Goal: Find specific page/section: Find specific page/section

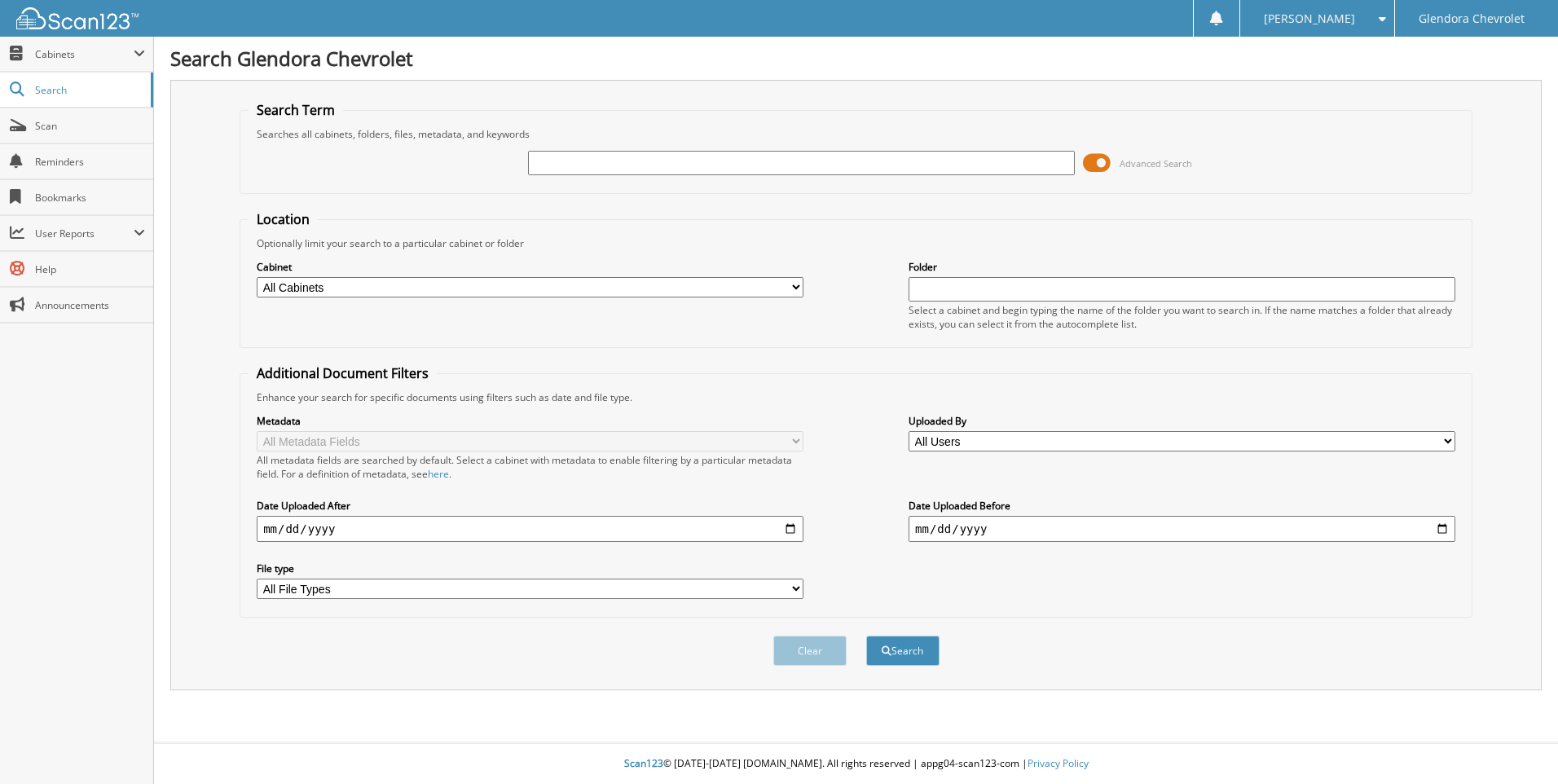
click at [1099, 158] on span at bounding box center [1096, 163] width 27 height 24
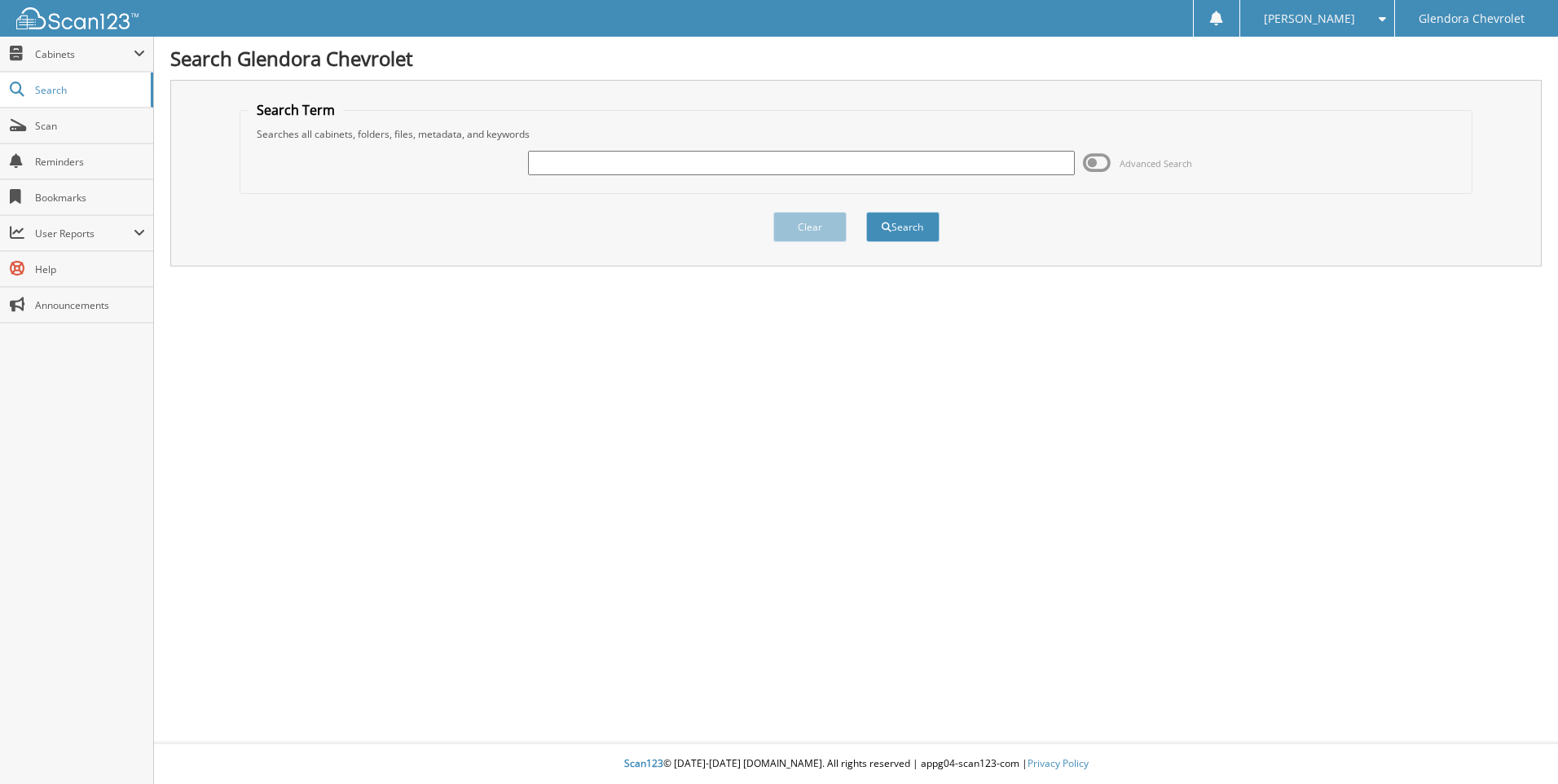
click at [603, 170] on input "text" at bounding box center [801, 163] width 547 height 24
type input "42816"
click at [917, 223] on button "Search" at bounding box center [903, 227] width 73 height 30
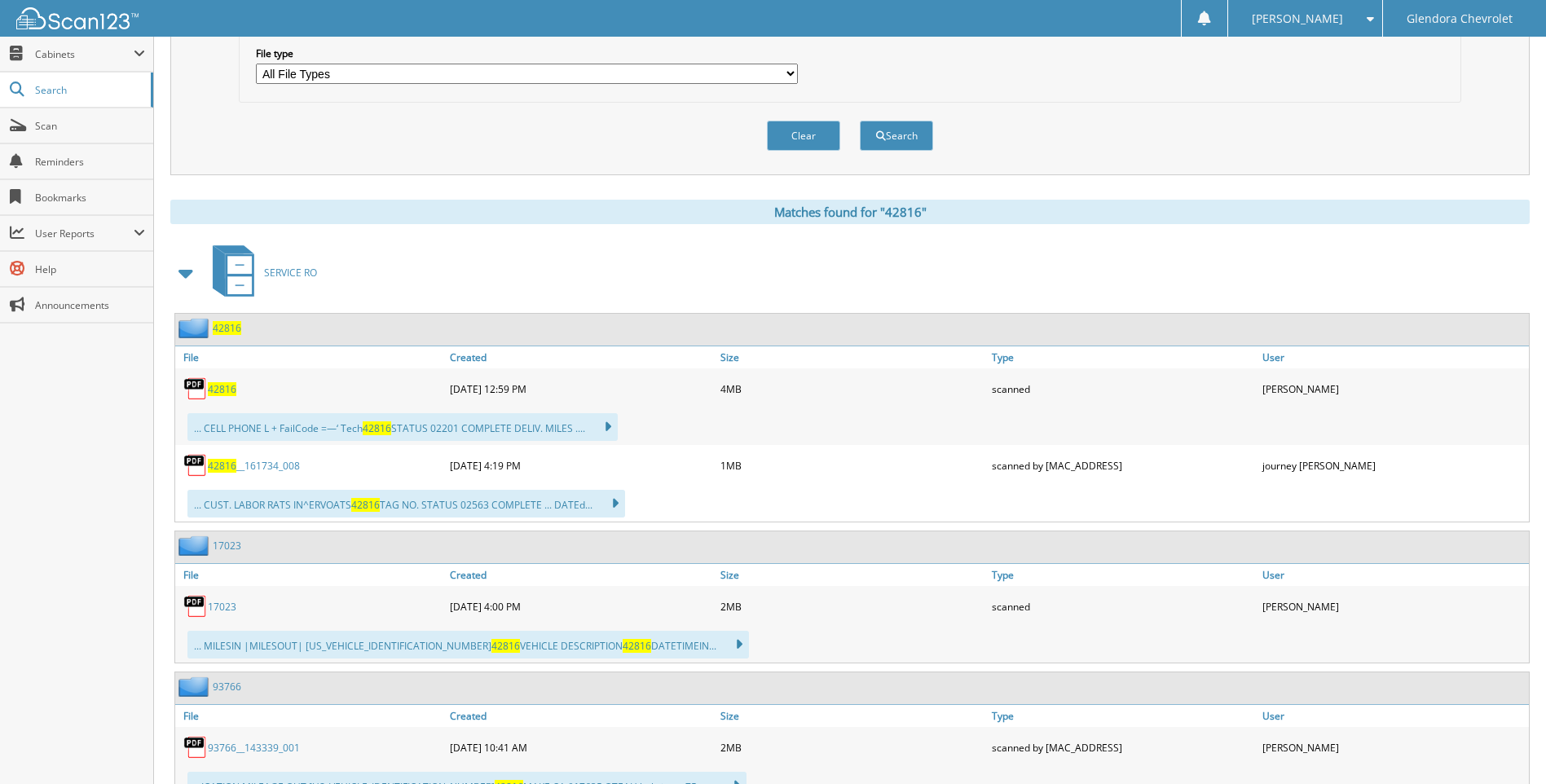
scroll to position [570, 0]
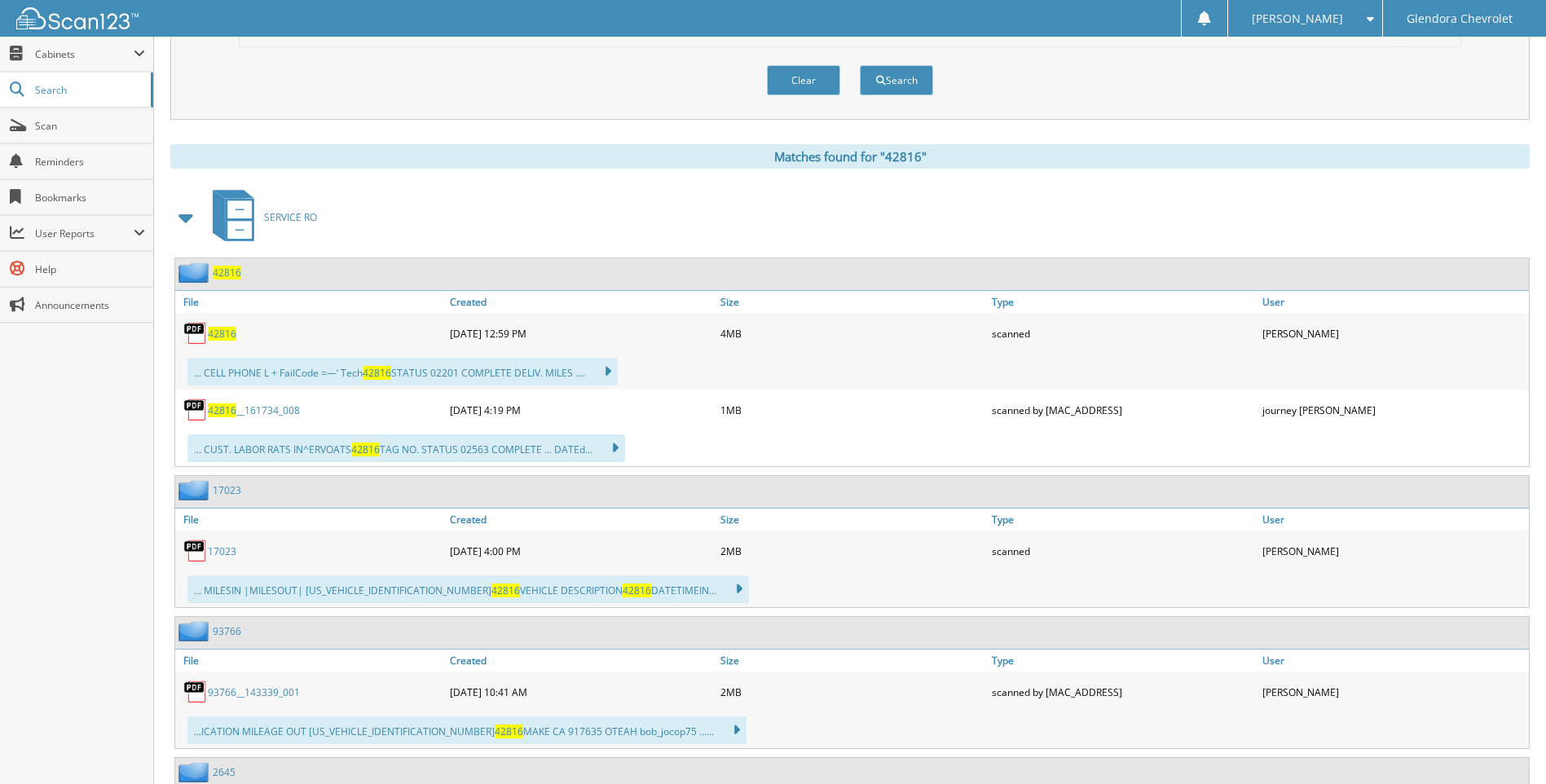
click at [224, 336] on span "42816" at bounding box center [222, 333] width 28 height 14
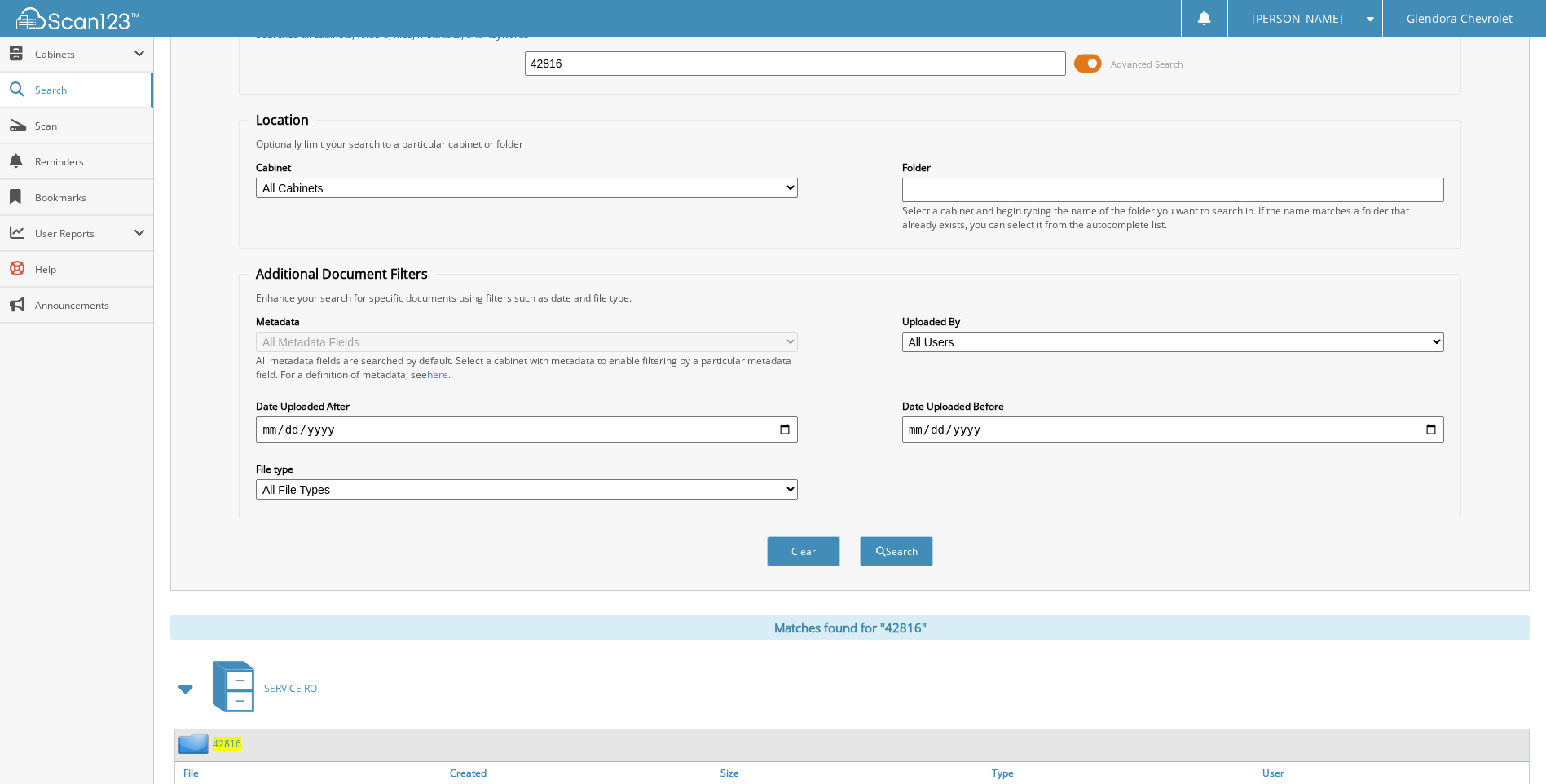
scroll to position [0, 0]
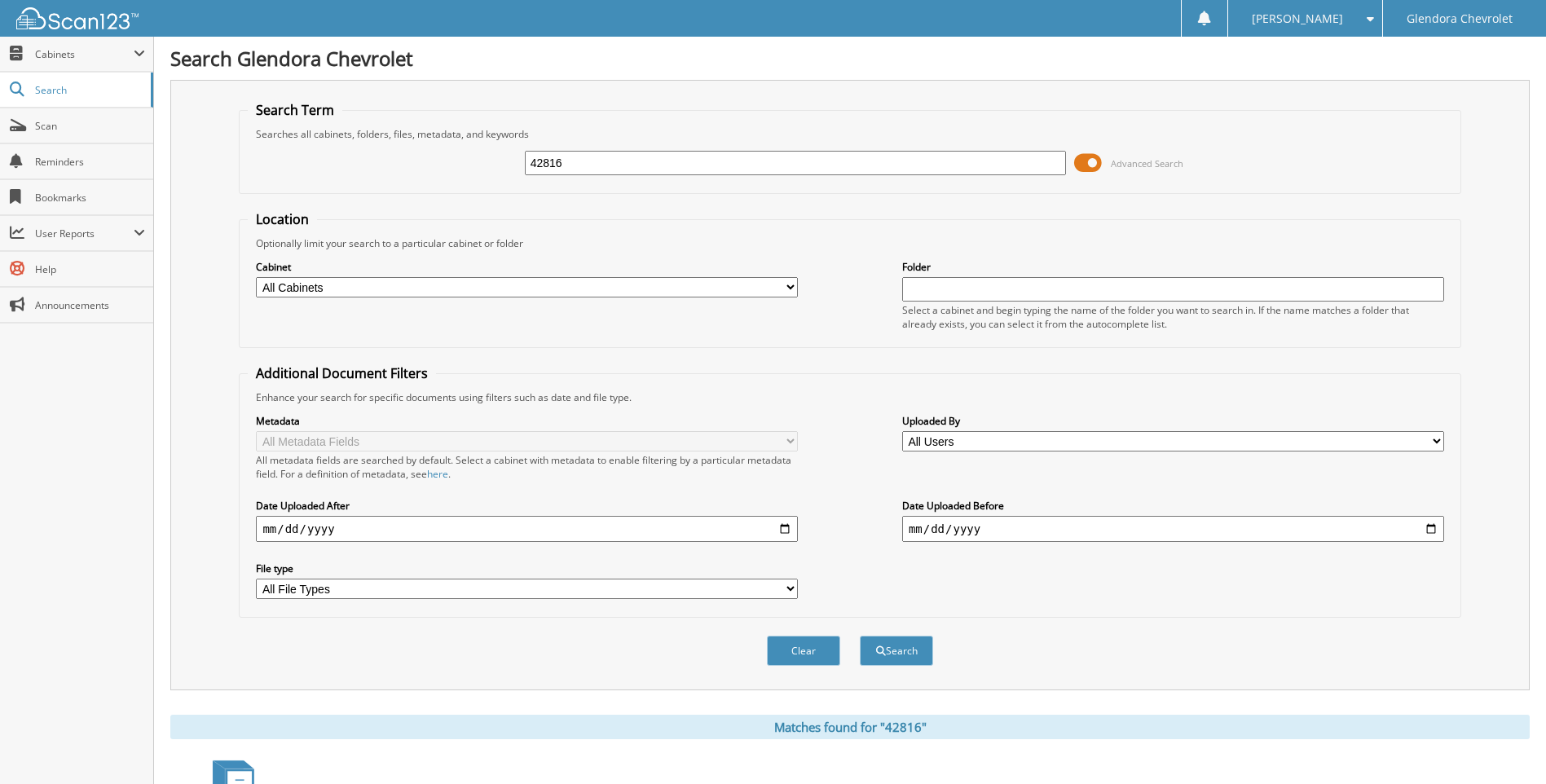
click at [996, 162] on input "42816" at bounding box center [796, 163] width 542 height 24
type input "4"
type input "42832"
click at [860, 635] on button "Search" at bounding box center [896, 650] width 73 height 30
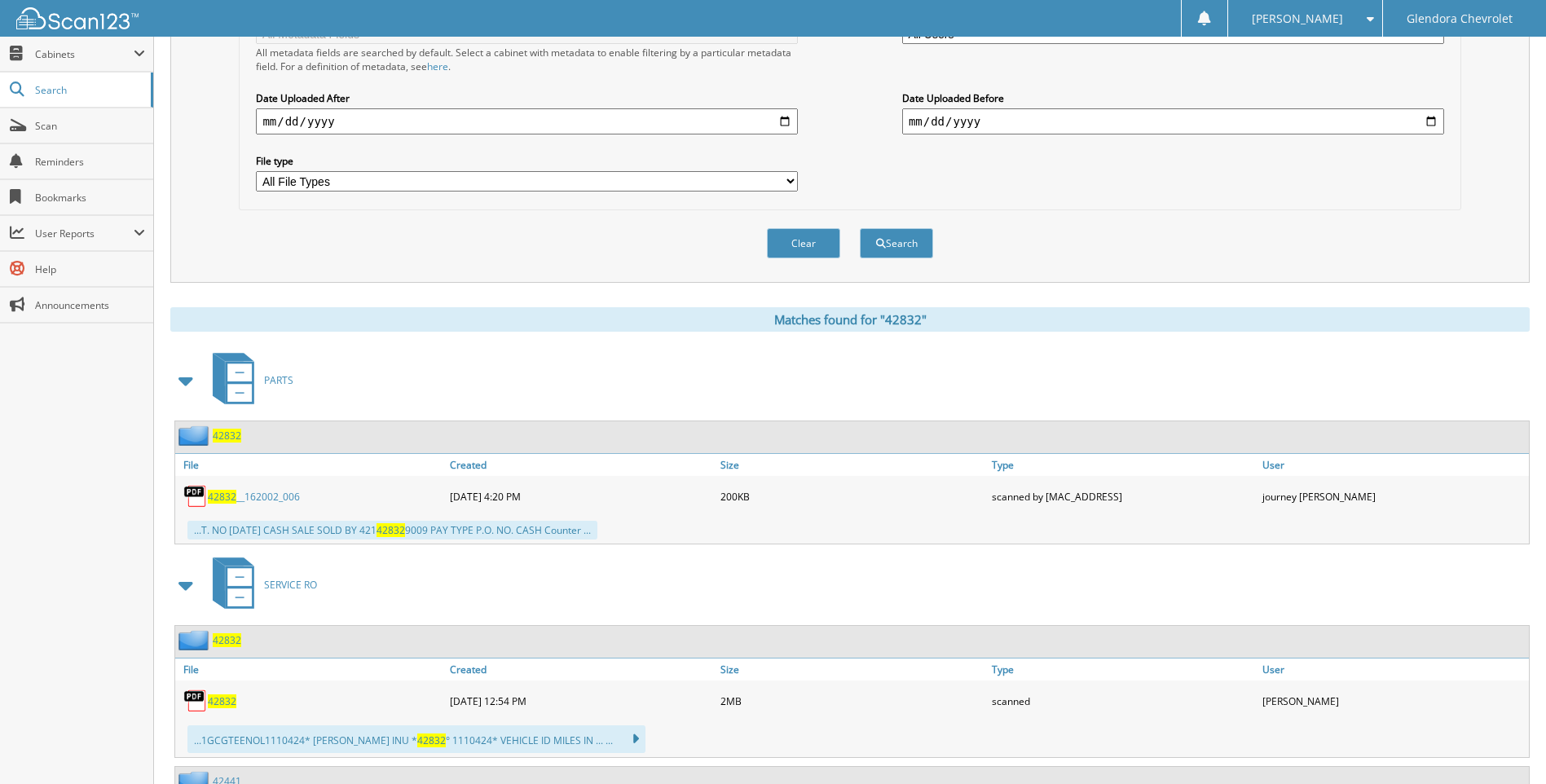
scroll to position [488, 0]
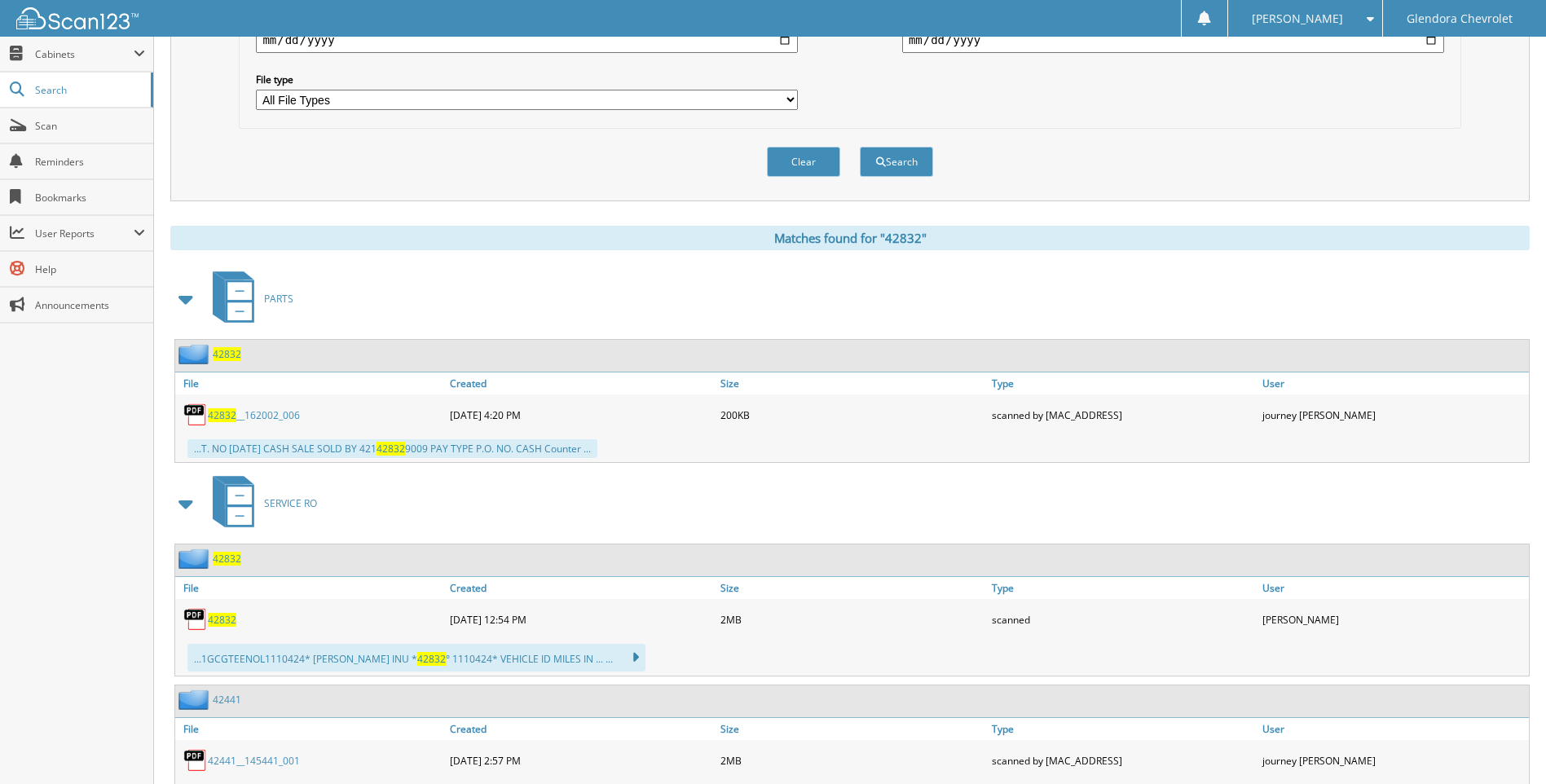
click at [215, 620] on span "42832" at bounding box center [222, 619] width 28 height 14
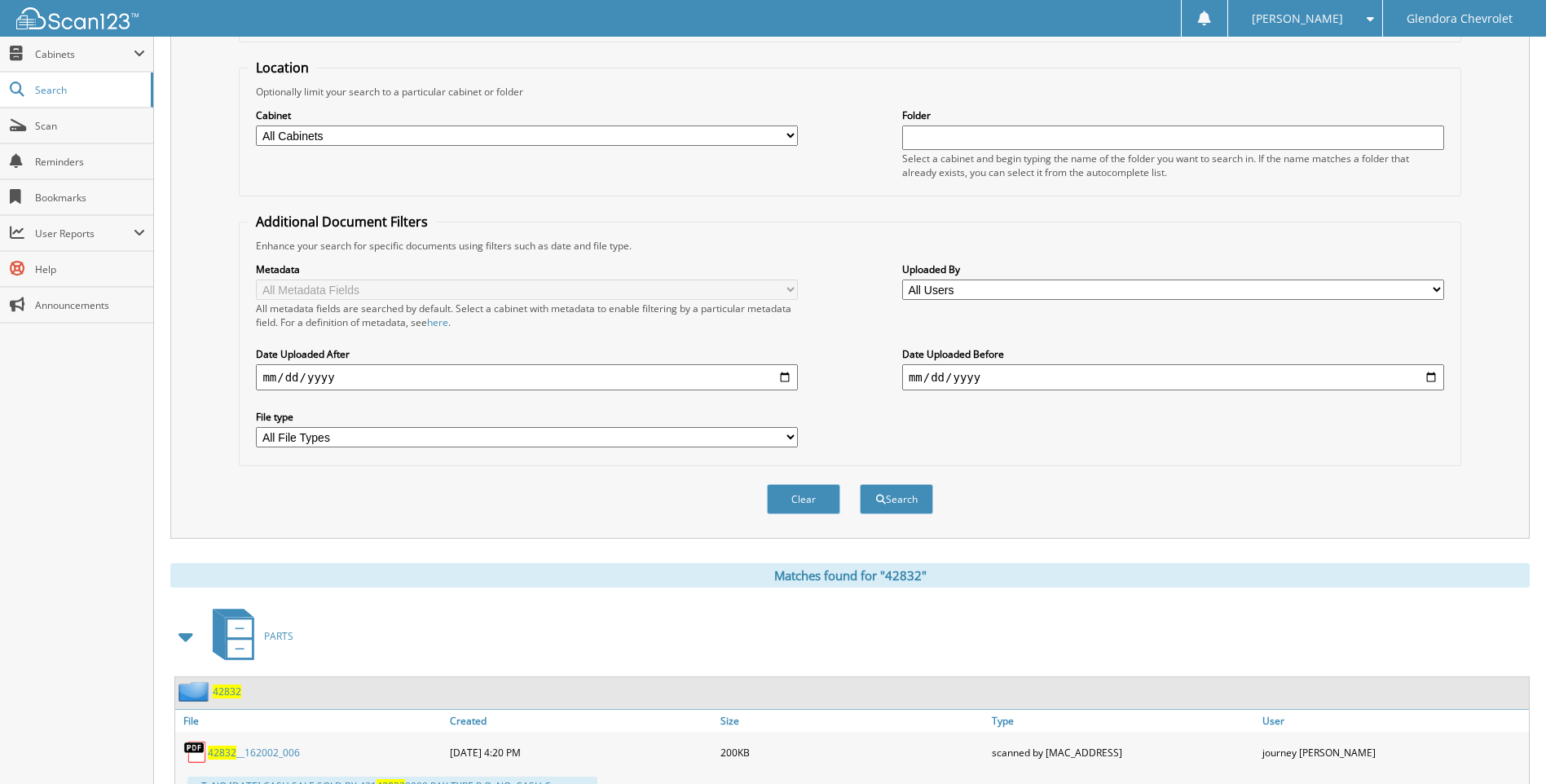
scroll to position [0, 0]
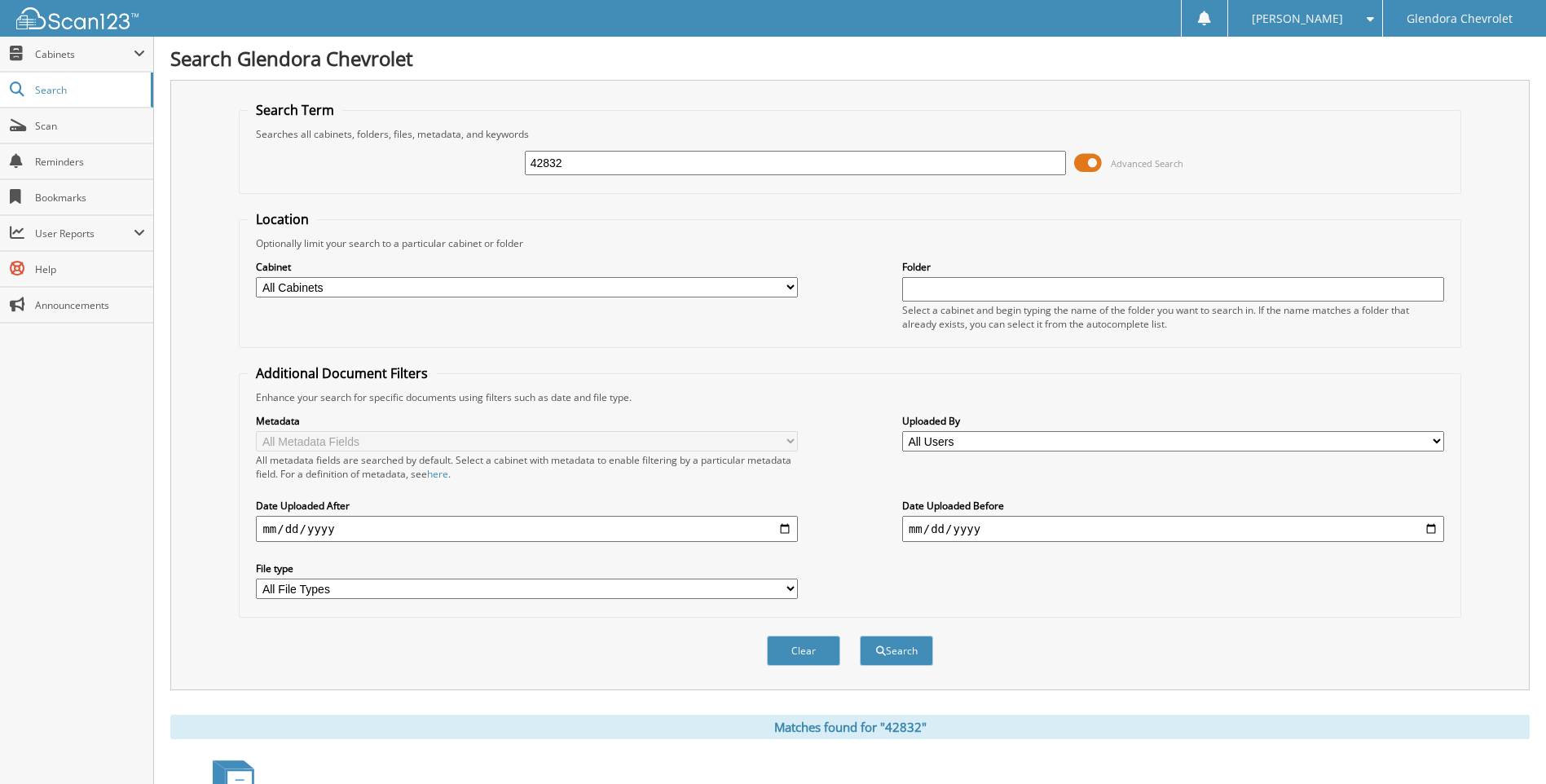
click at [592, 157] on input "42832" at bounding box center [796, 163] width 542 height 24
type input "42805"
click at [860, 635] on button "Search" at bounding box center [896, 650] width 73 height 30
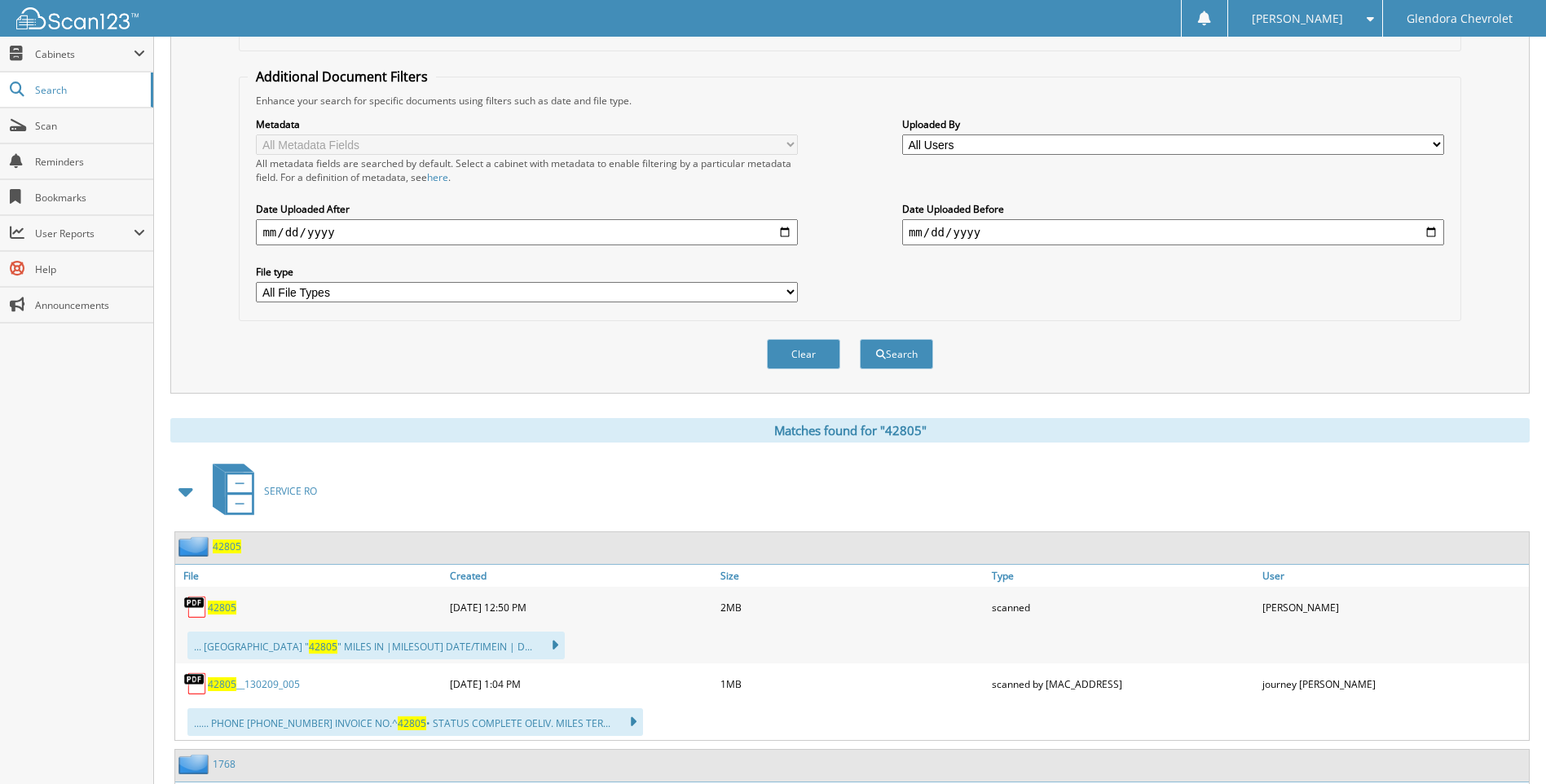
scroll to position [326, 0]
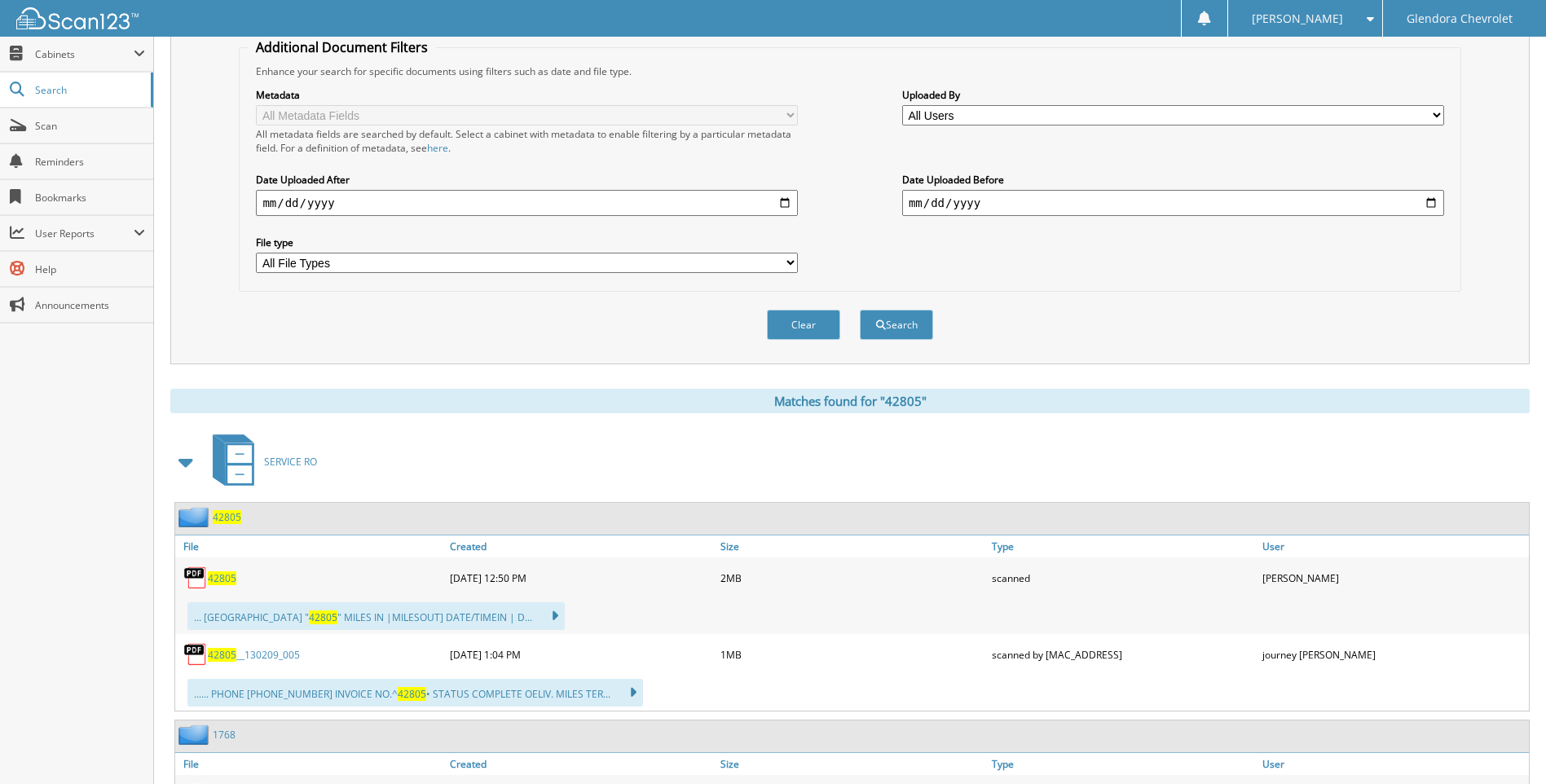
click at [229, 575] on span "42805" at bounding box center [222, 578] width 28 height 14
click at [221, 574] on span "42805" at bounding box center [222, 578] width 28 height 14
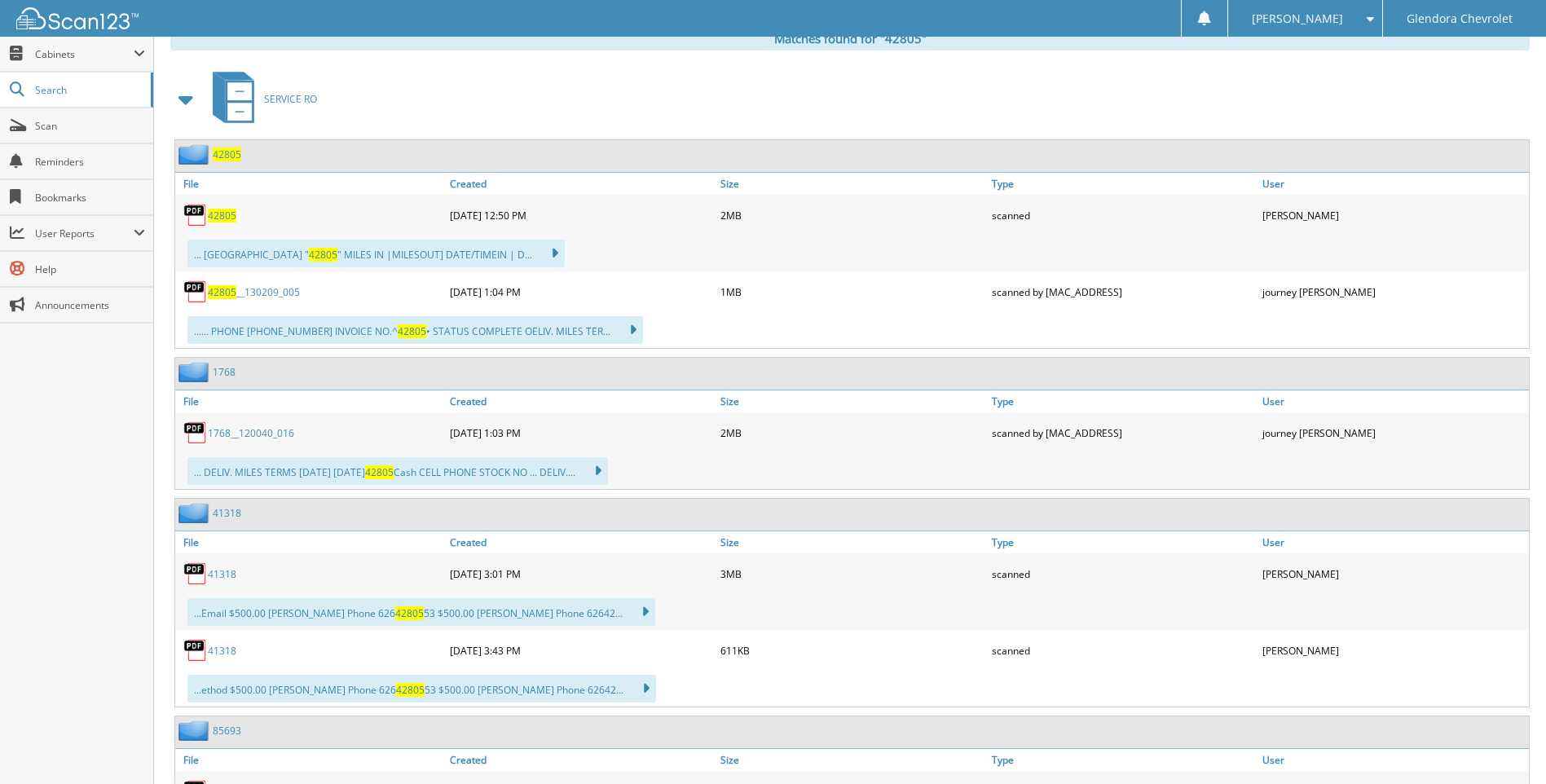
scroll to position [651, 0]
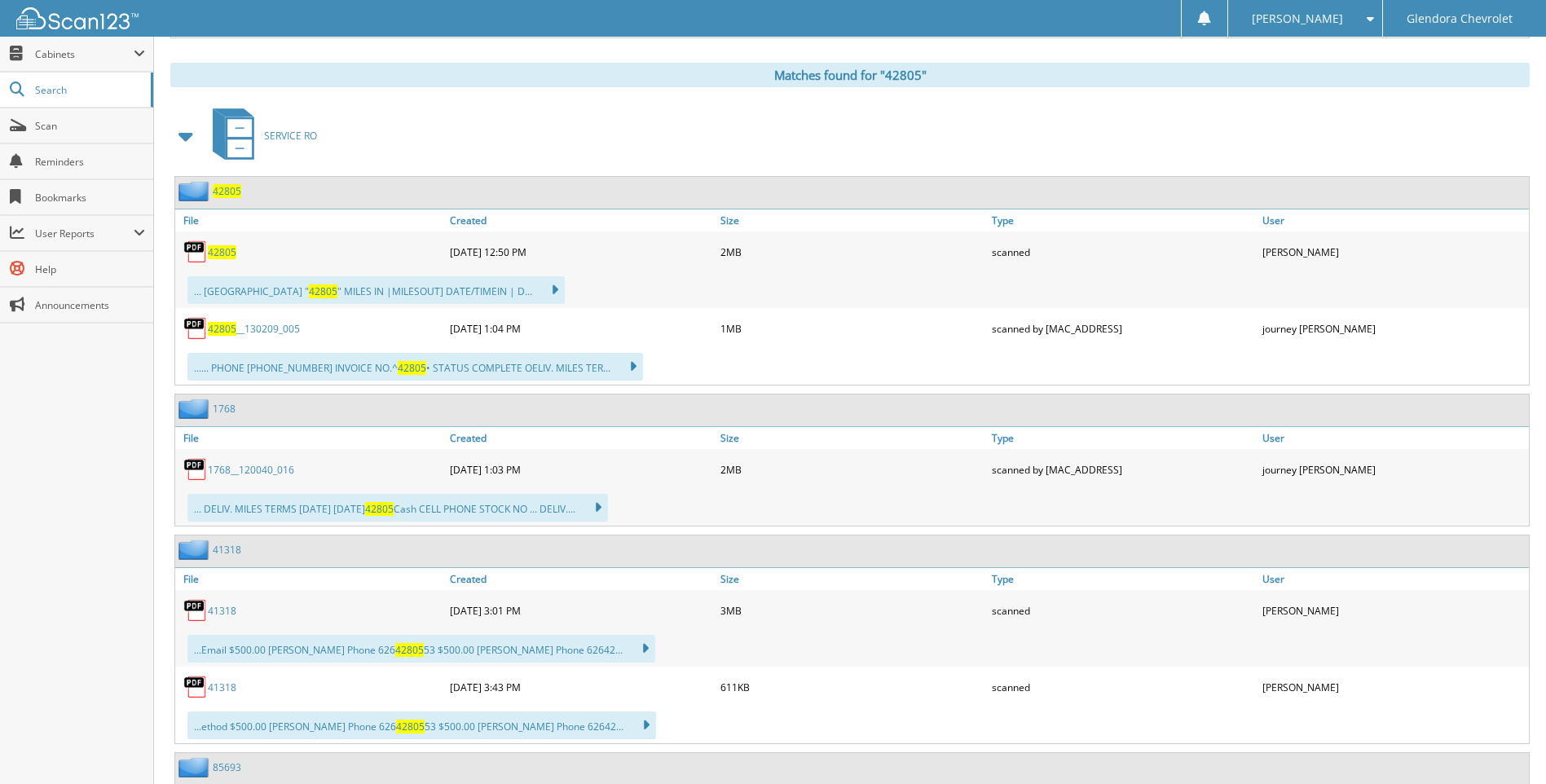
click at [215, 248] on span "42805" at bounding box center [222, 251] width 28 height 14
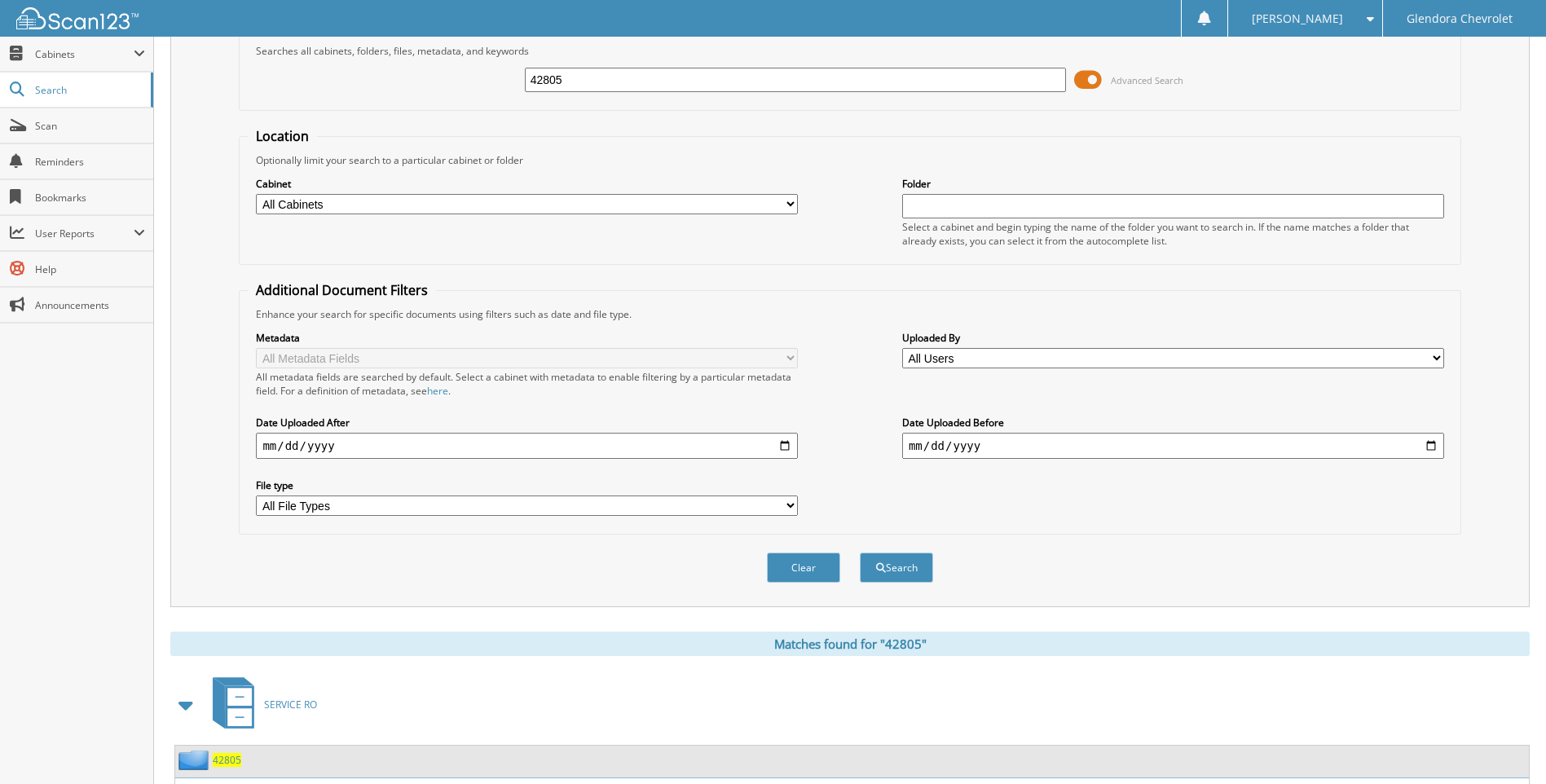
scroll to position [0, 0]
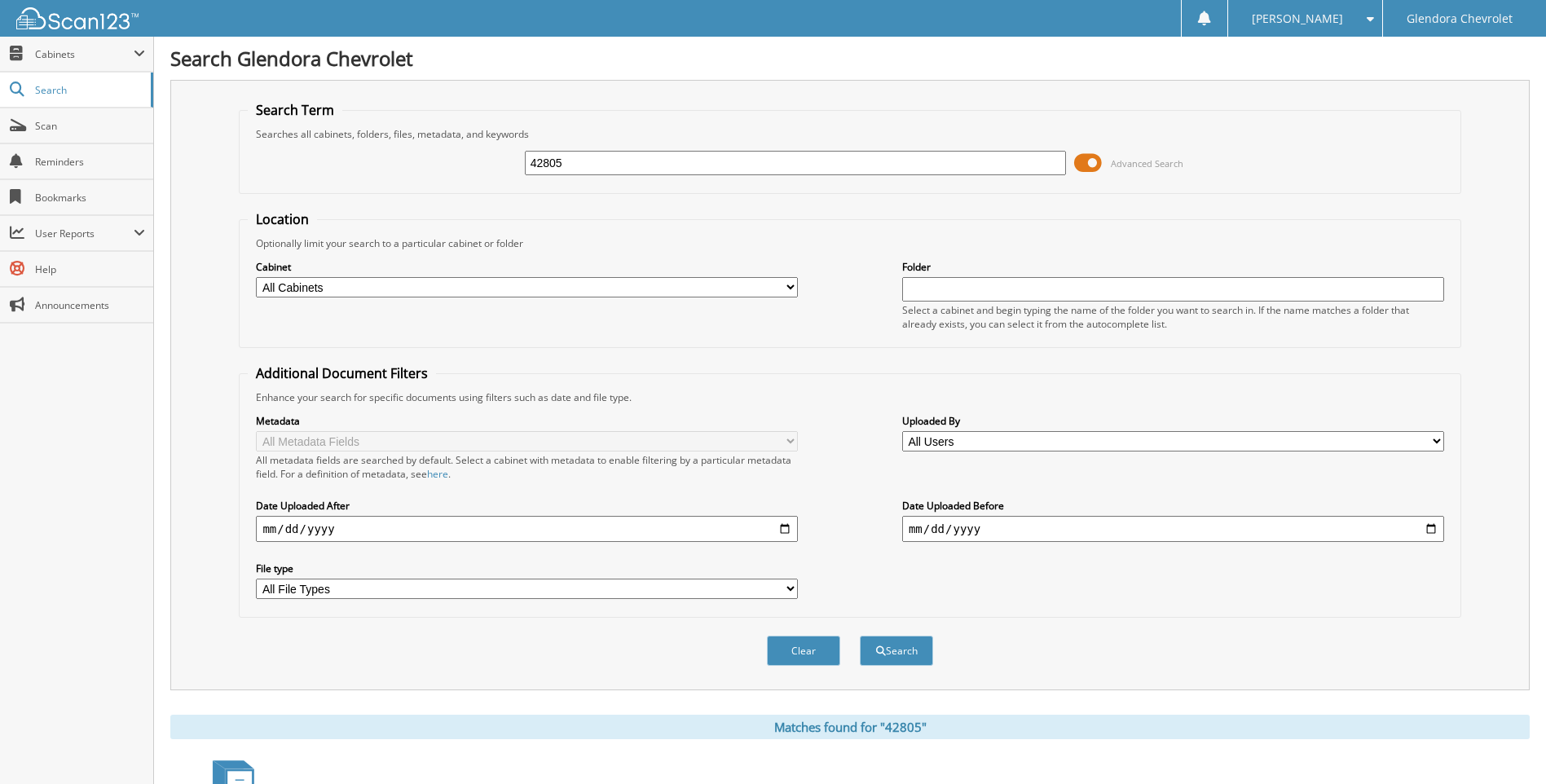
click at [642, 161] on input "42805" at bounding box center [796, 163] width 542 height 24
type input "42844"
click at [860, 635] on button "Search" at bounding box center [896, 650] width 73 height 30
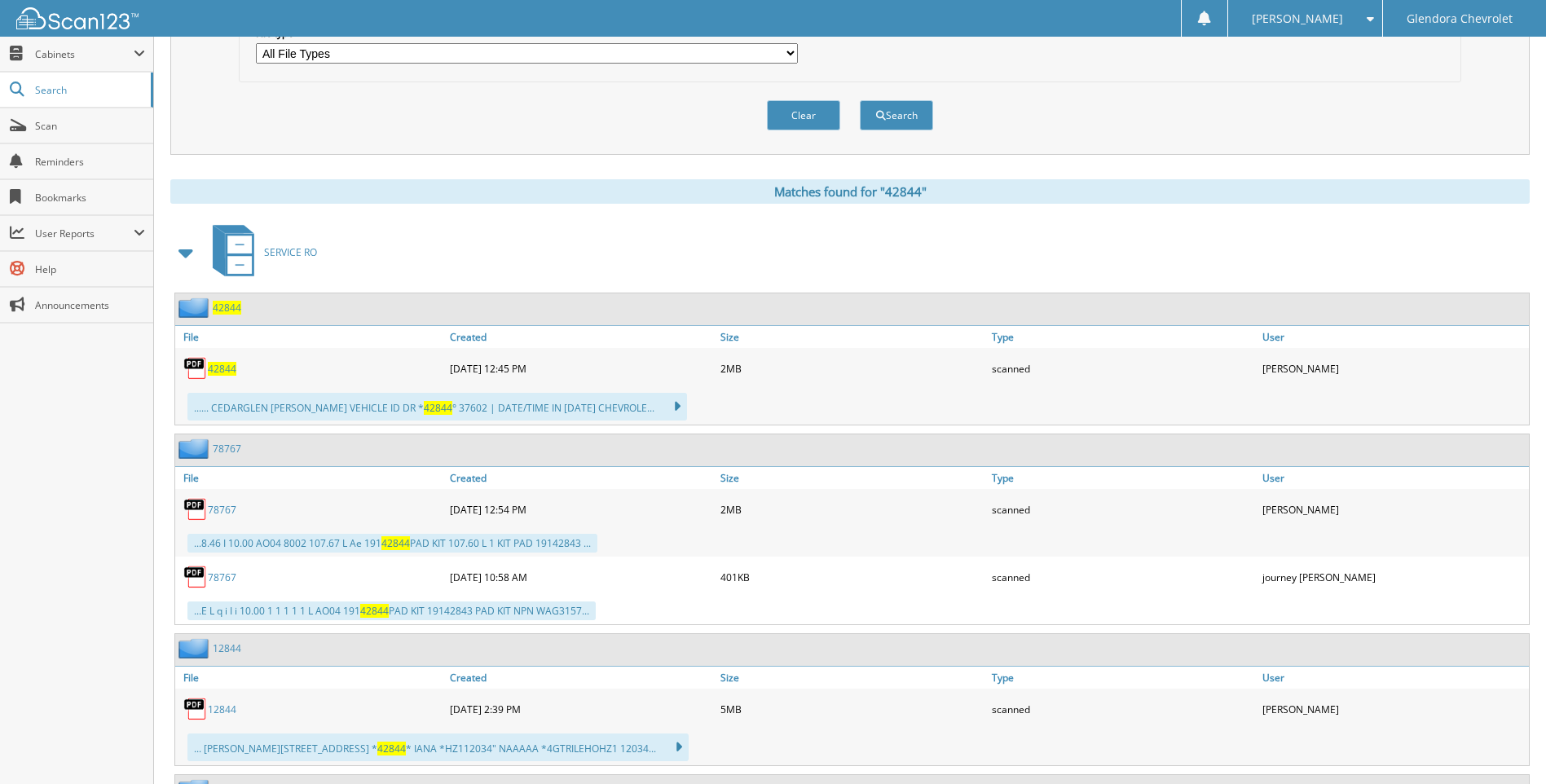
scroll to position [570, 0]
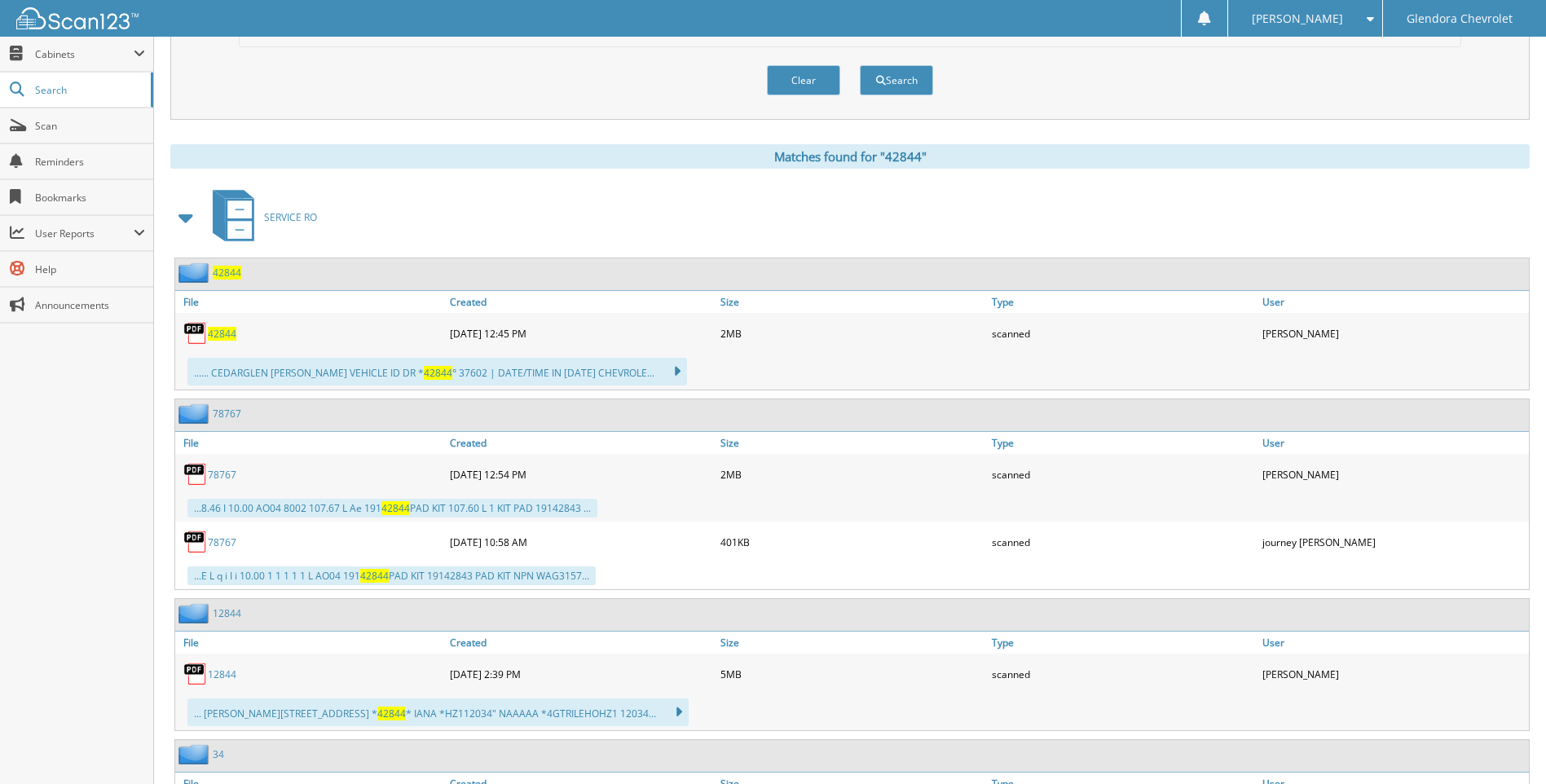
click at [217, 331] on span "42844" at bounding box center [222, 333] width 28 height 14
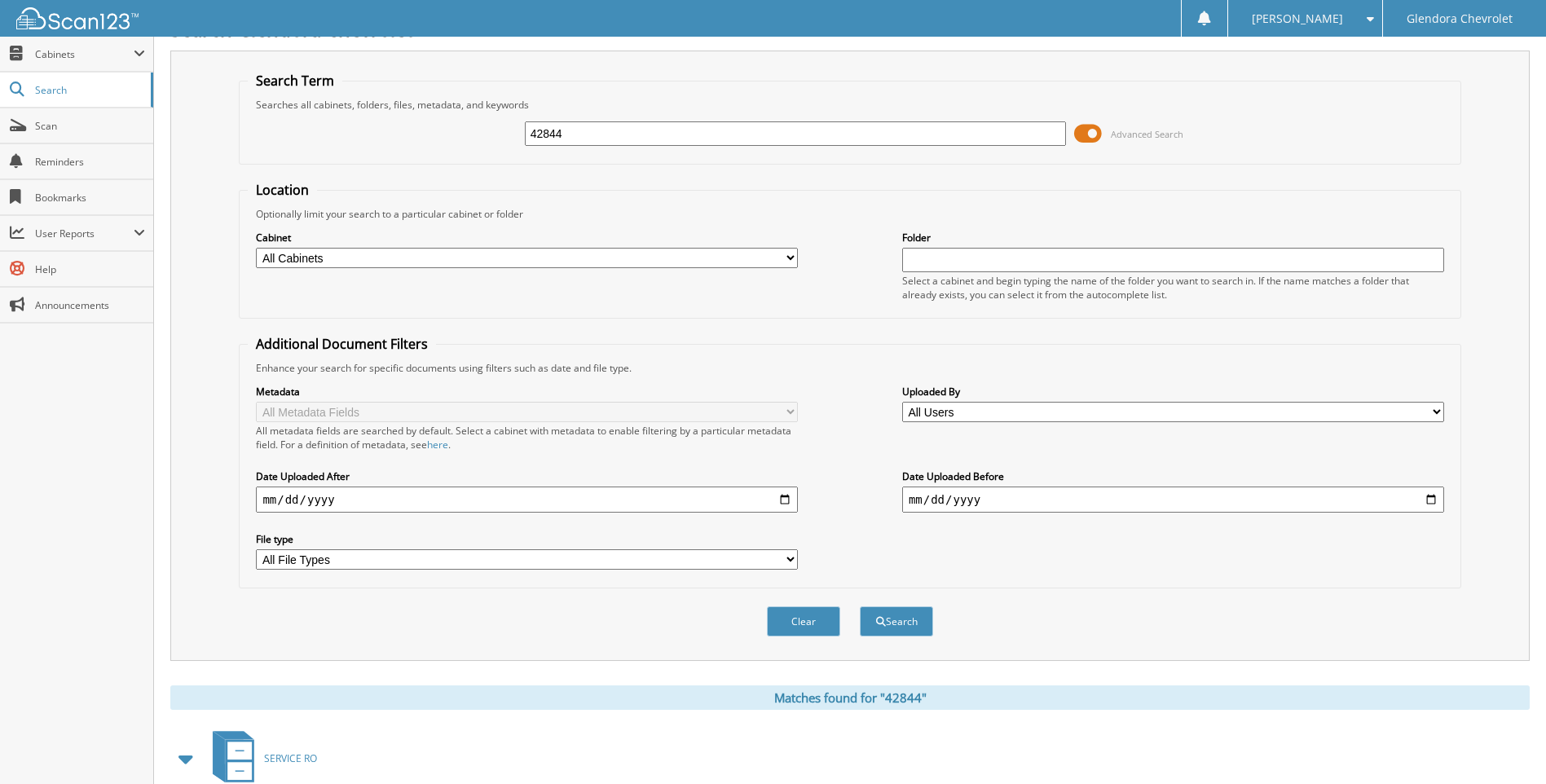
scroll to position [0, 0]
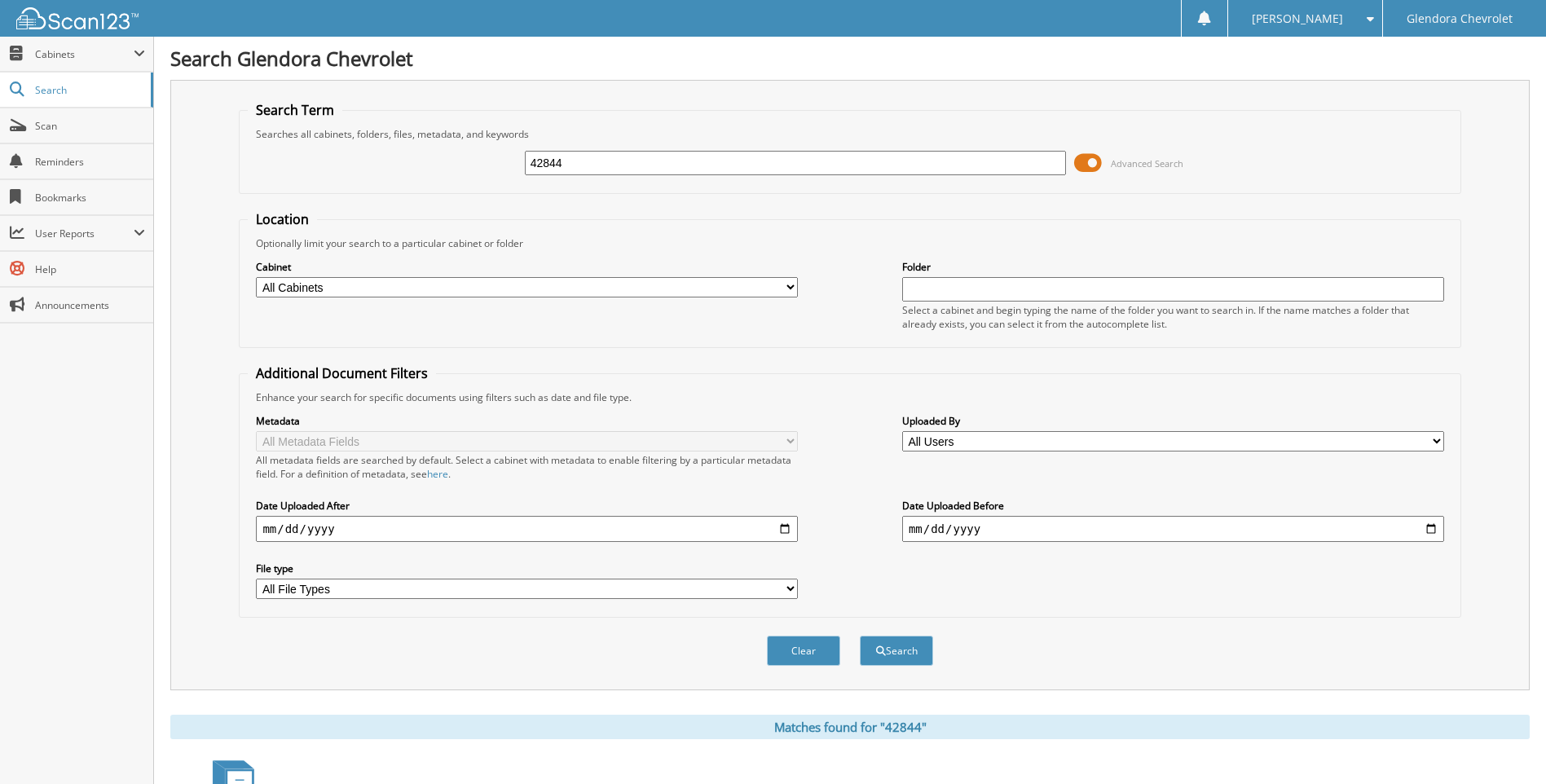
click at [712, 161] on input "42844" at bounding box center [796, 163] width 542 height 24
type input "42504"
click at [860, 635] on button "Search" at bounding box center [896, 650] width 73 height 30
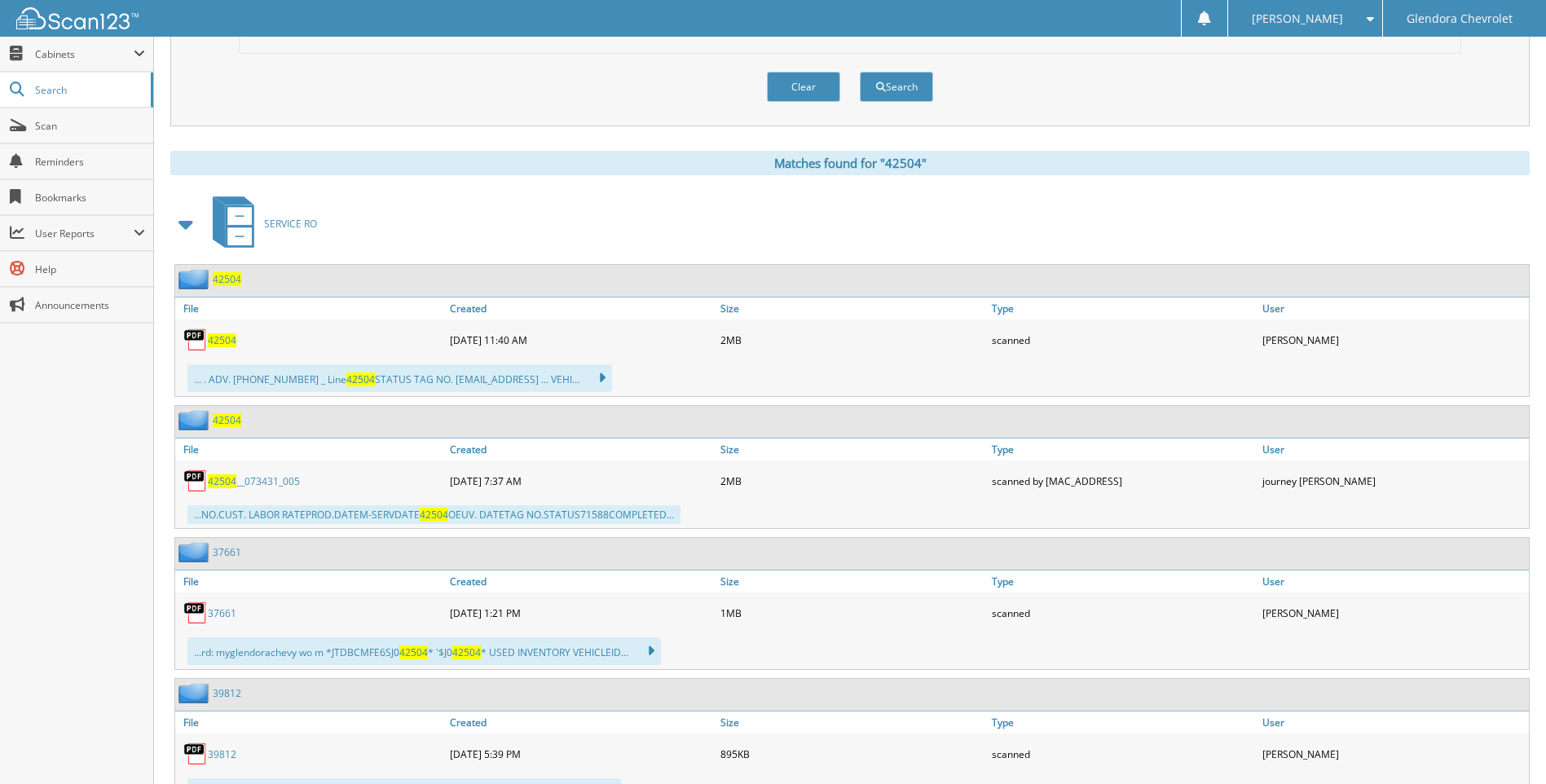
scroll to position [570, 0]
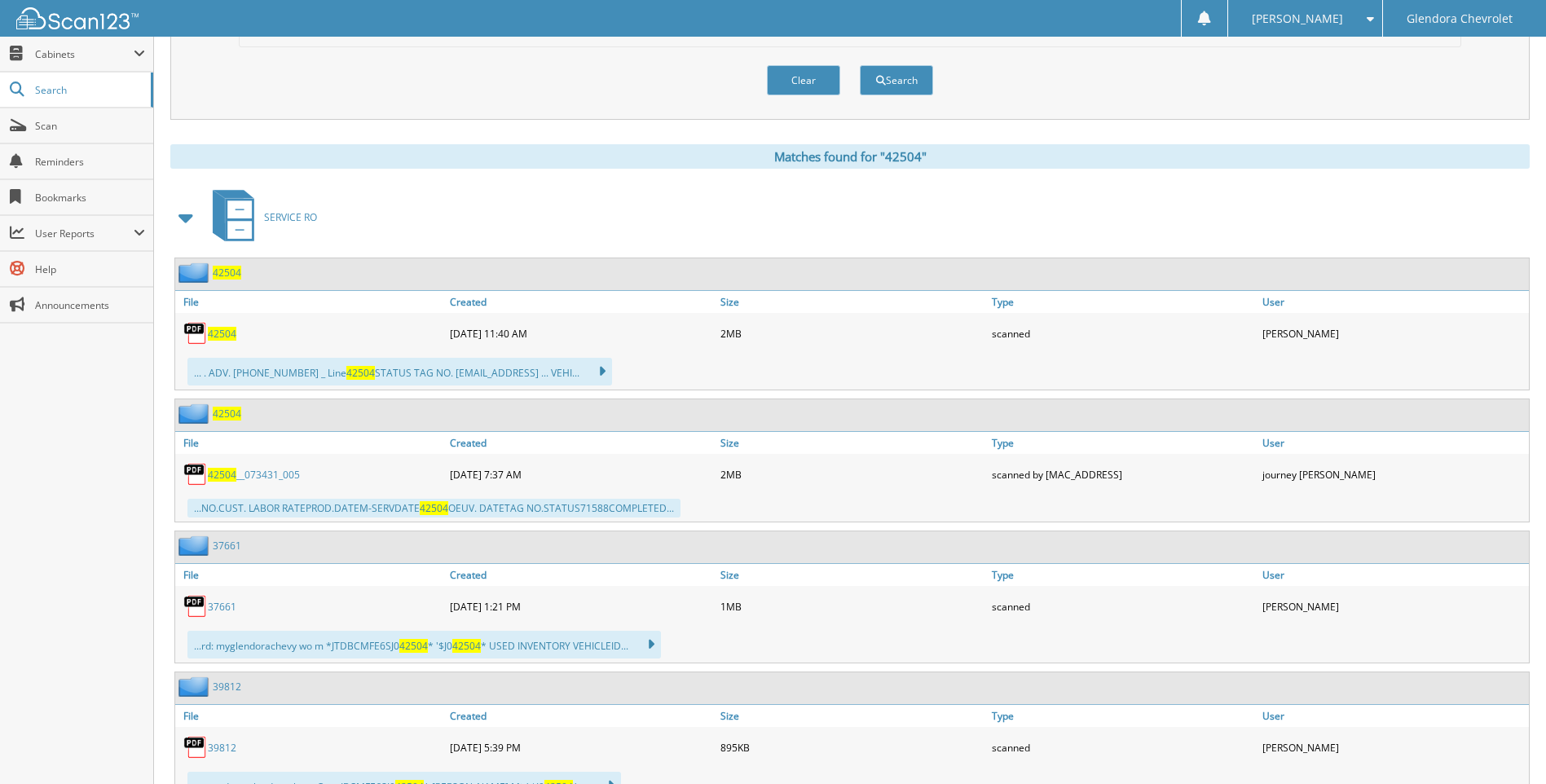
click at [218, 332] on span "42504" at bounding box center [222, 333] width 28 height 14
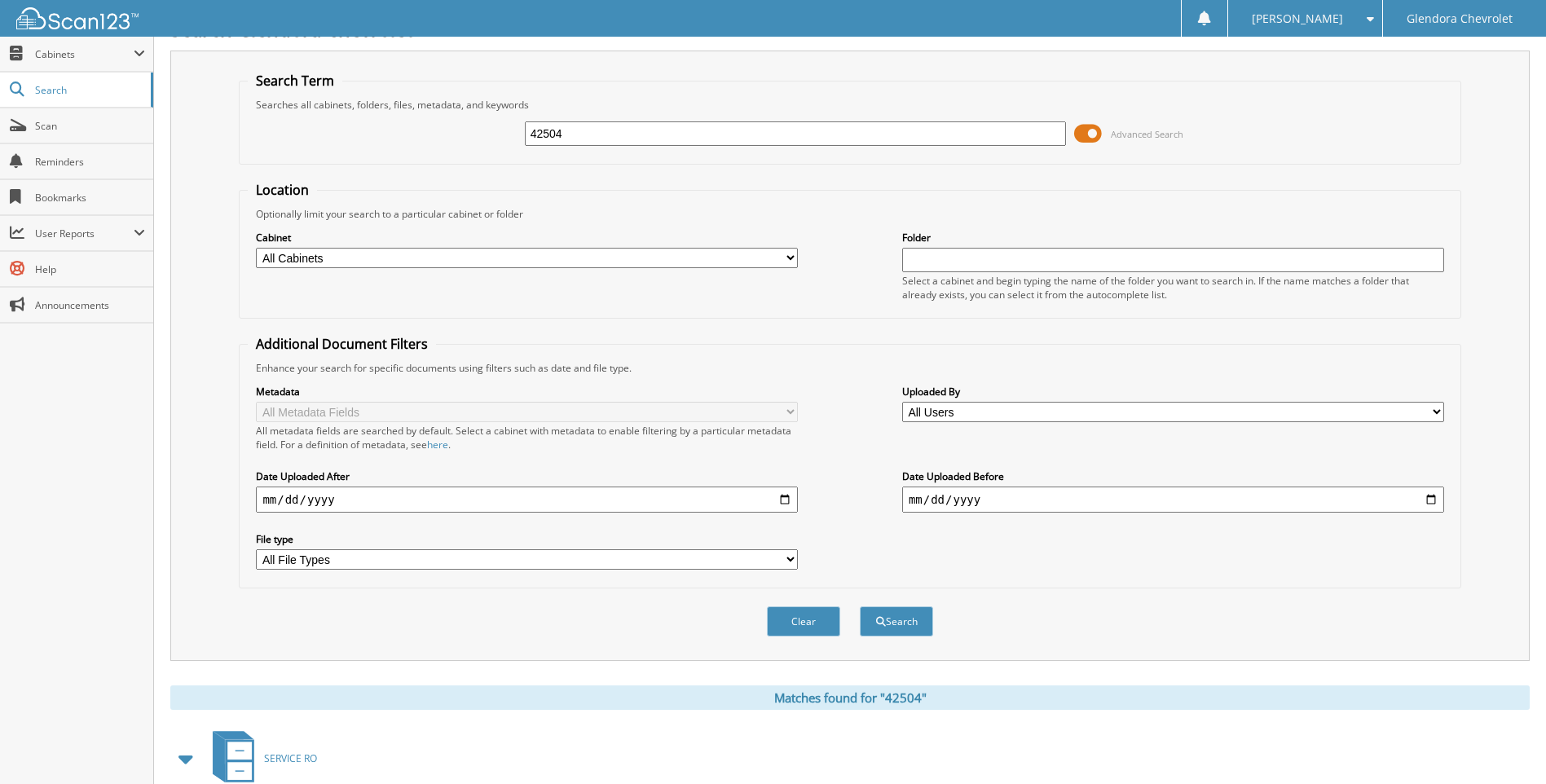
scroll to position [0, 0]
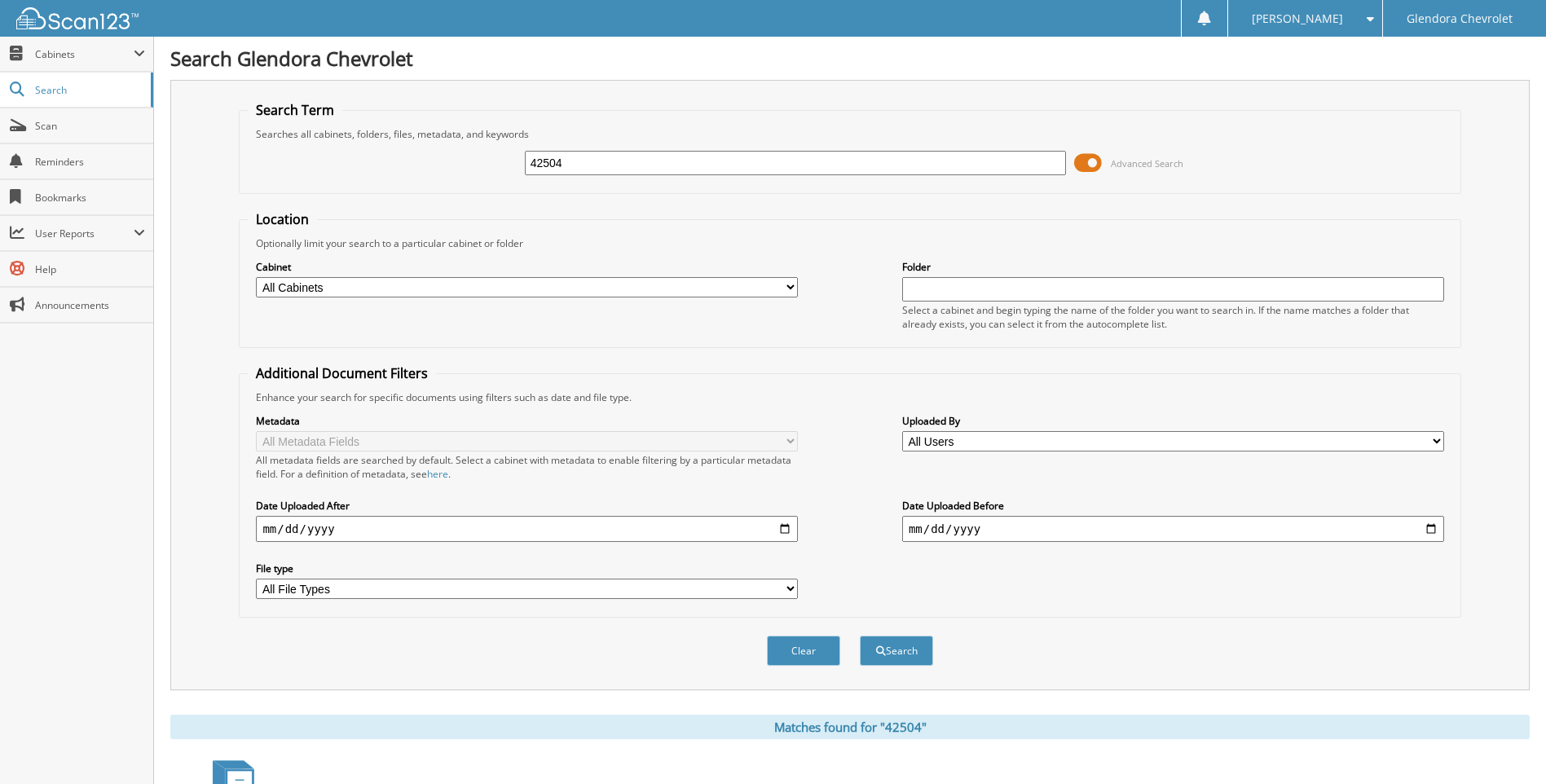
click at [658, 163] on input "42504" at bounding box center [796, 163] width 542 height 24
type input "42591"
click at [860, 635] on button "Search" at bounding box center [896, 650] width 73 height 30
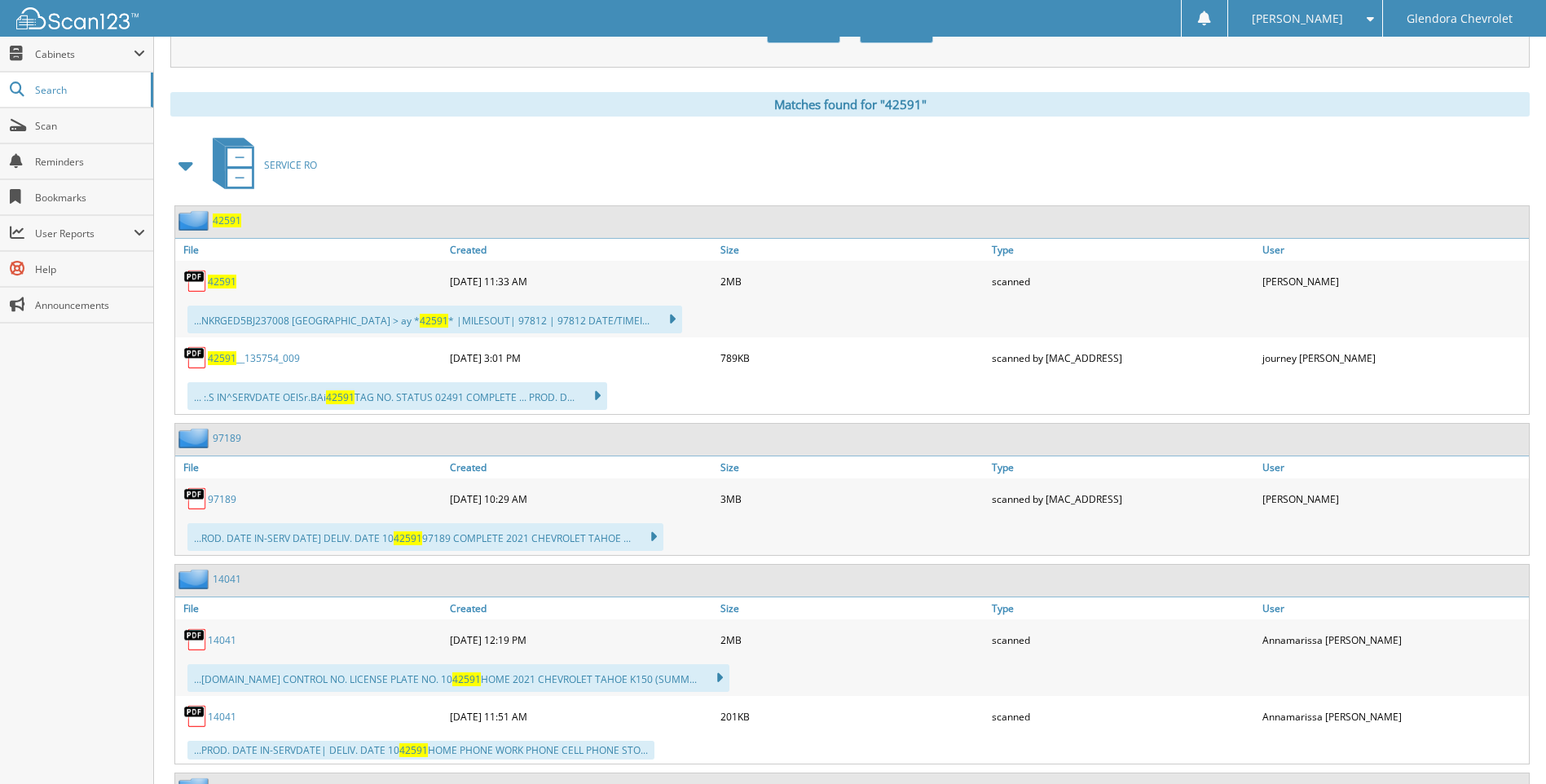
scroll to position [488, 0]
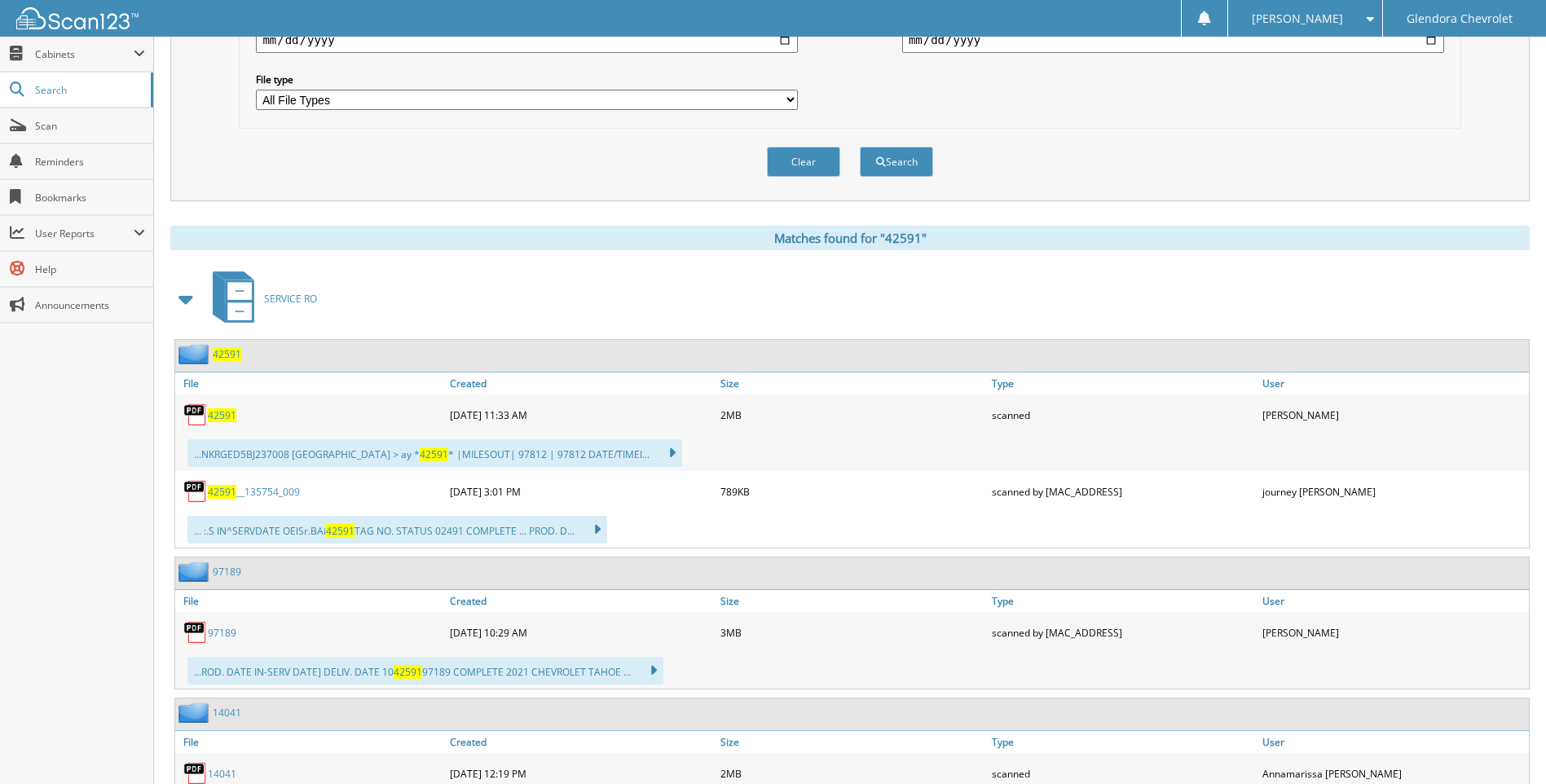
click at [220, 415] on span "42591" at bounding box center [222, 415] width 28 height 14
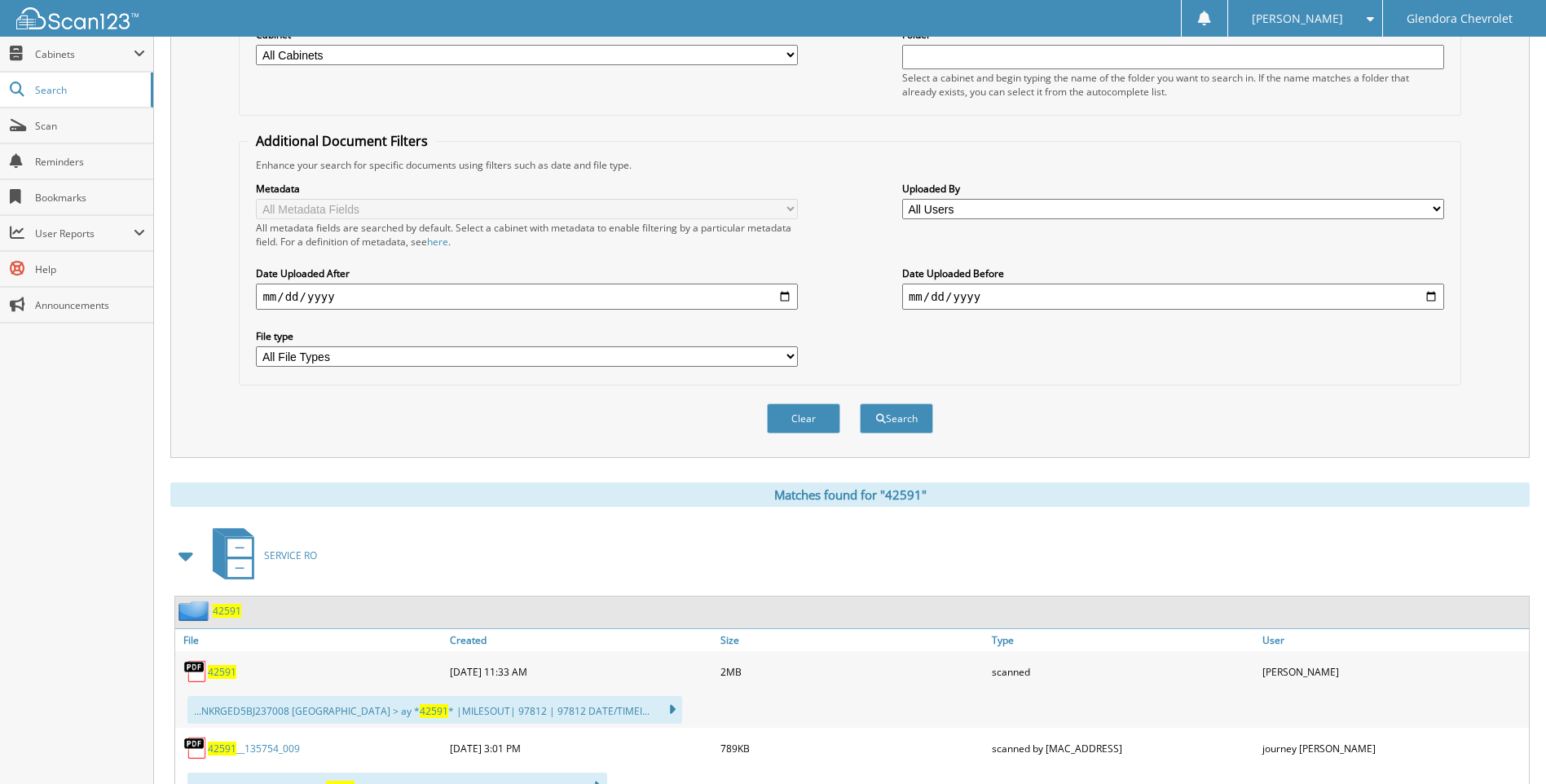
scroll to position [0, 0]
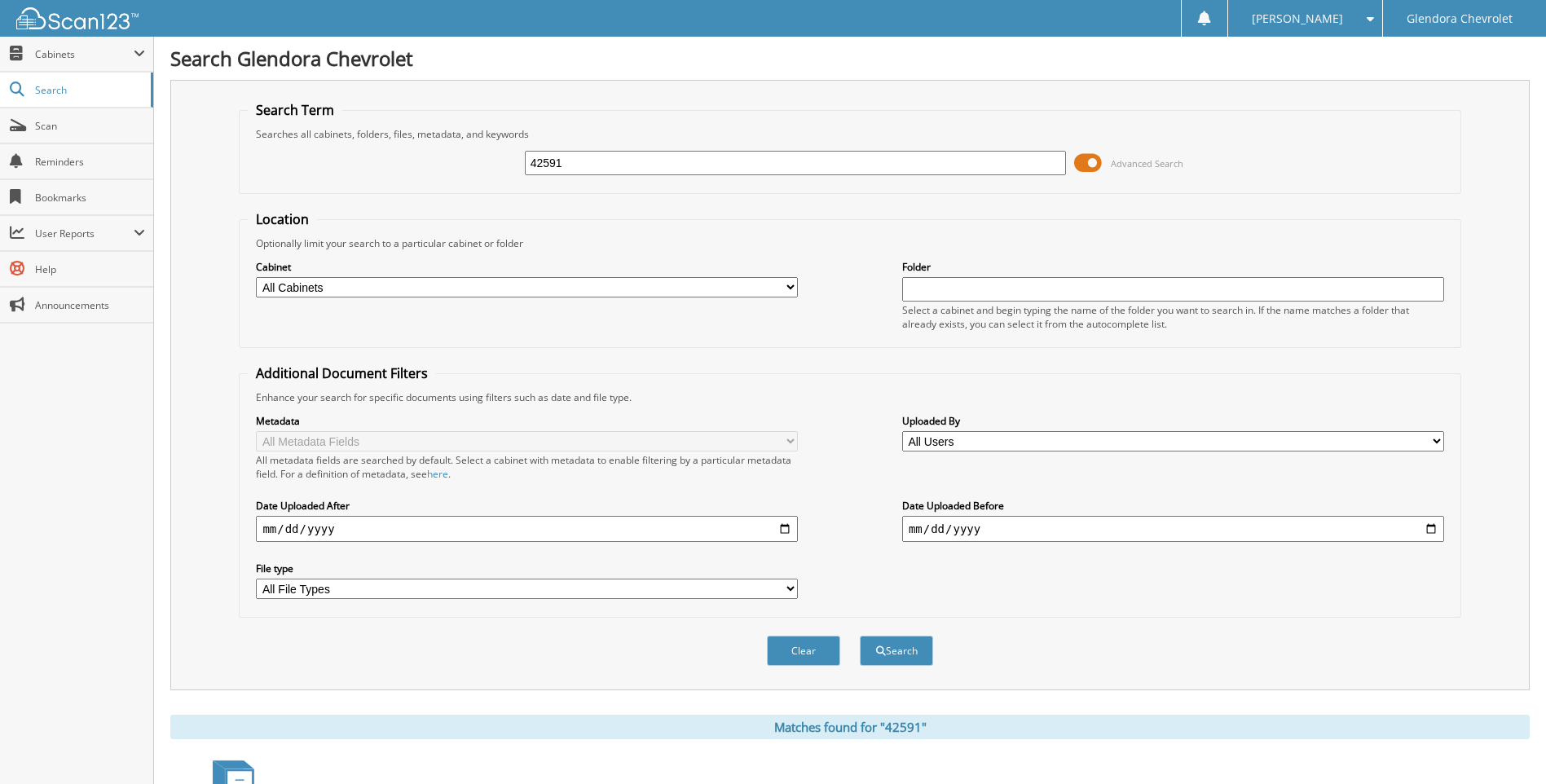
click at [682, 160] on input "42591" at bounding box center [796, 163] width 542 height 24
click at [699, 167] on input "42591" at bounding box center [796, 163] width 542 height 24
type input "42620"
click at [860, 635] on button "Search" at bounding box center [896, 650] width 73 height 30
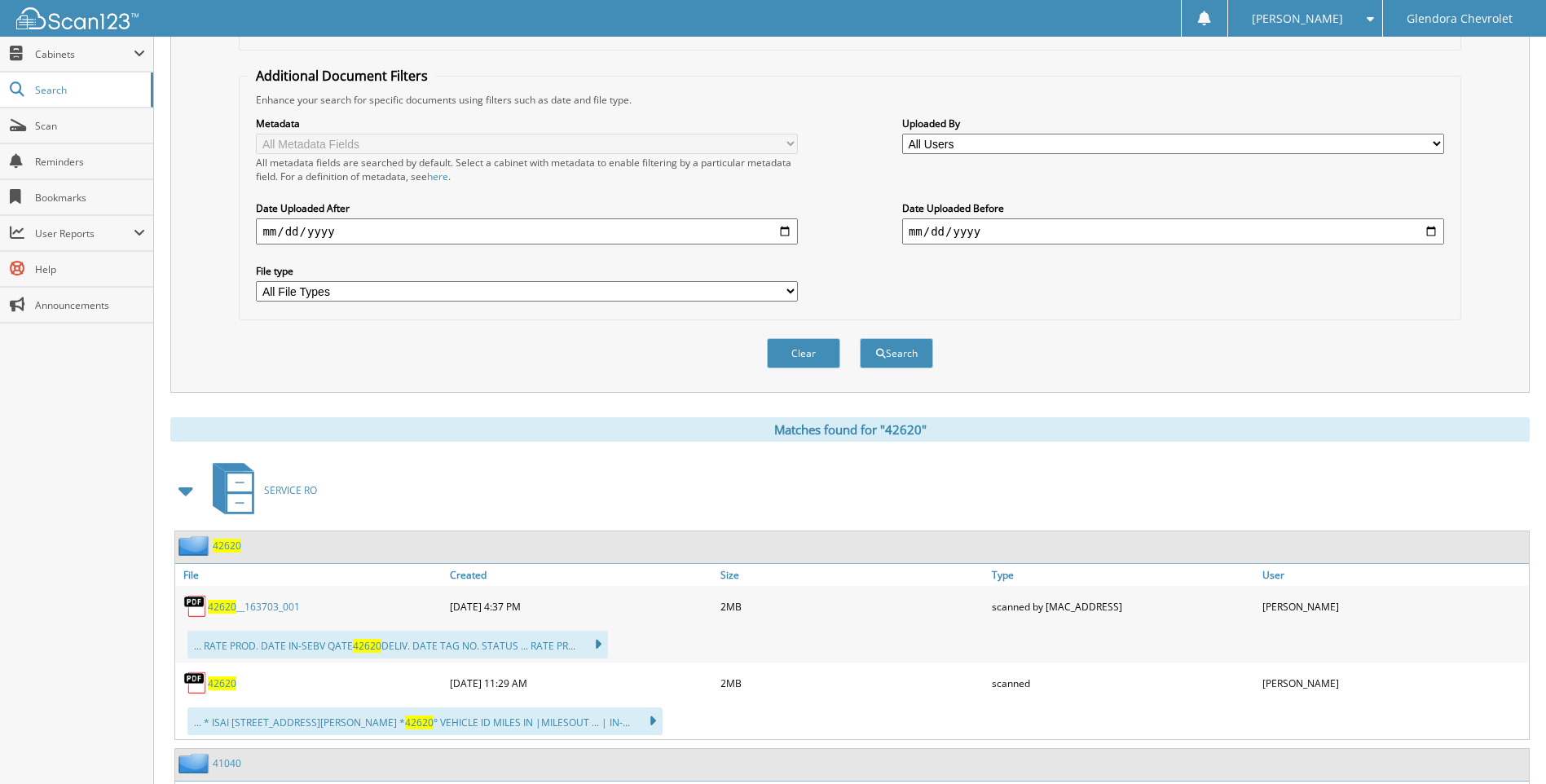
scroll to position [326, 0]
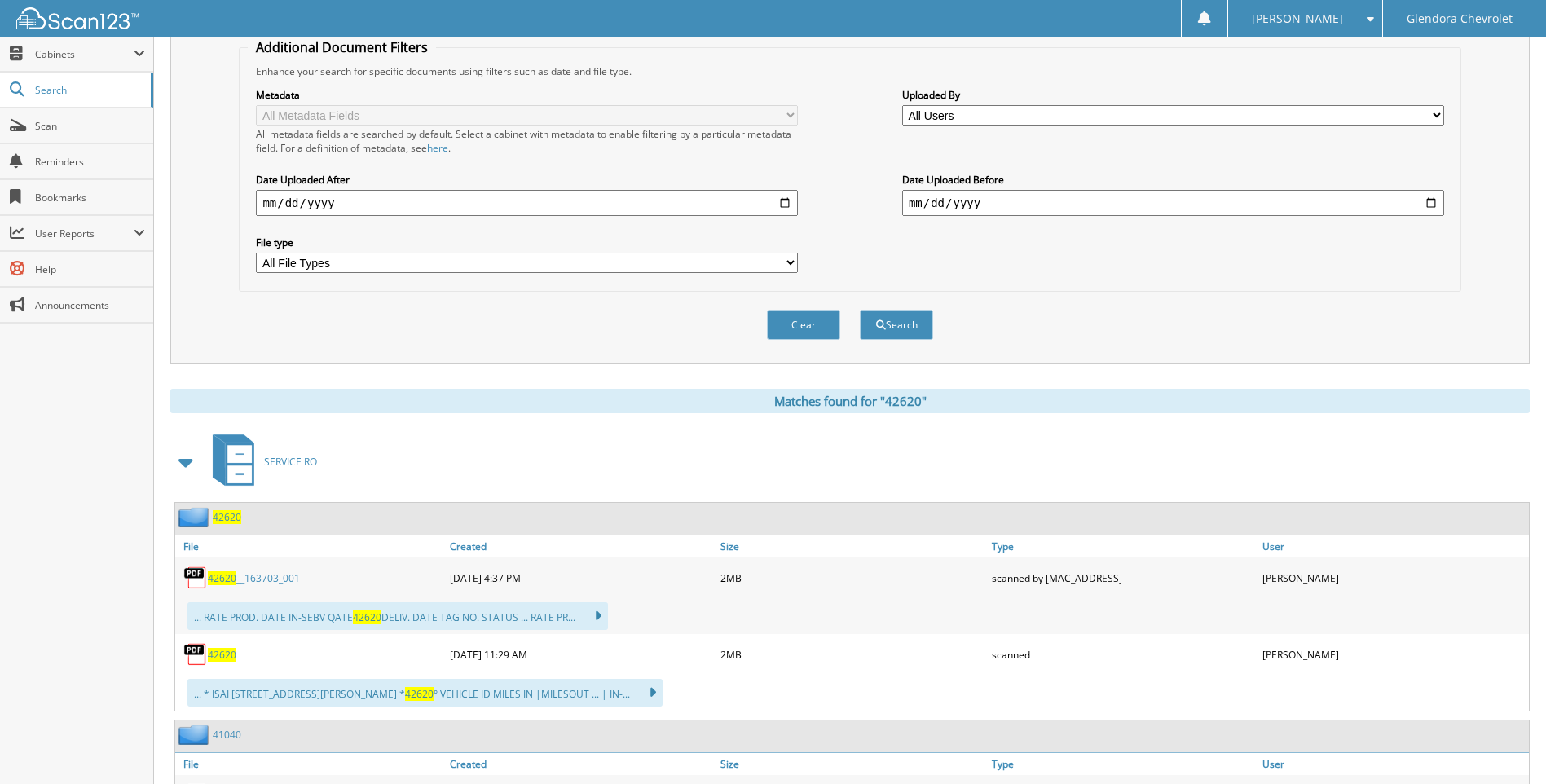
click at [230, 656] on span "42620" at bounding box center [222, 654] width 28 height 14
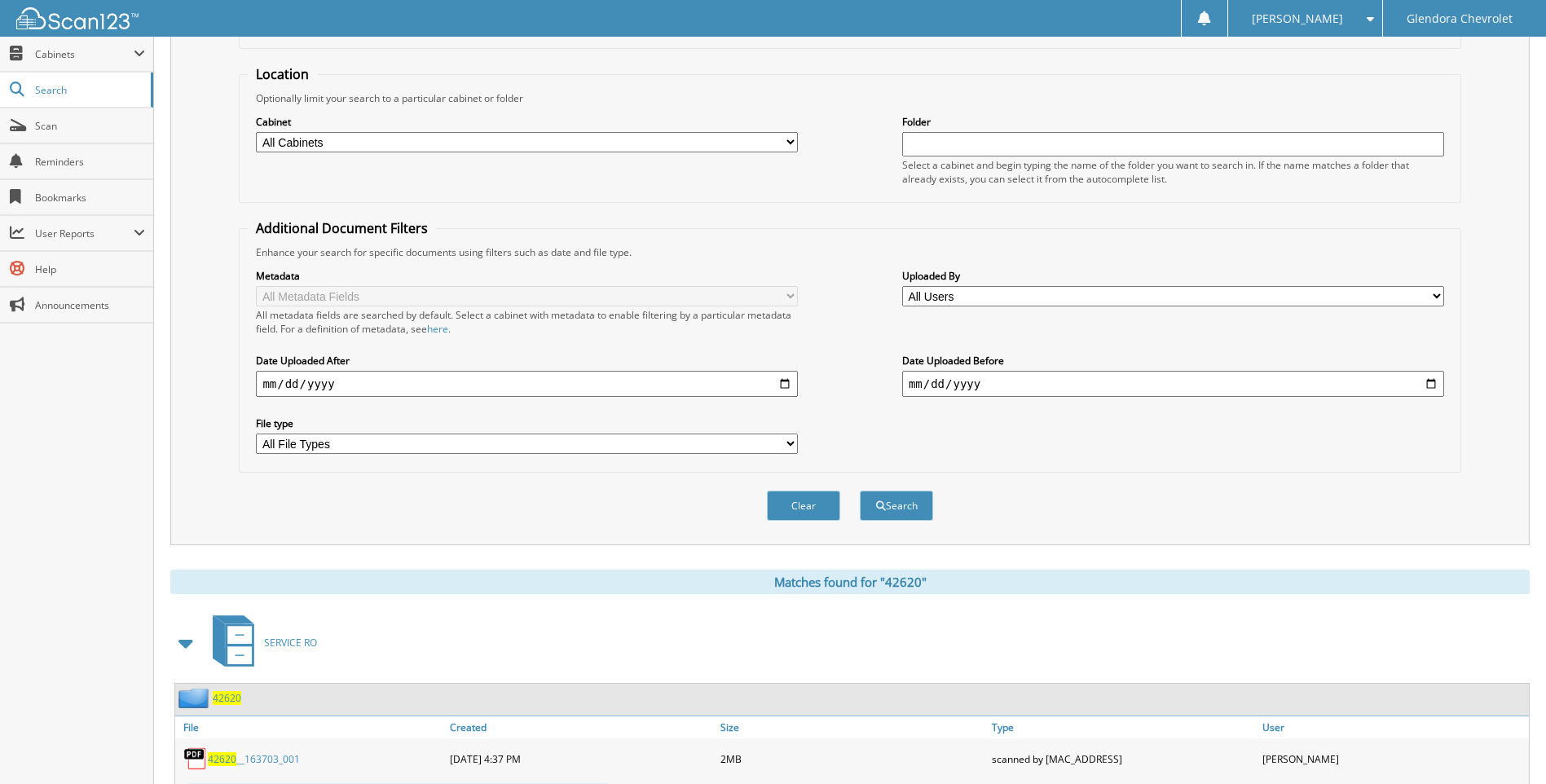
scroll to position [0, 0]
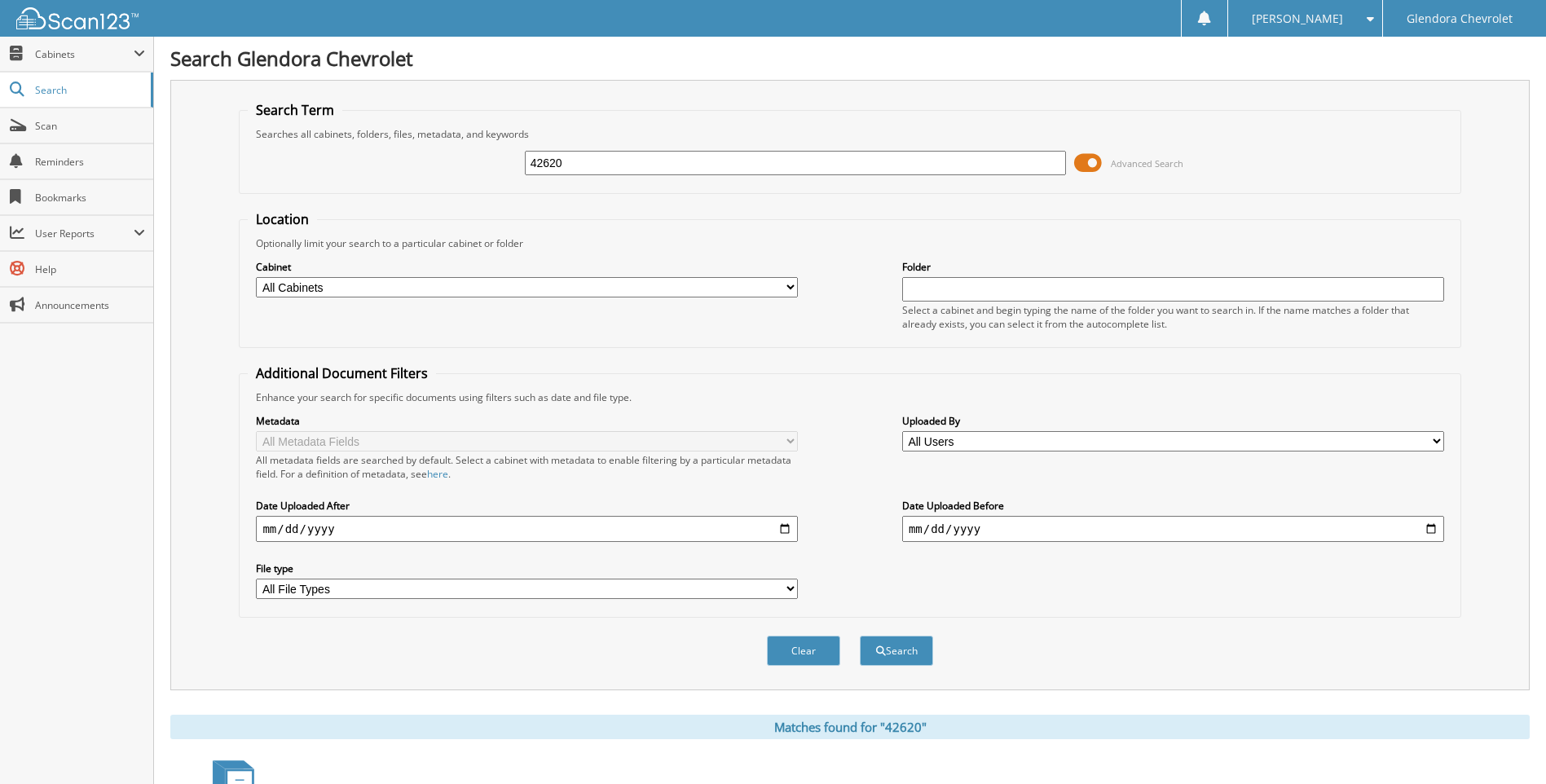
click at [616, 172] on input "42620" at bounding box center [796, 163] width 542 height 24
type input "42637"
click at [860, 635] on button "Search" at bounding box center [896, 650] width 73 height 30
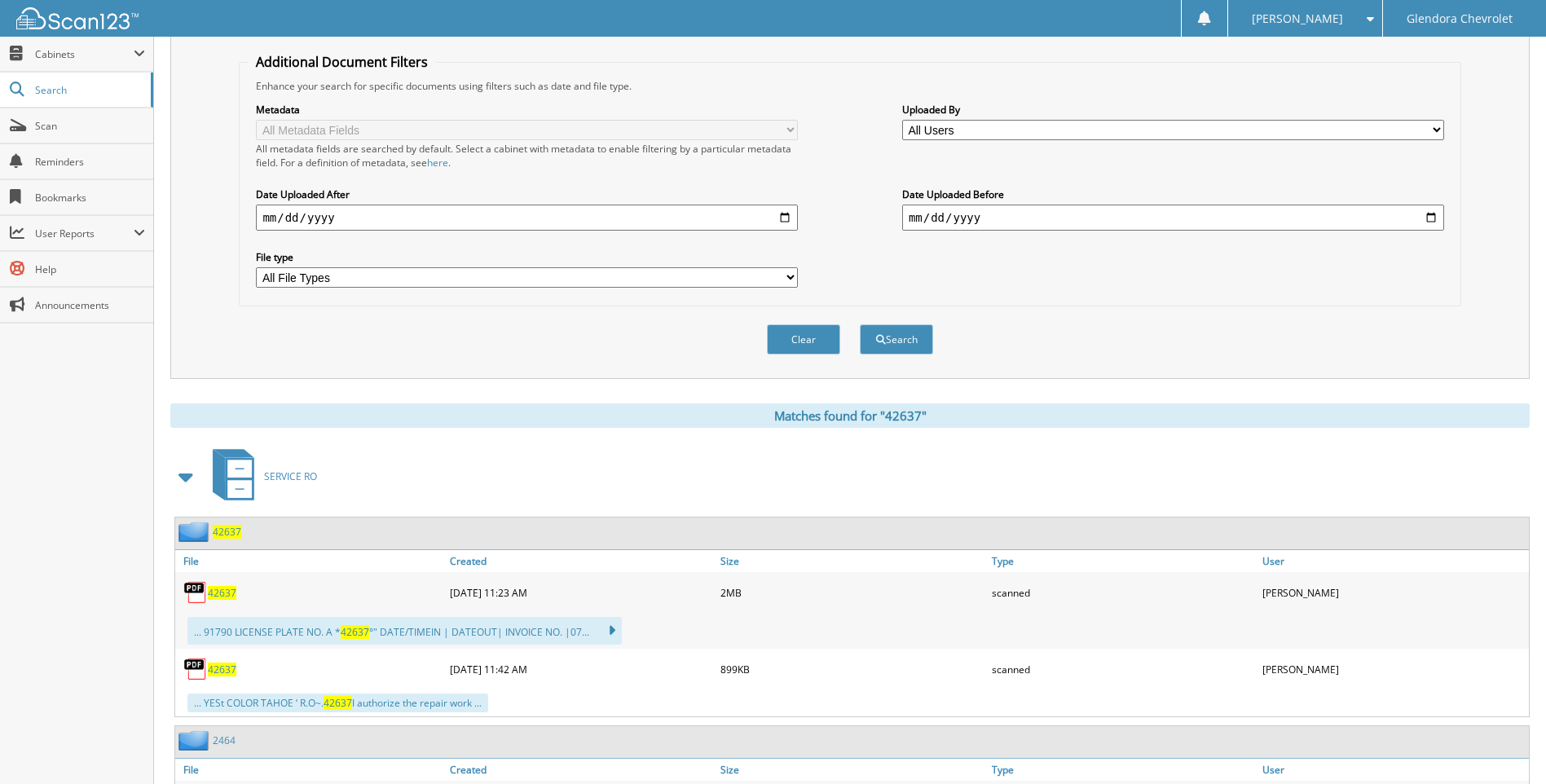
scroll to position [326, 0]
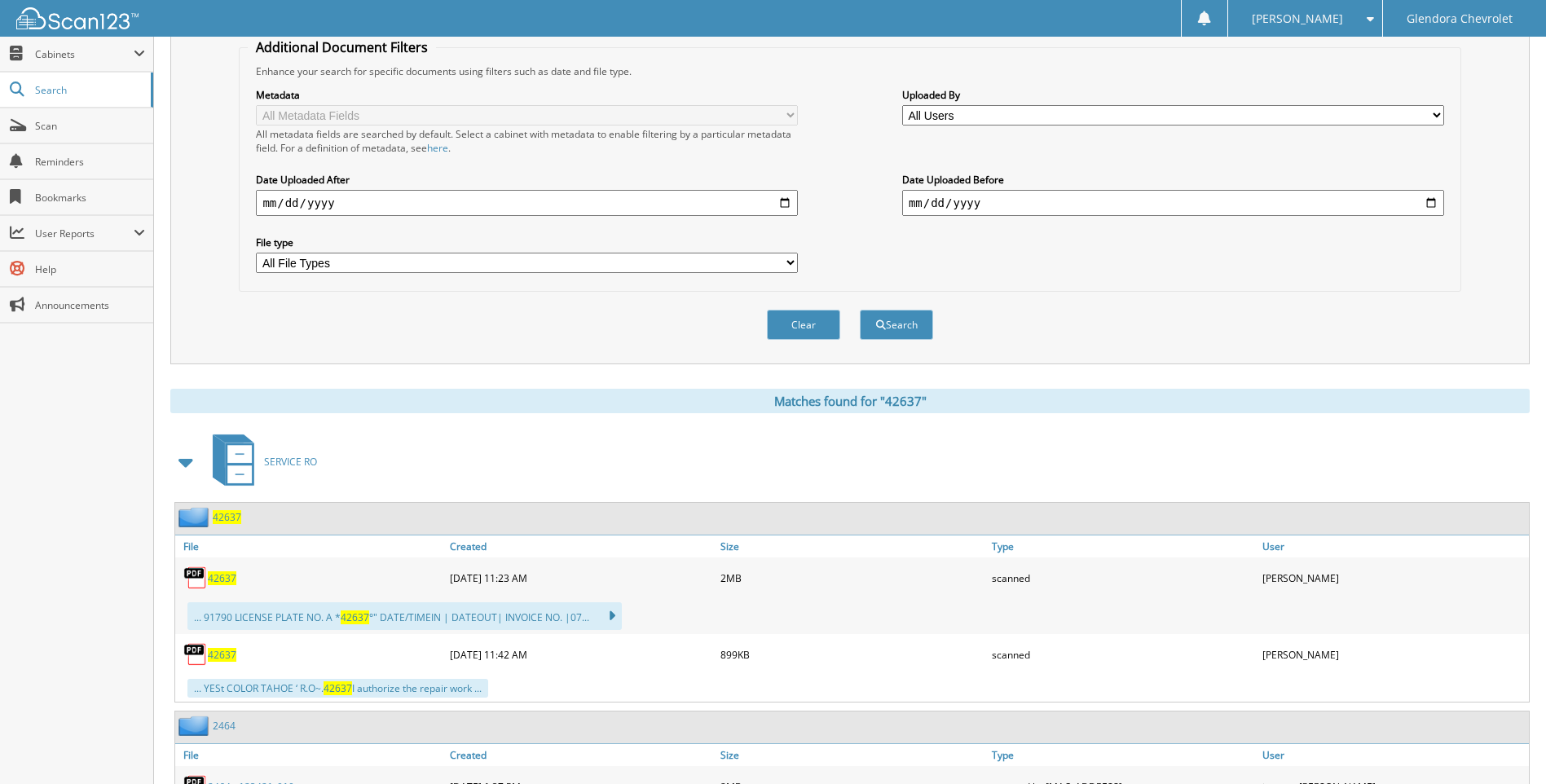
click at [227, 578] on span "42637" at bounding box center [222, 578] width 28 height 14
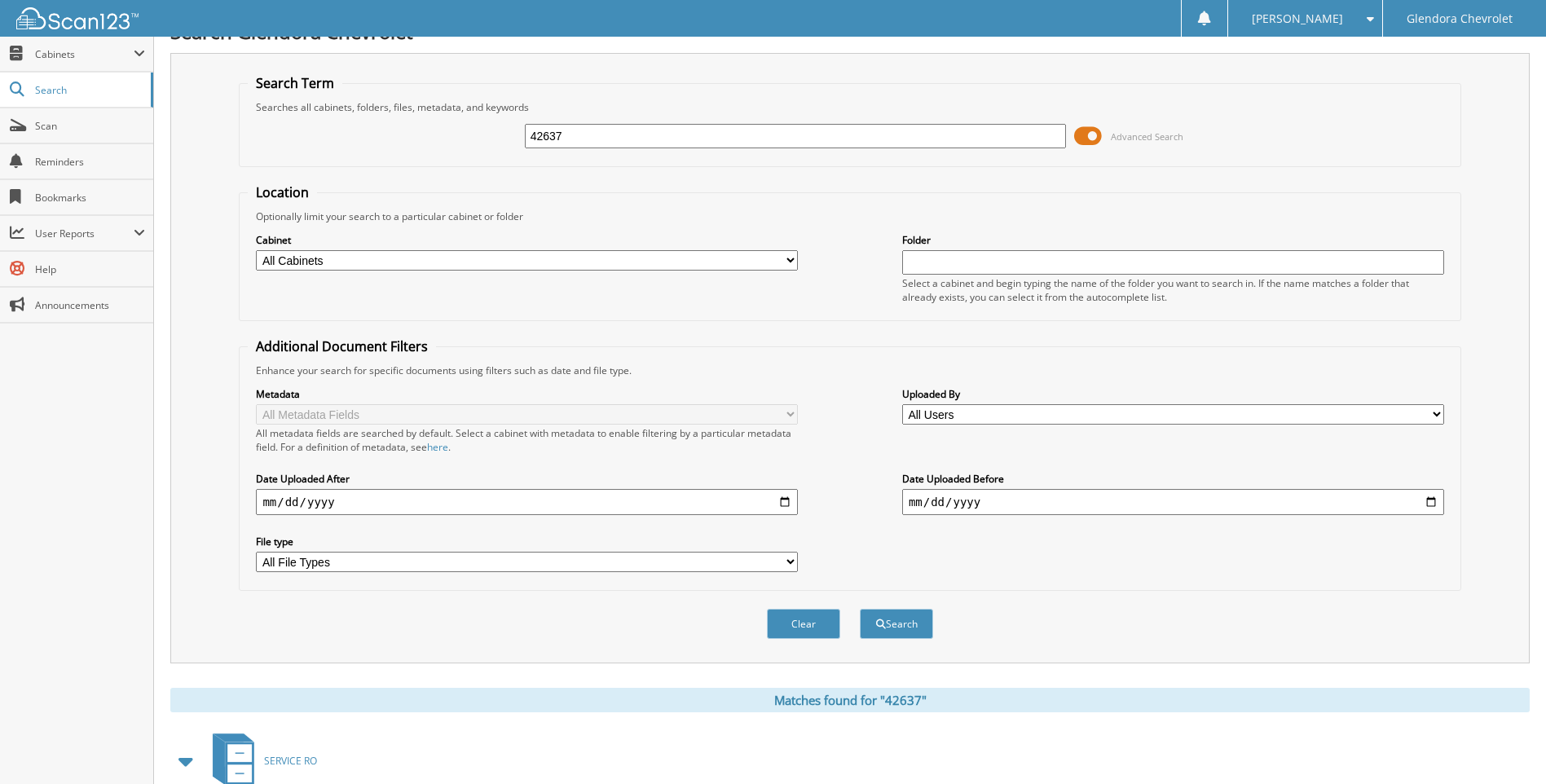
scroll to position [0, 0]
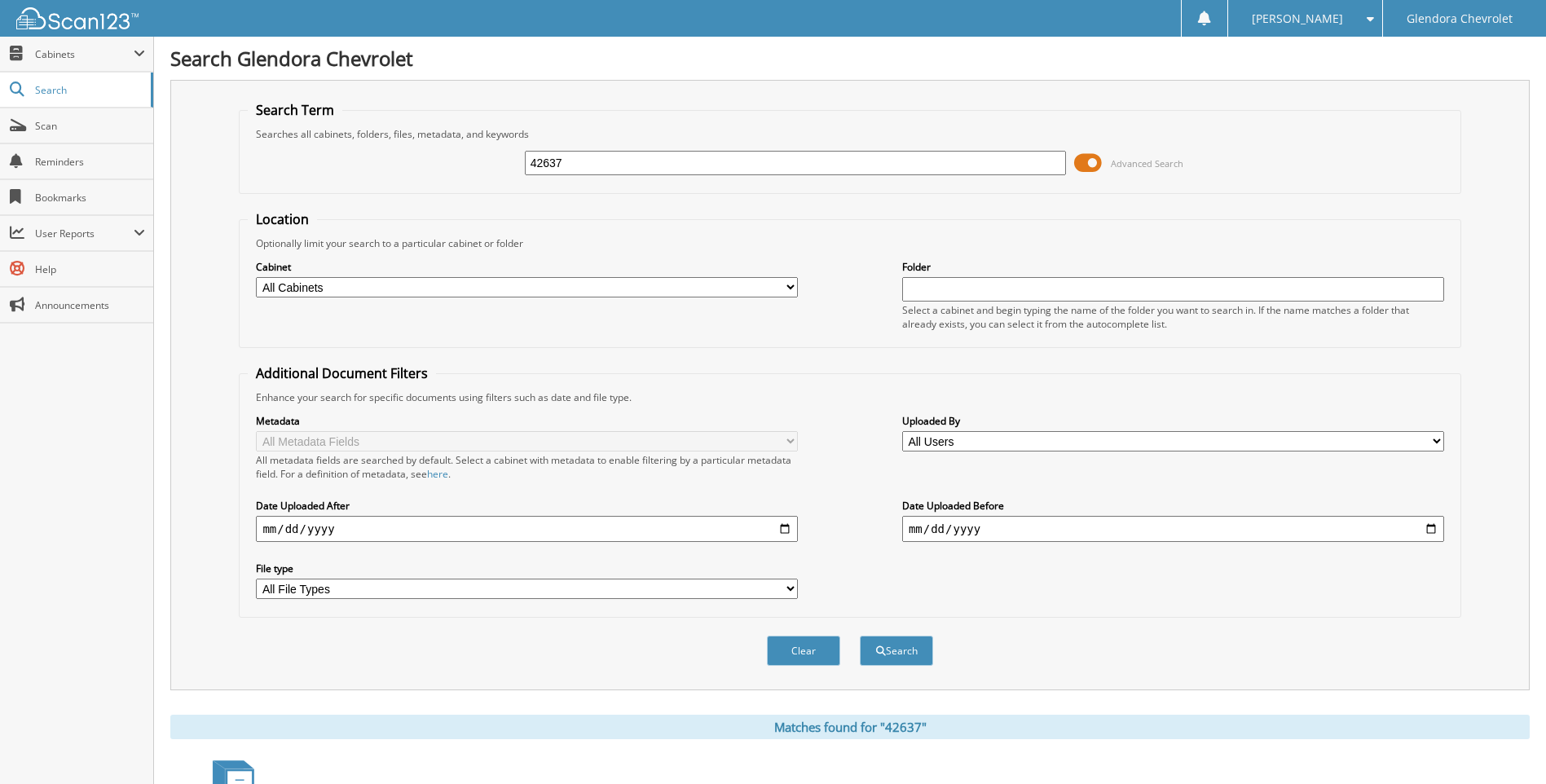
click at [580, 162] on input "42637" at bounding box center [796, 163] width 542 height 24
type input "4"
type input "43043"
click at [860, 635] on button "Search" at bounding box center [896, 650] width 73 height 30
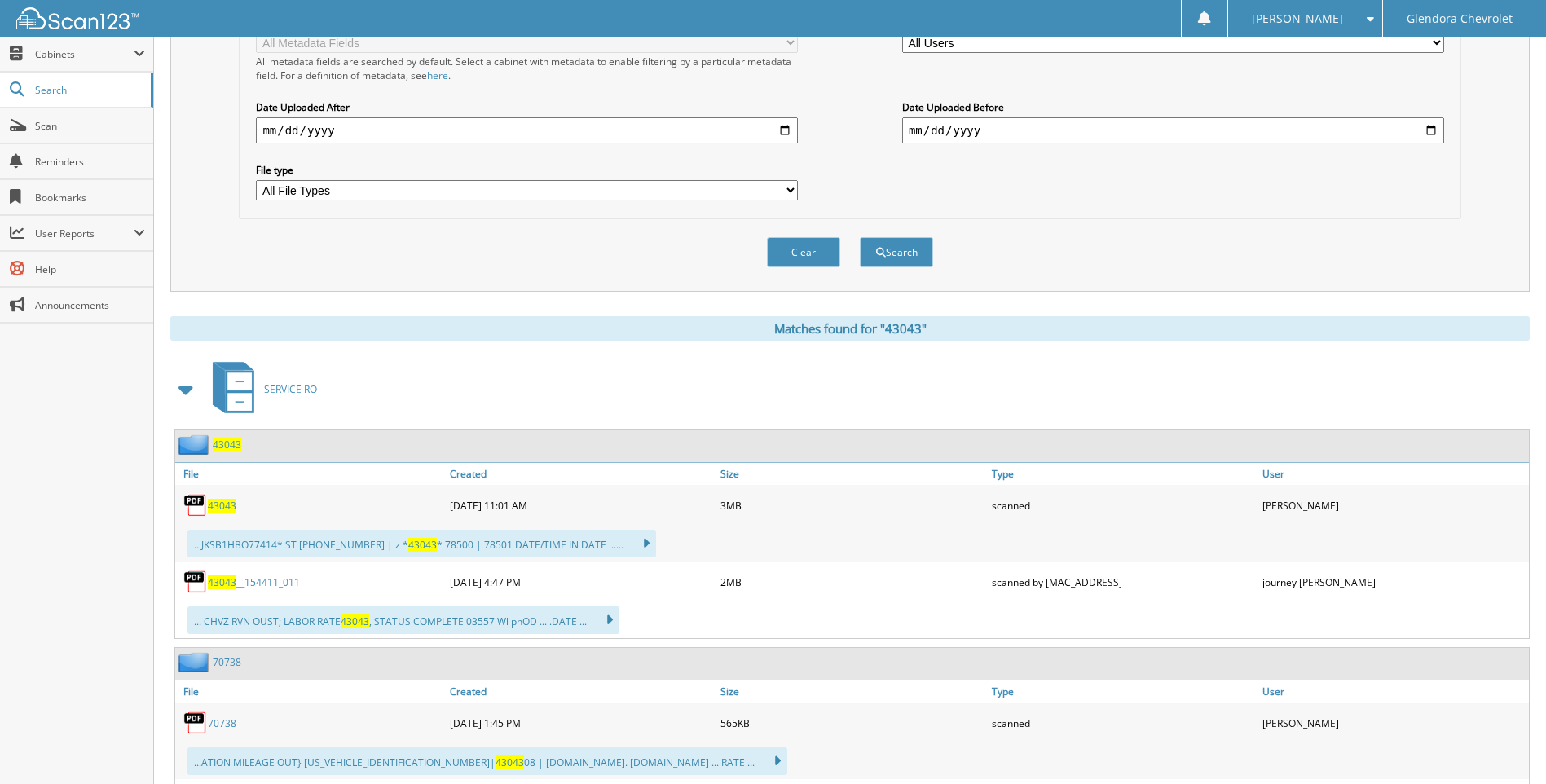
scroll to position [408, 0]
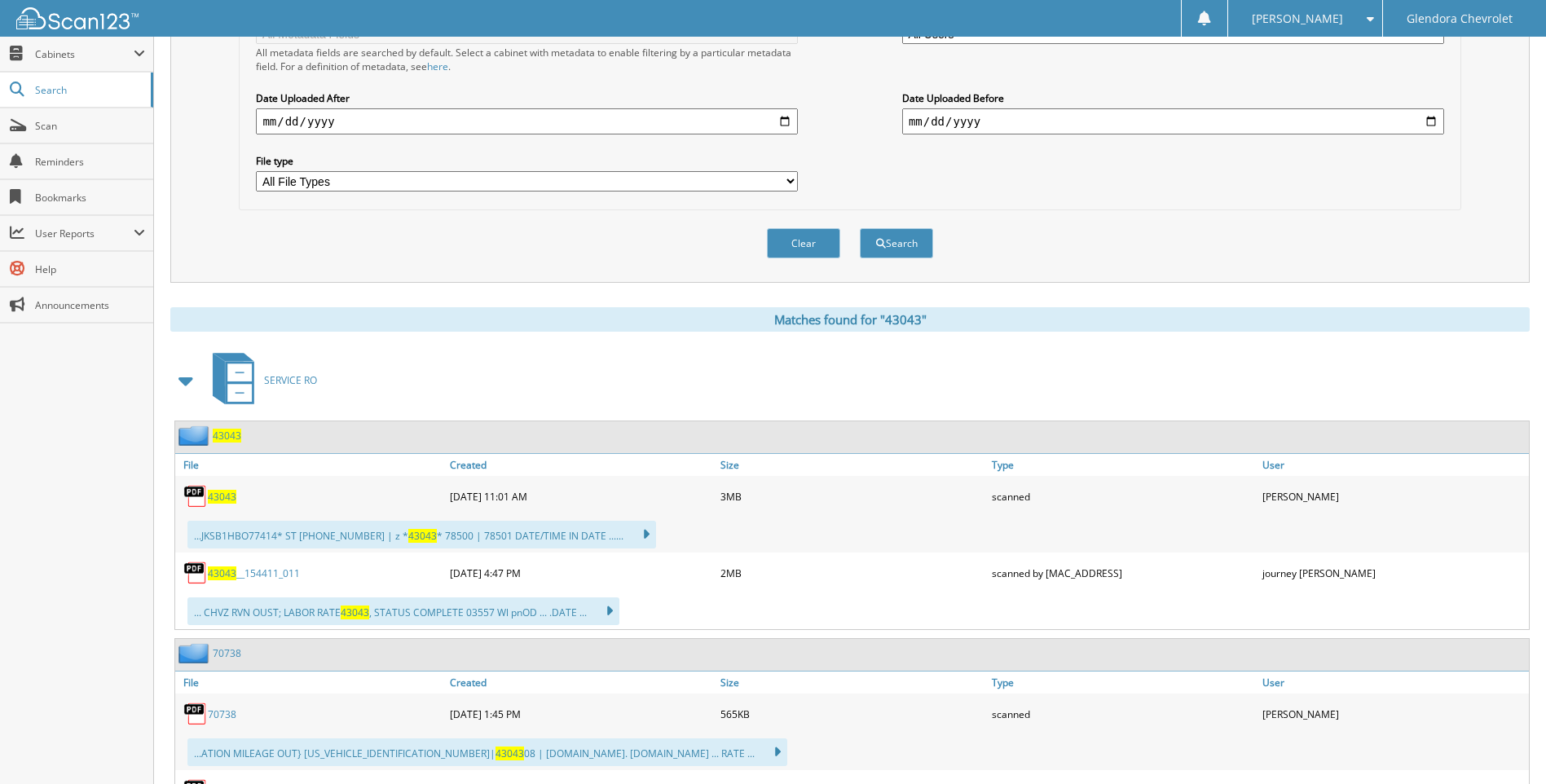
click at [224, 496] on span "43043" at bounding box center [222, 496] width 28 height 14
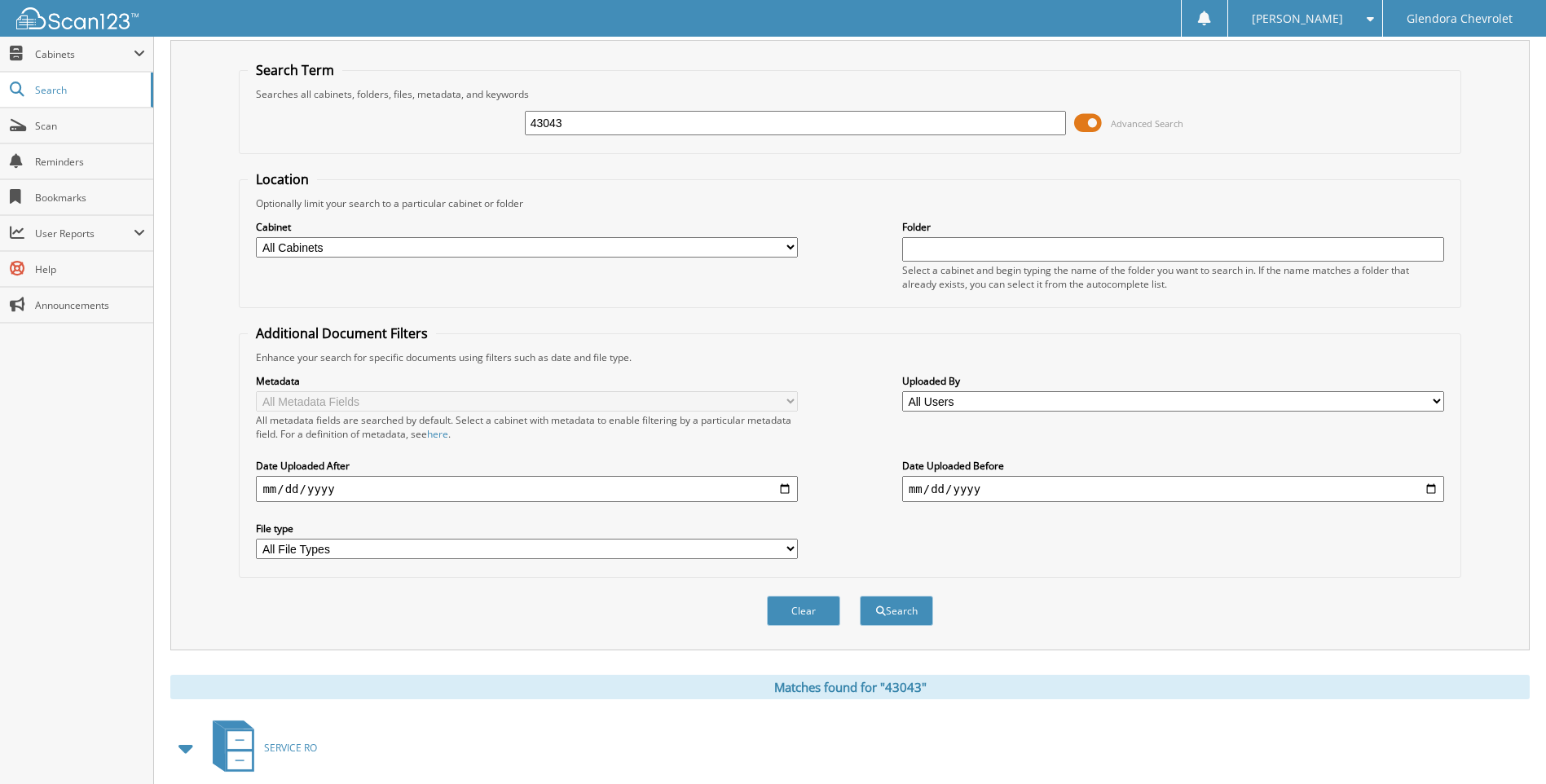
scroll to position [0, 0]
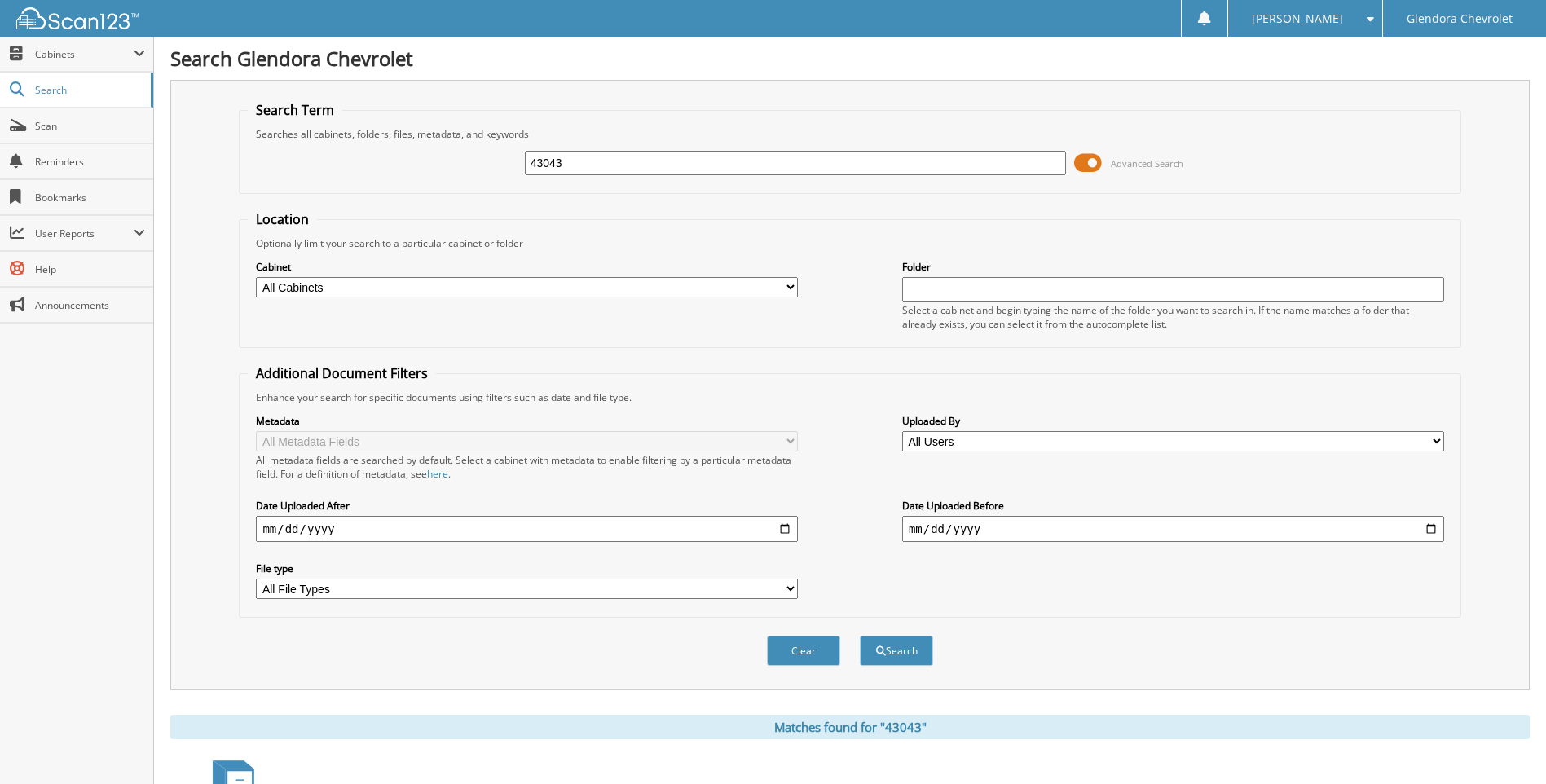
click at [844, 158] on input "43043" at bounding box center [796, 163] width 542 height 24
type input "4"
type input "43058"
click at [860, 635] on button "Search" at bounding box center [896, 650] width 73 height 30
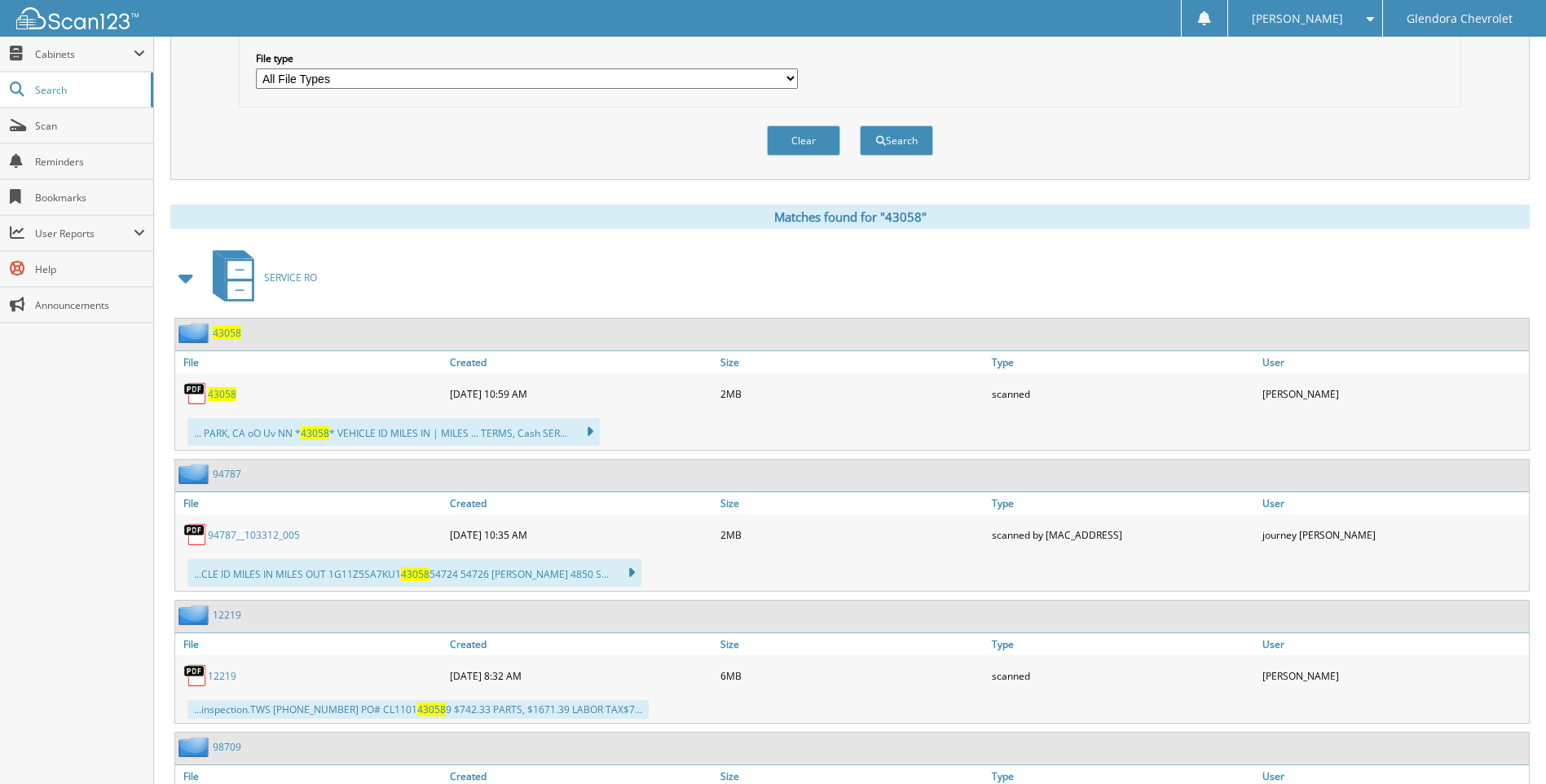
scroll to position [570, 0]
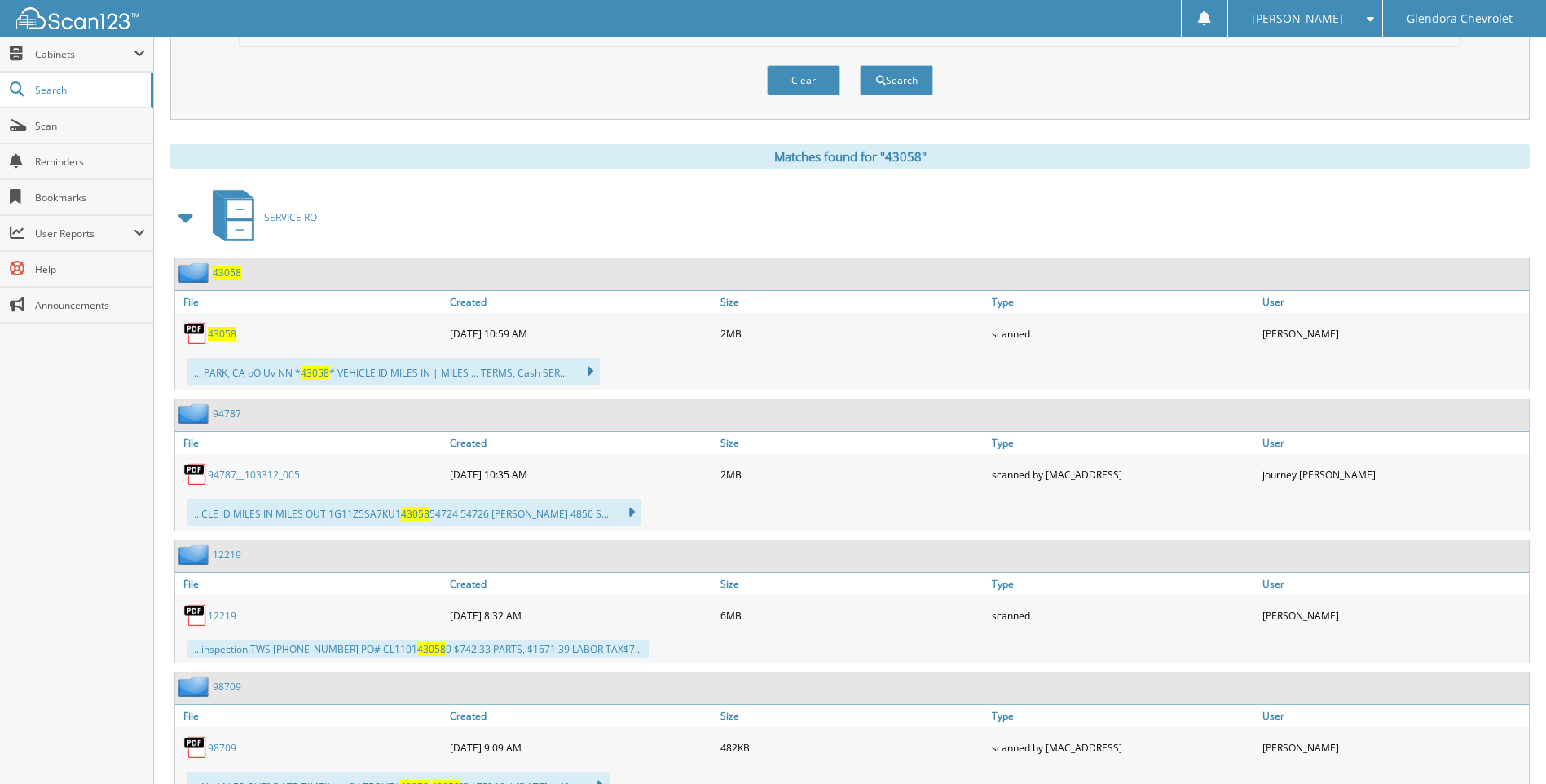
click at [224, 333] on span "43058" at bounding box center [222, 333] width 28 height 14
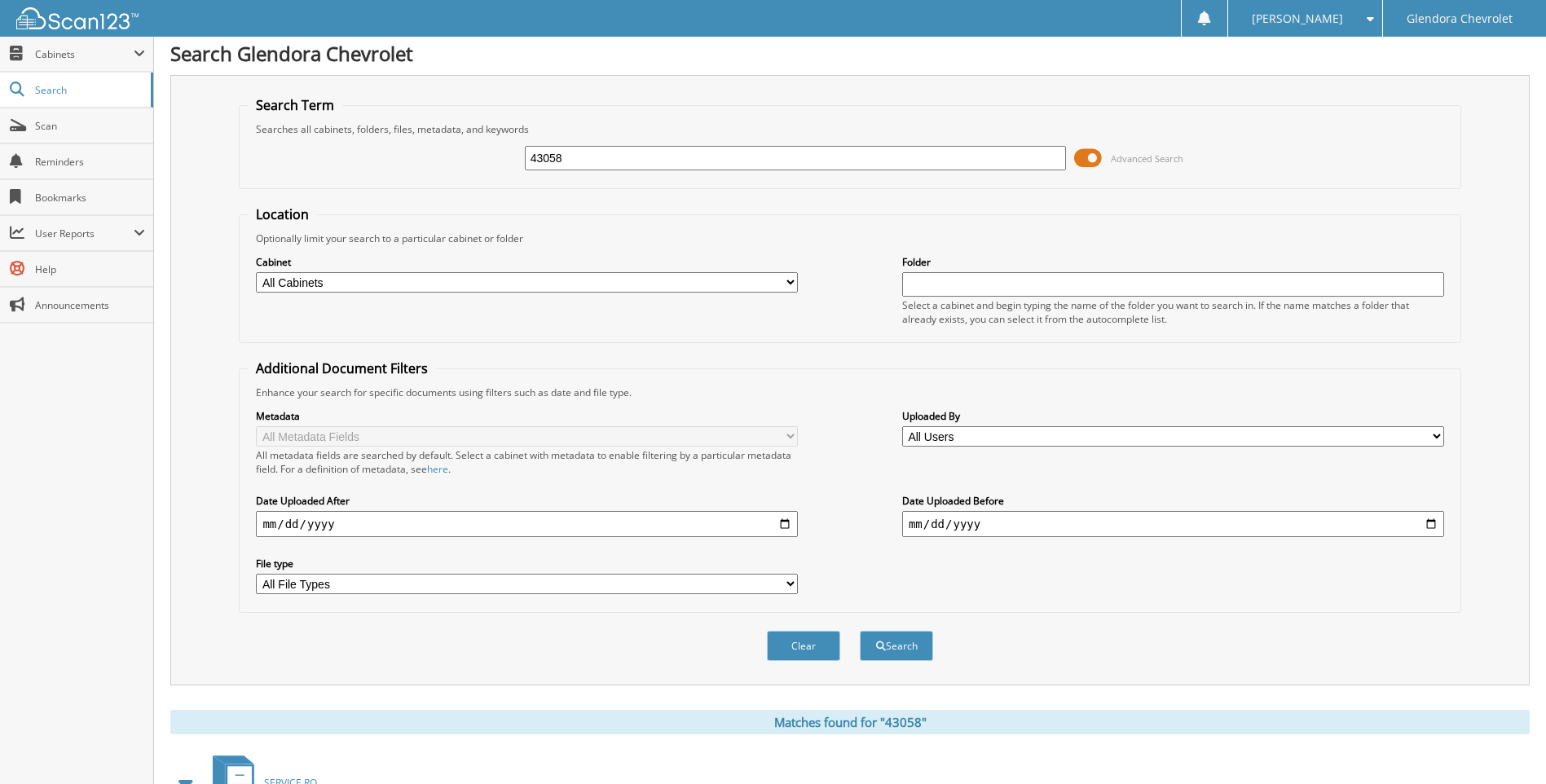
scroll to position [0, 0]
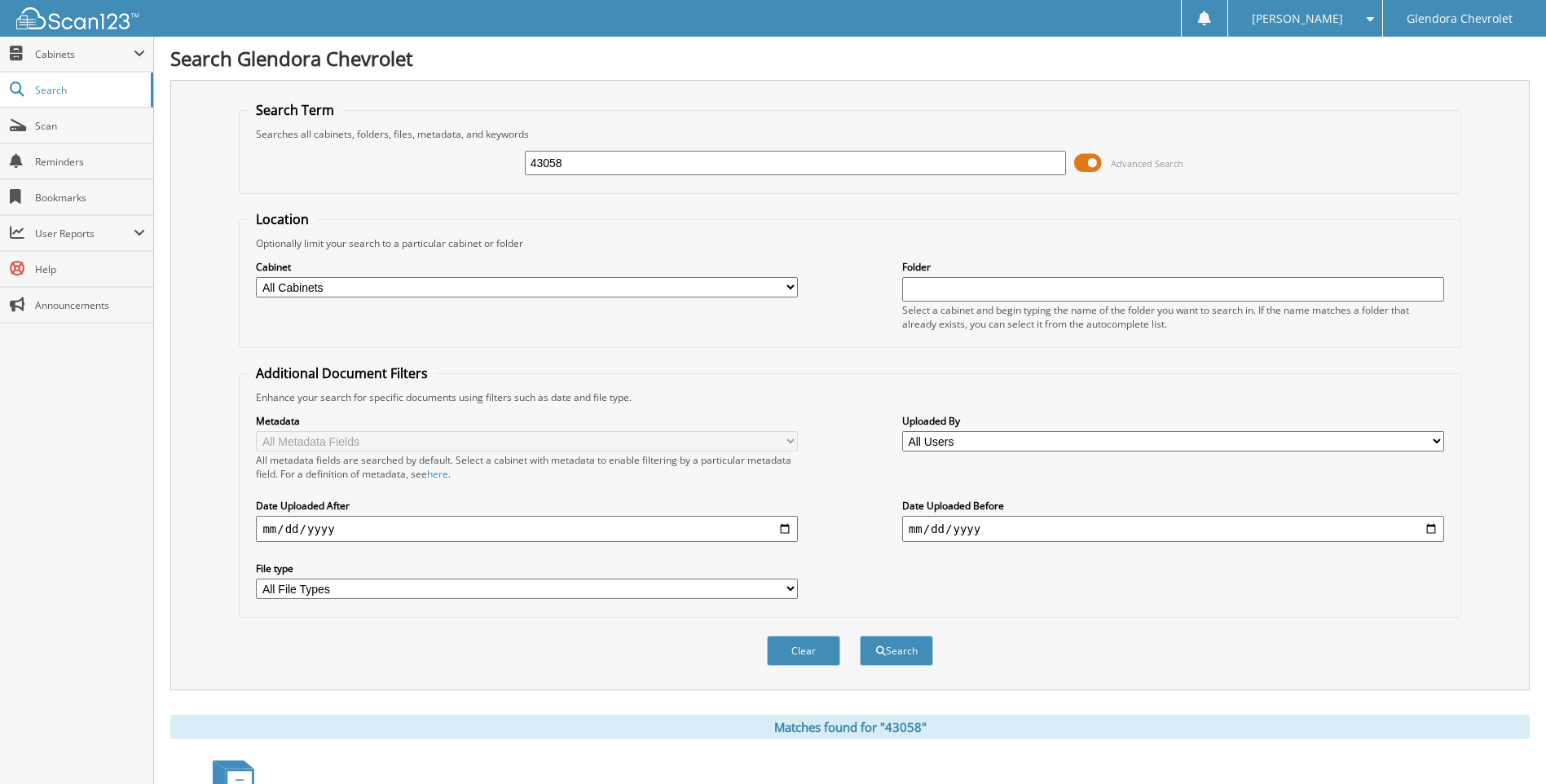
click at [604, 157] on input "43058" at bounding box center [796, 163] width 542 height 24
type input "43076"
click at [860, 635] on button "Search" at bounding box center [896, 650] width 73 height 30
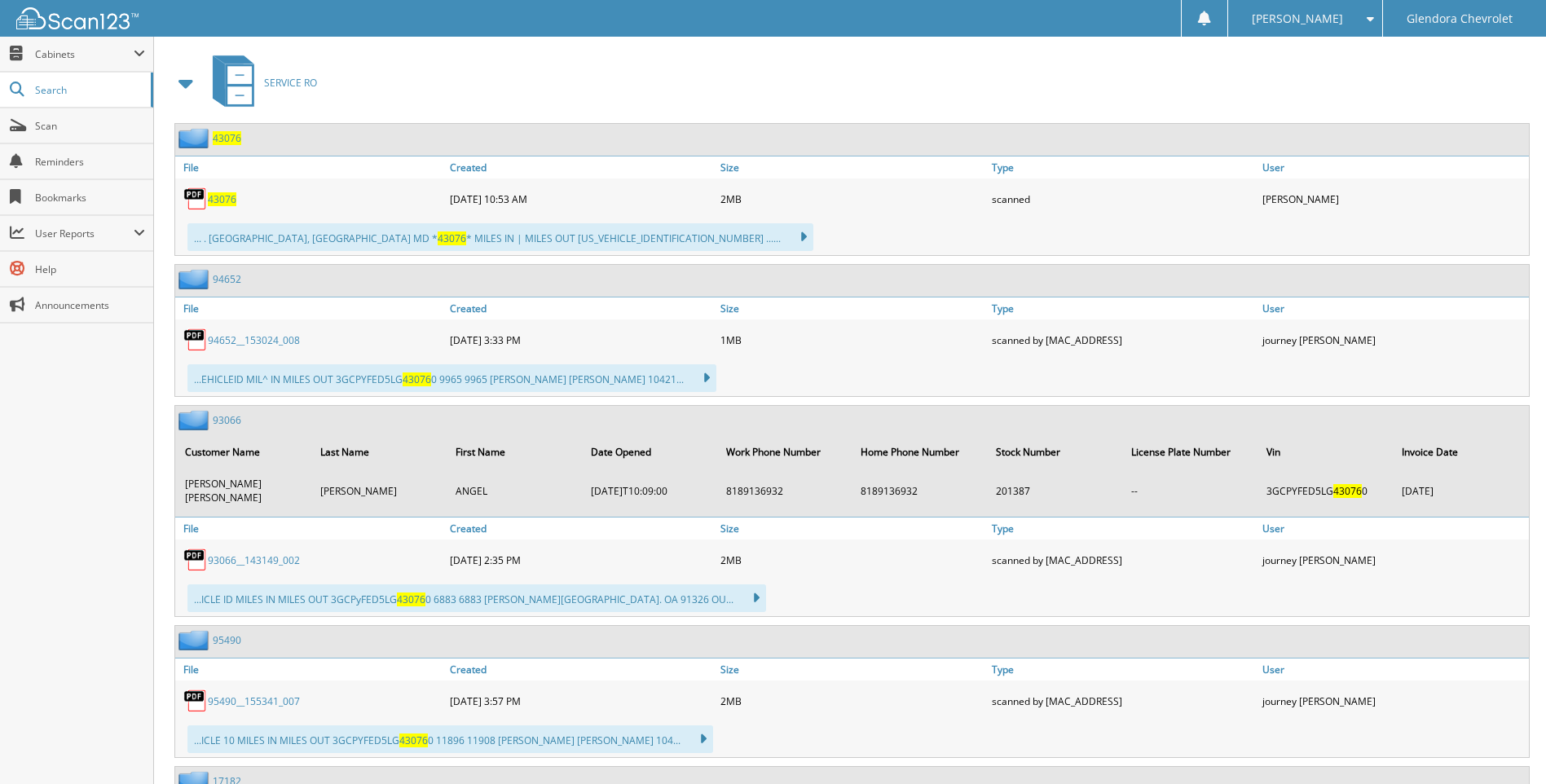
scroll to position [733, 0]
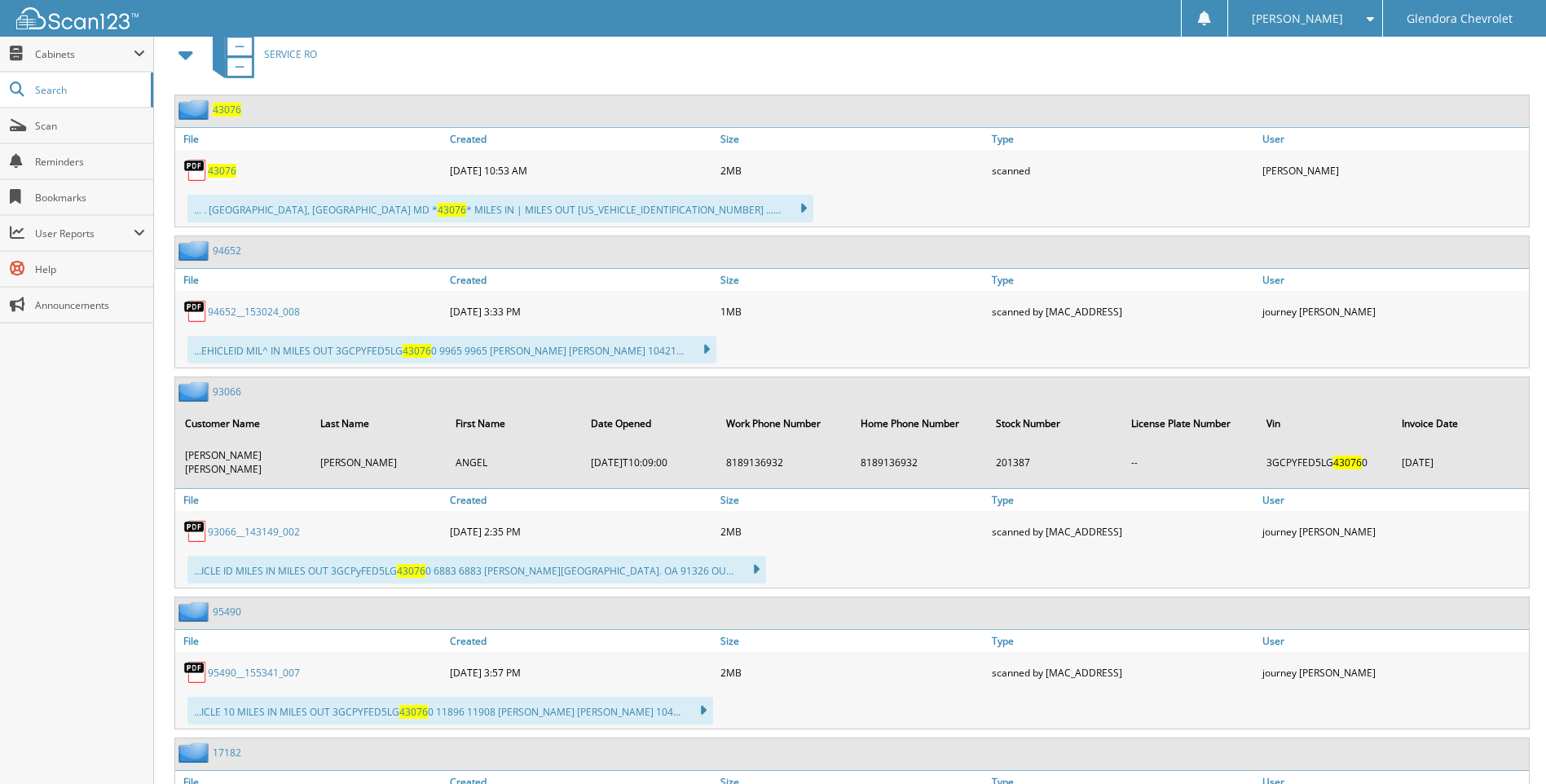
click at [220, 172] on span "43076" at bounding box center [222, 170] width 28 height 14
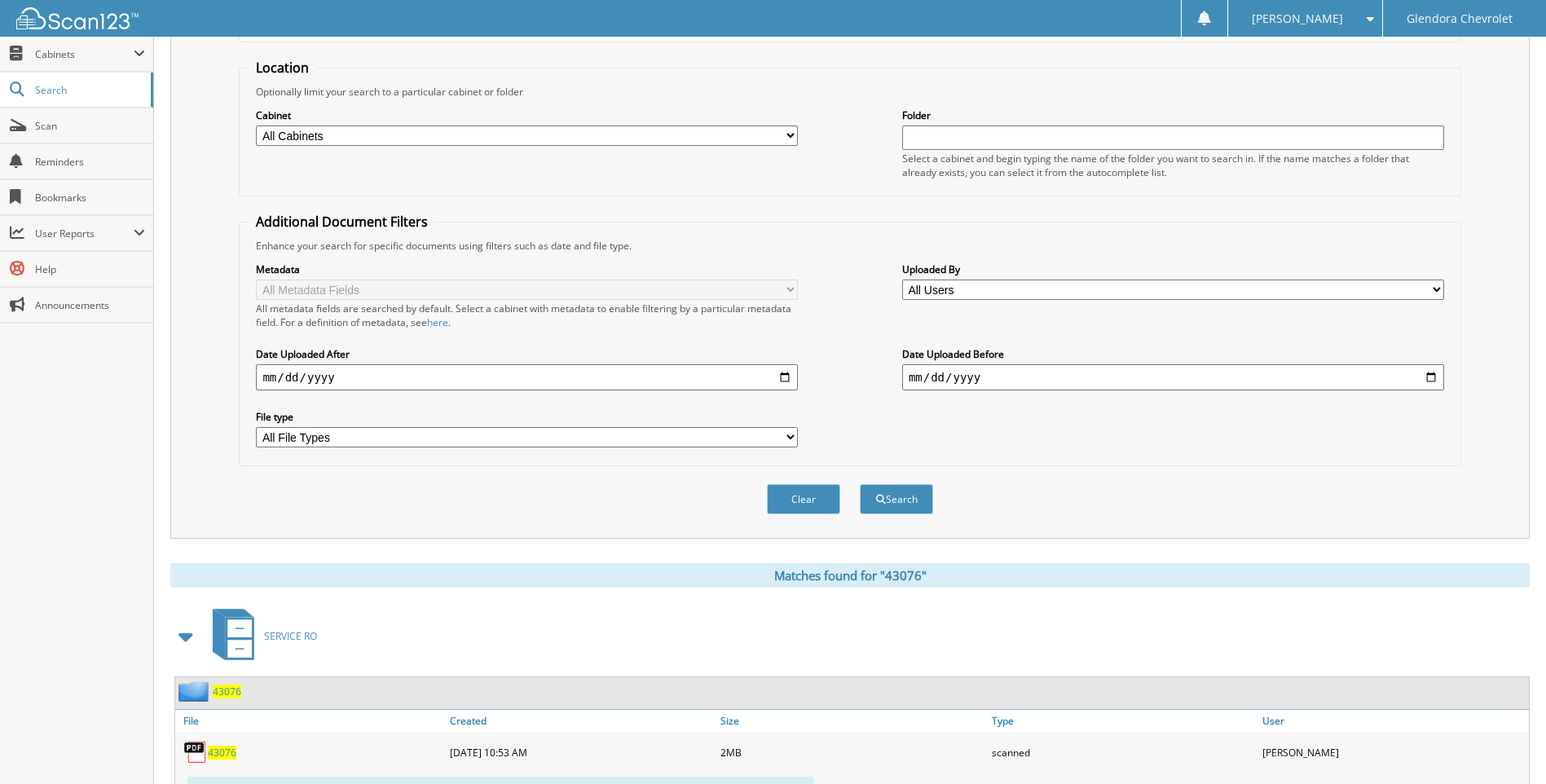
scroll to position [0, 0]
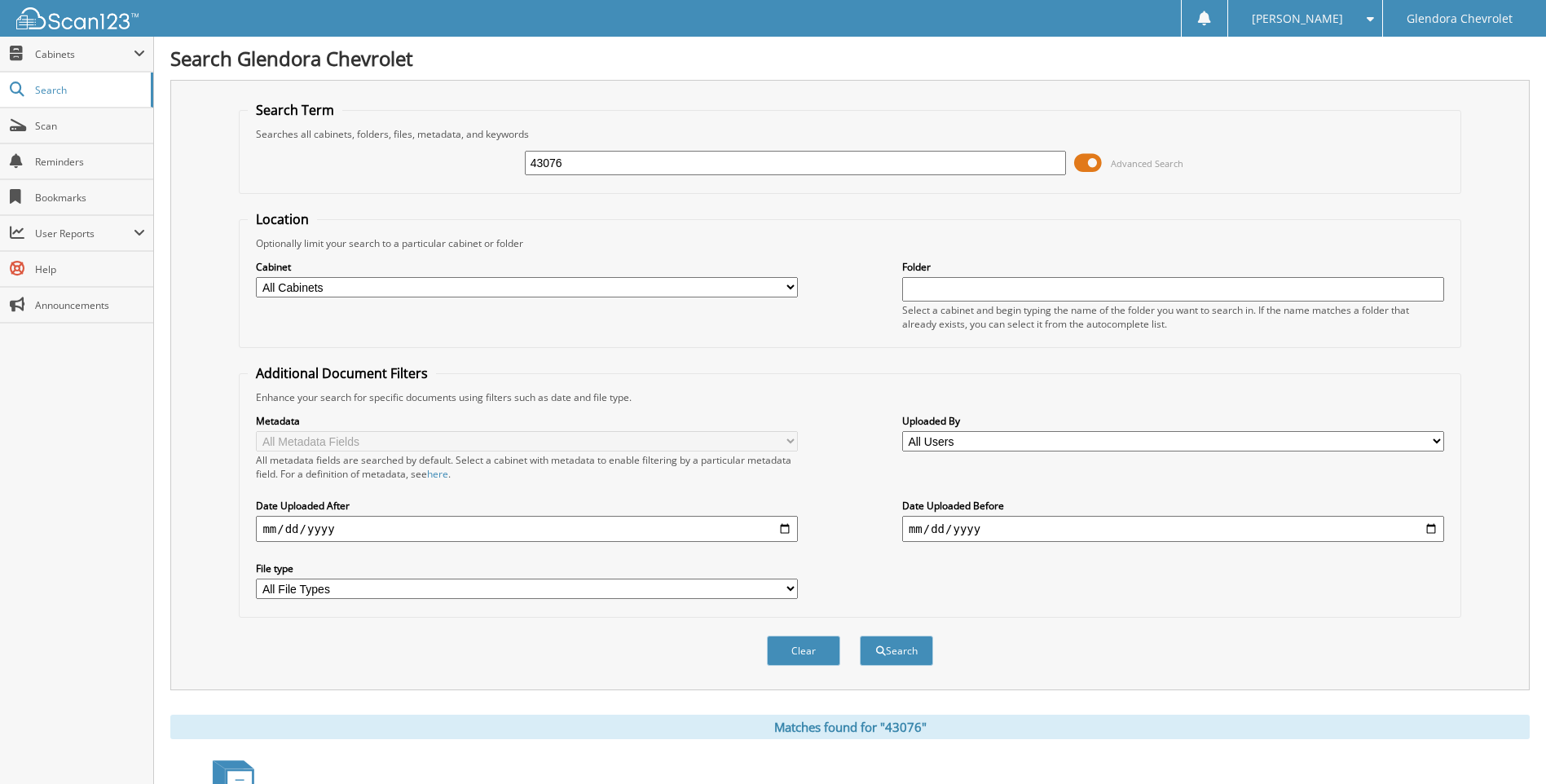
click at [694, 167] on input "43076" at bounding box center [796, 163] width 542 height 24
type input "43078"
click at [860, 635] on button "Search" at bounding box center [896, 650] width 73 height 30
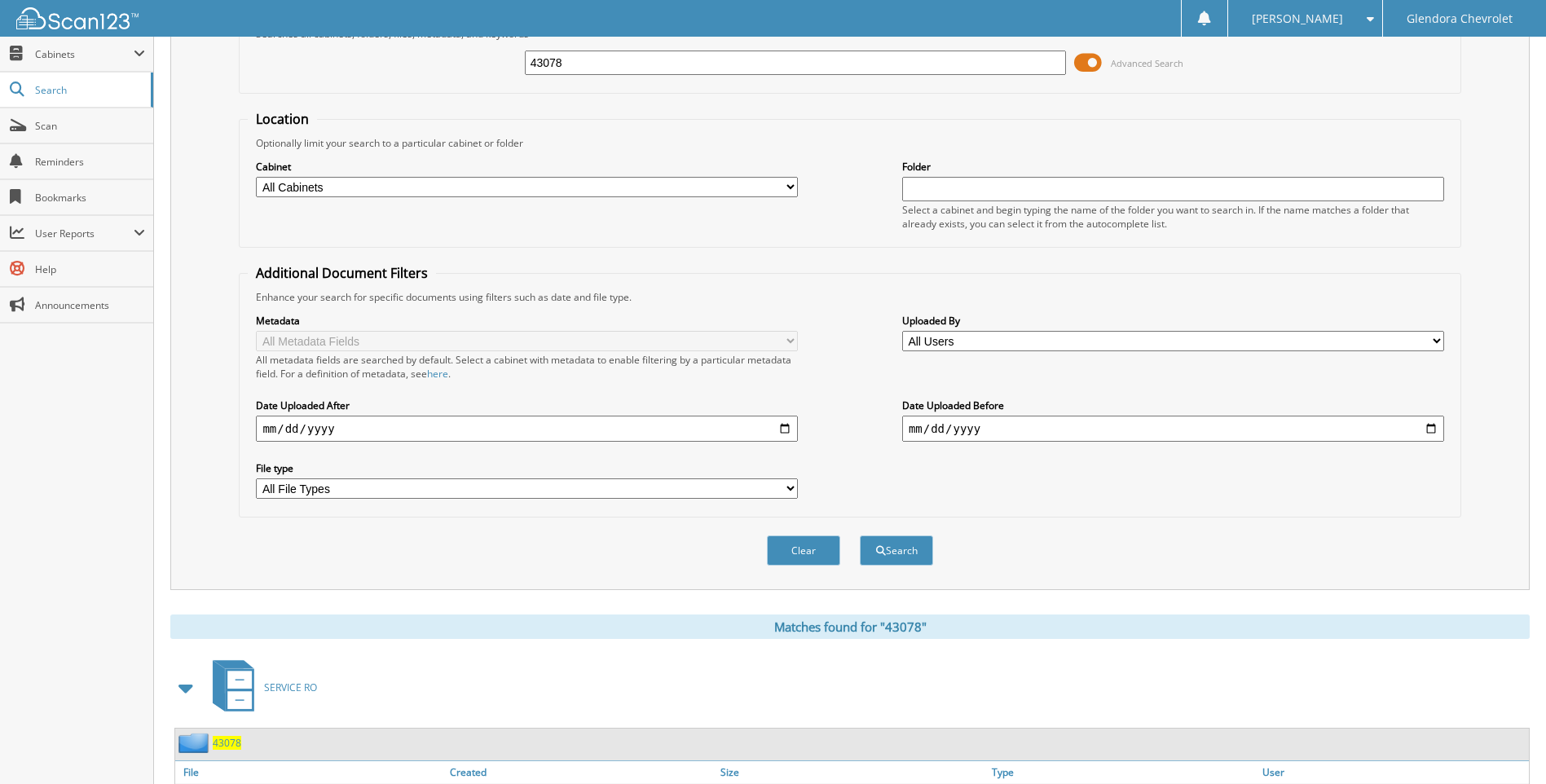
scroll to position [326, 0]
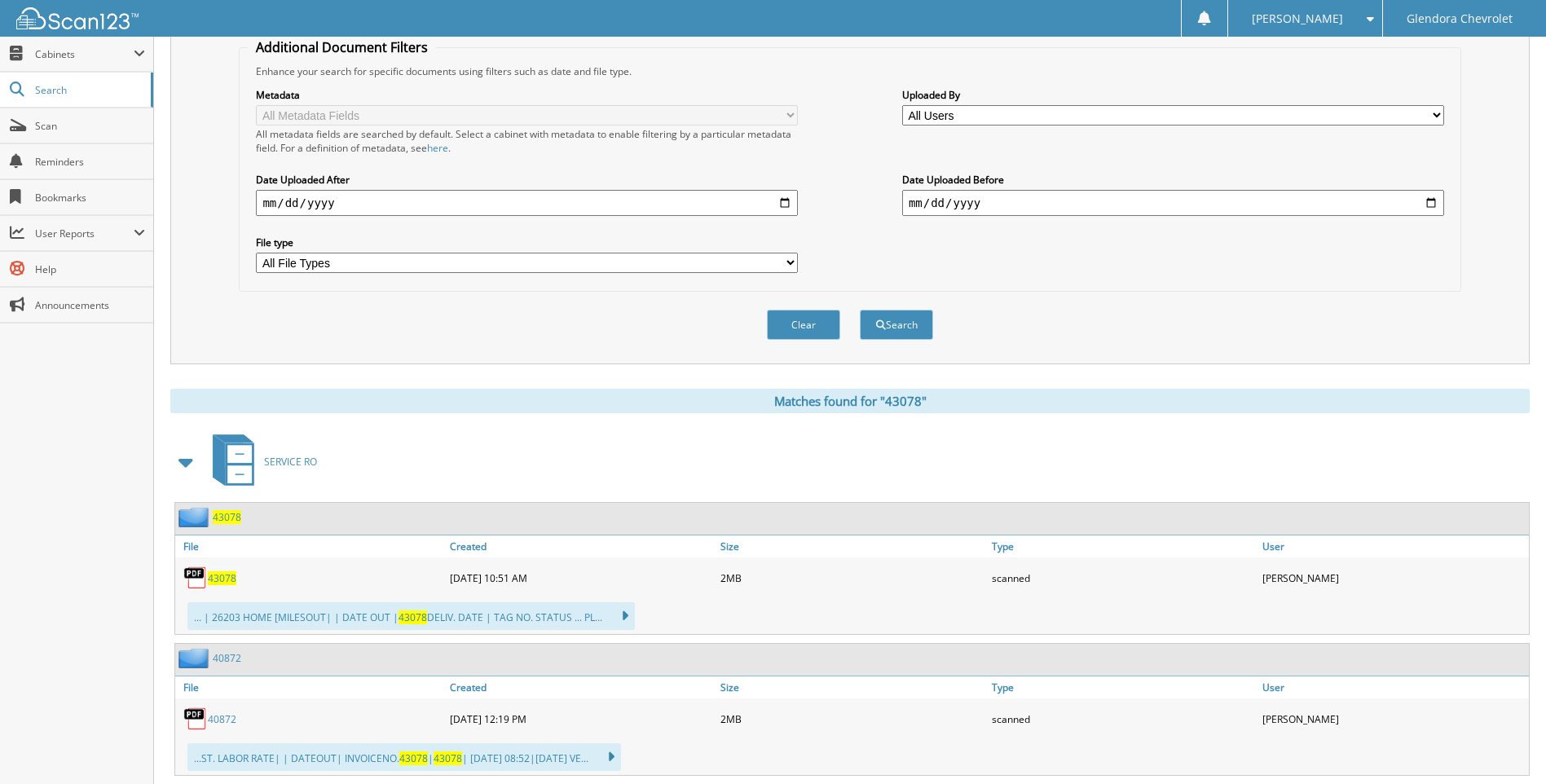
click at [223, 579] on span "43078" at bounding box center [222, 578] width 28 height 14
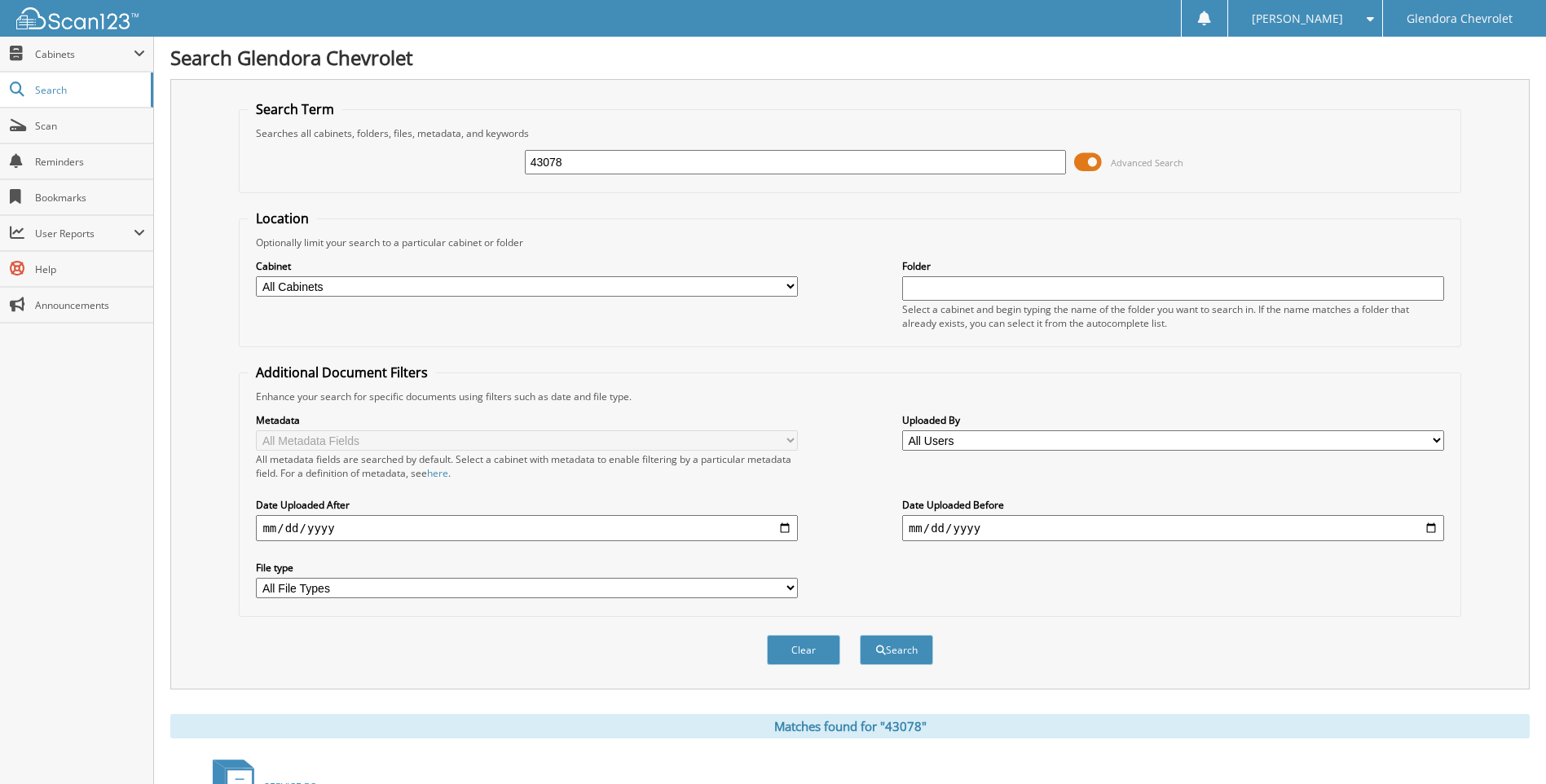
scroll to position [0, 0]
click at [619, 165] on input "43078" at bounding box center [796, 163] width 542 height 24
click at [592, 156] on input "43078" at bounding box center [796, 163] width 542 height 24
type input "42270"
click at [860, 635] on button "Search" at bounding box center [896, 650] width 73 height 30
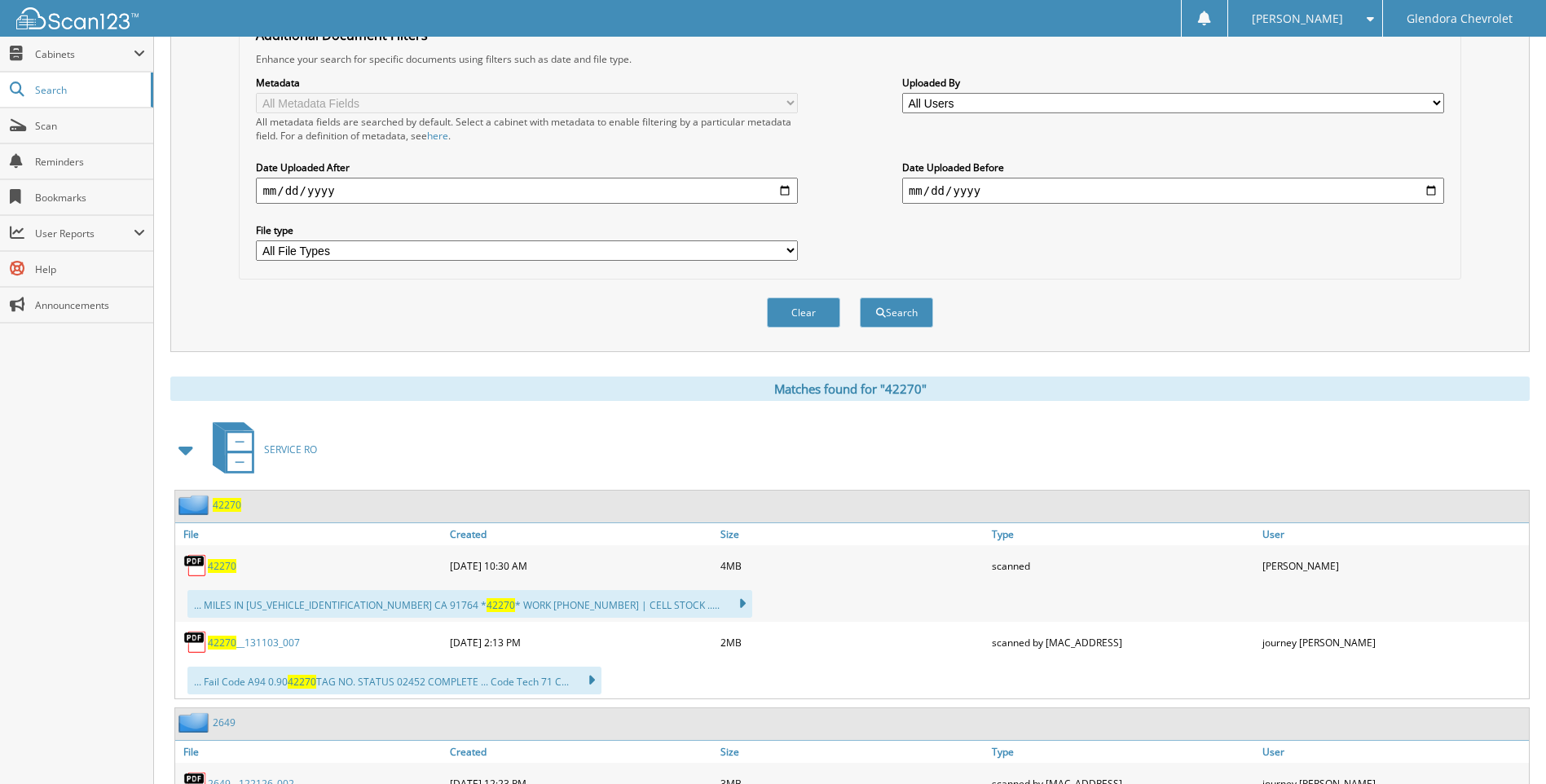
scroll to position [408, 0]
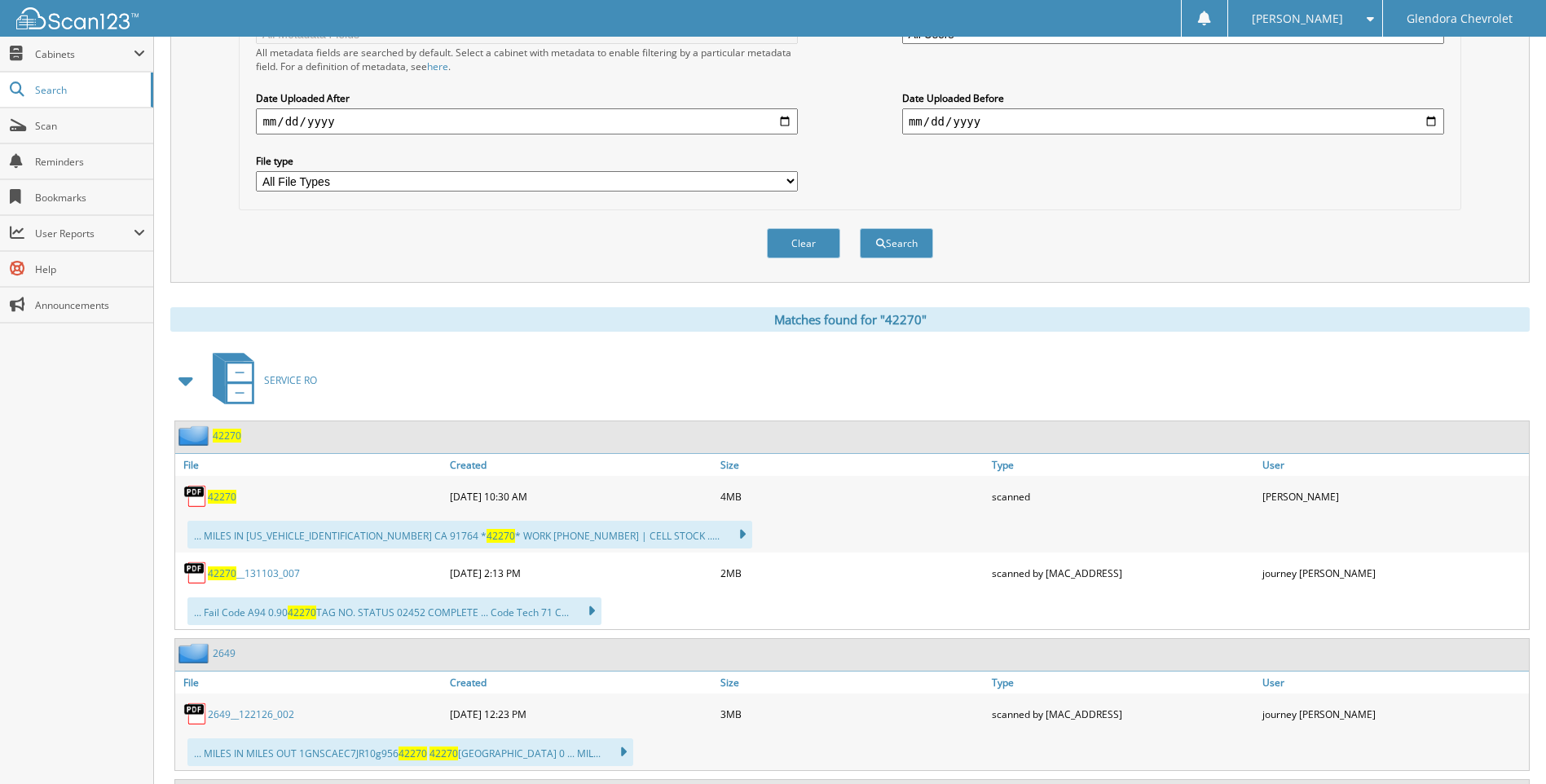
click at [224, 498] on span "42270" at bounding box center [222, 496] width 28 height 14
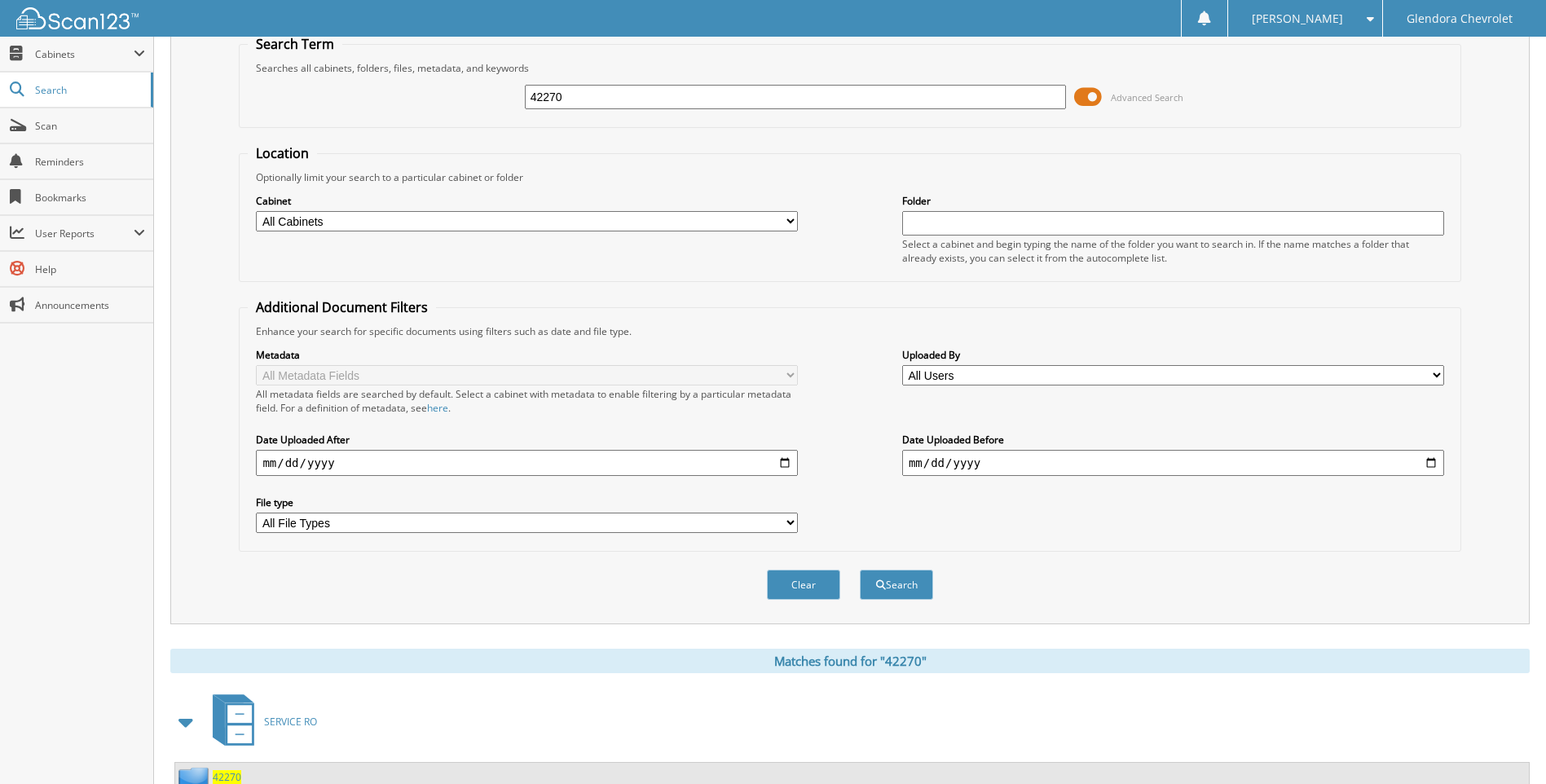
scroll to position [0, 0]
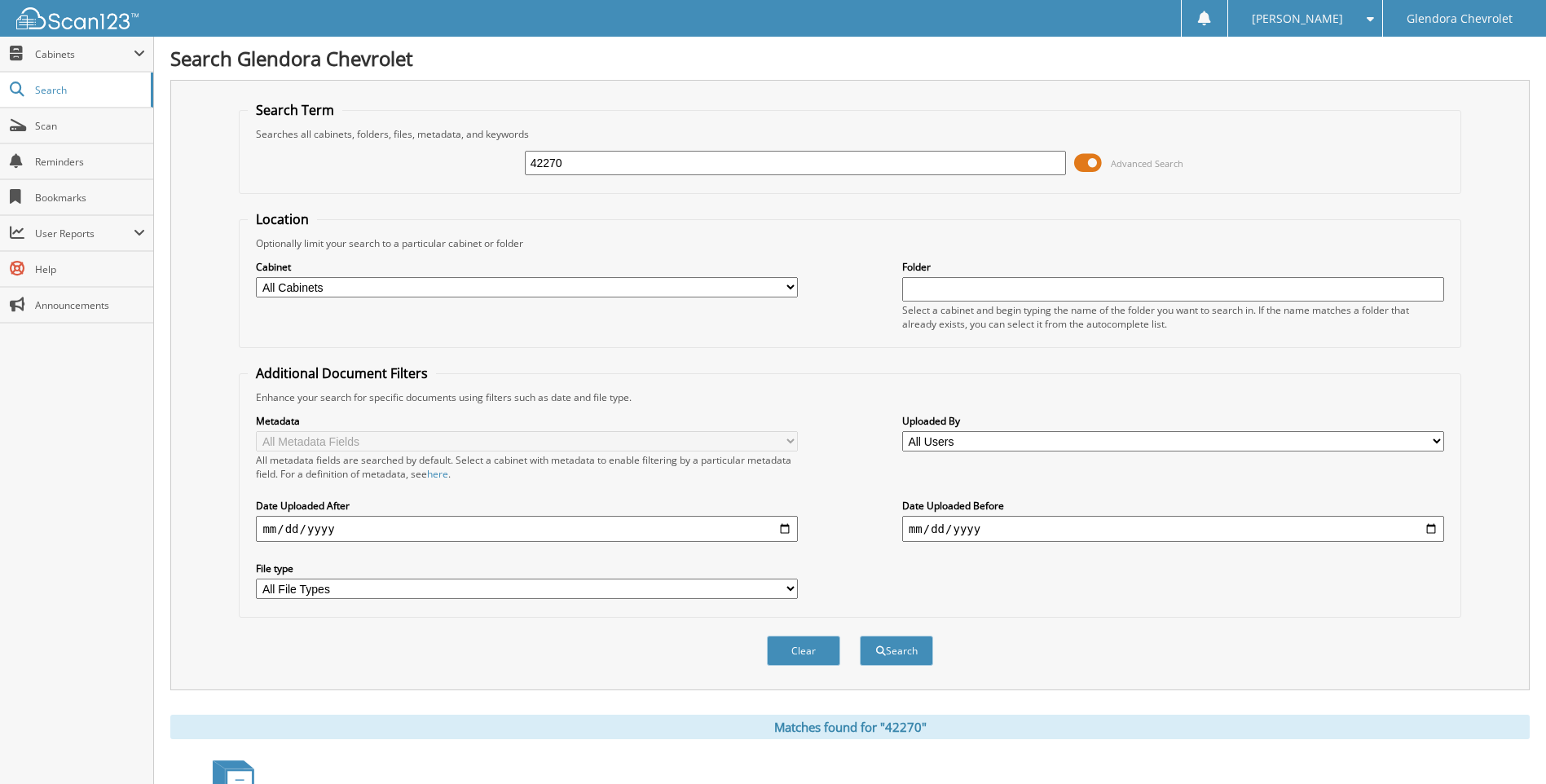
click at [737, 166] on input "42270" at bounding box center [796, 163] width 542 height 24
type input "42809"
click at [860, 635] on button "Search" at bounding box center [896, 650] width 73 height 30
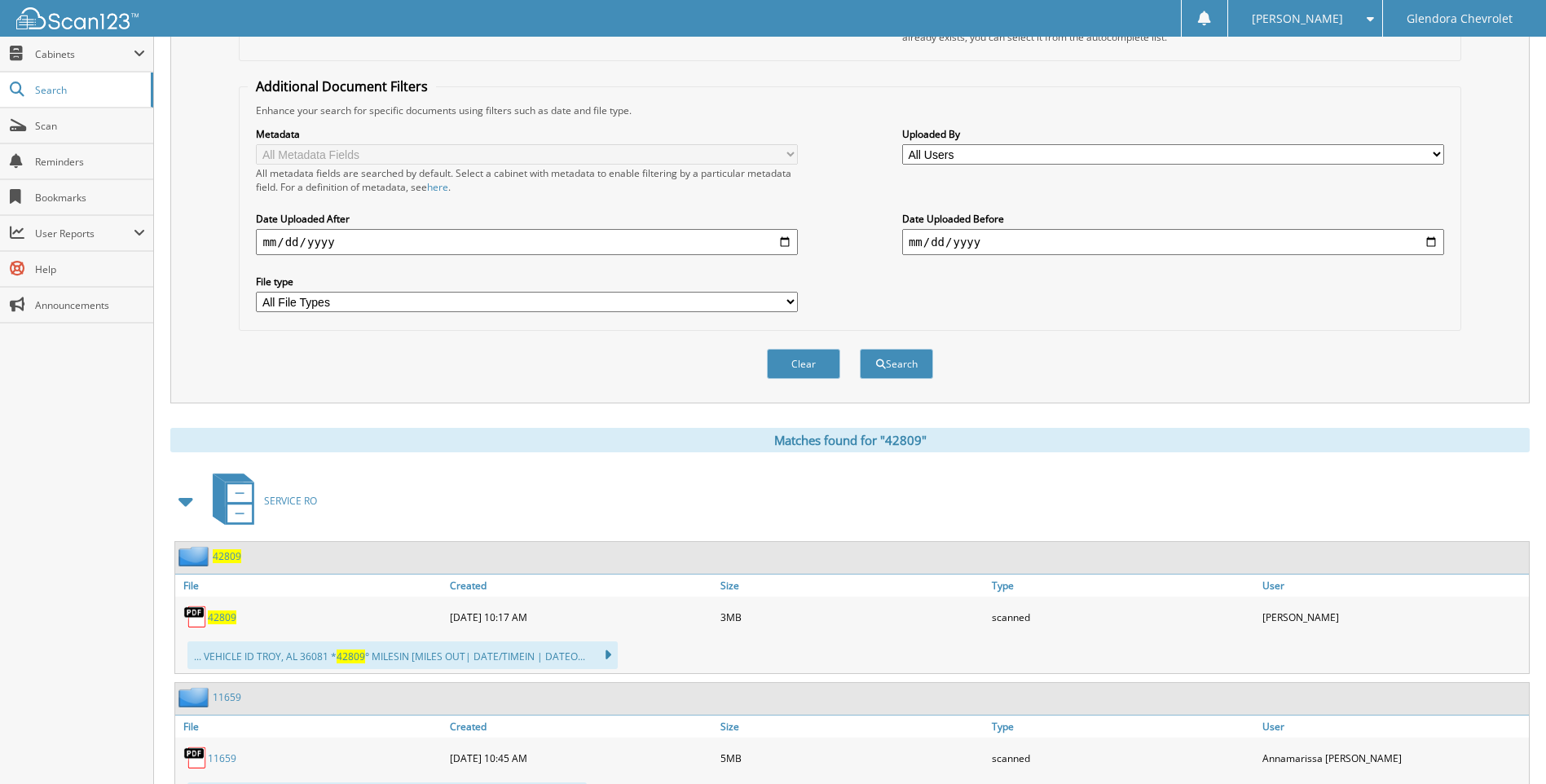
scroll to position [326, 0]
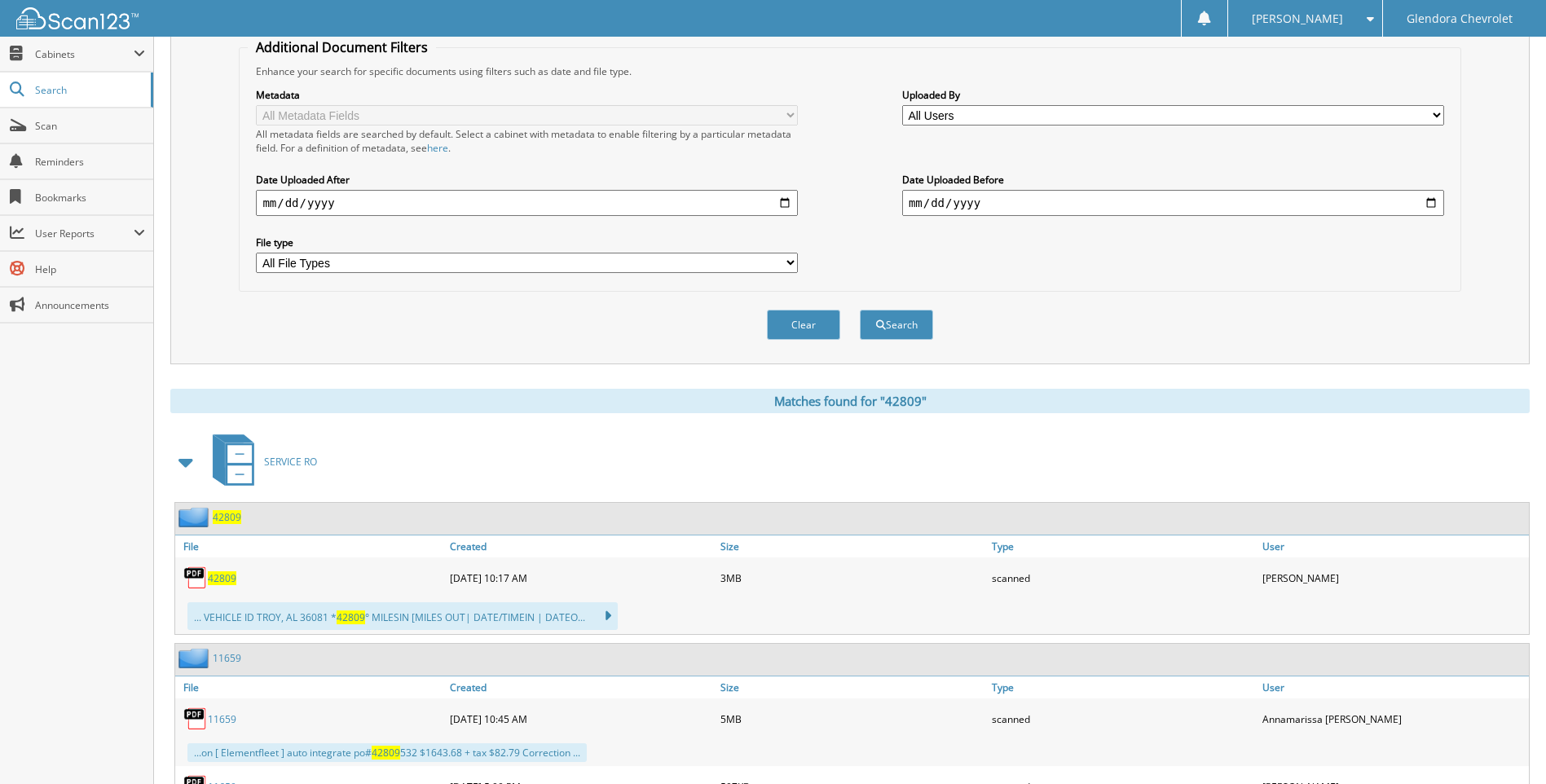
click at [231, 578] on span "42809" at bounding box center [222, 578] width 28 height 14
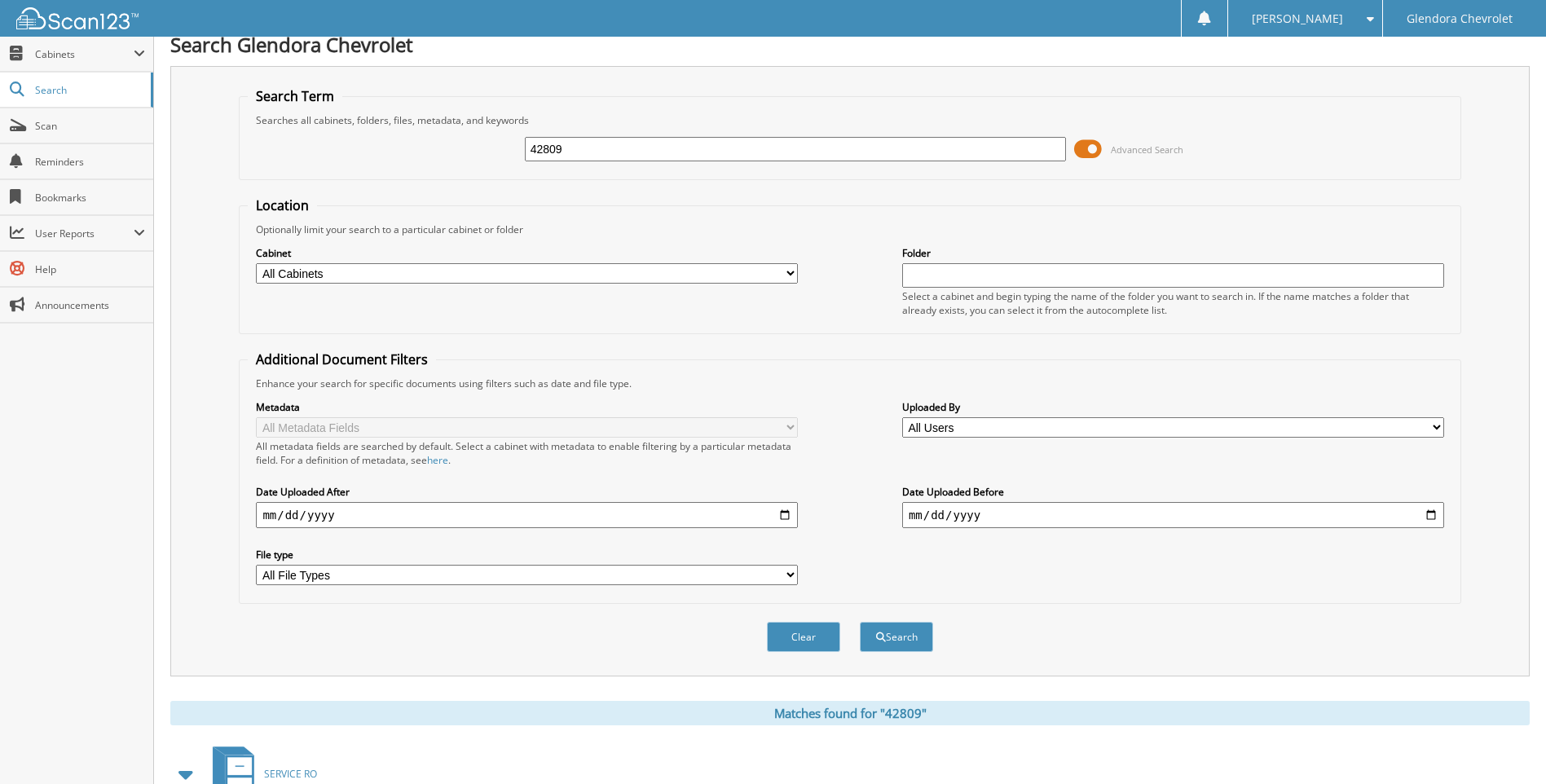
scroll to position [0, 0]
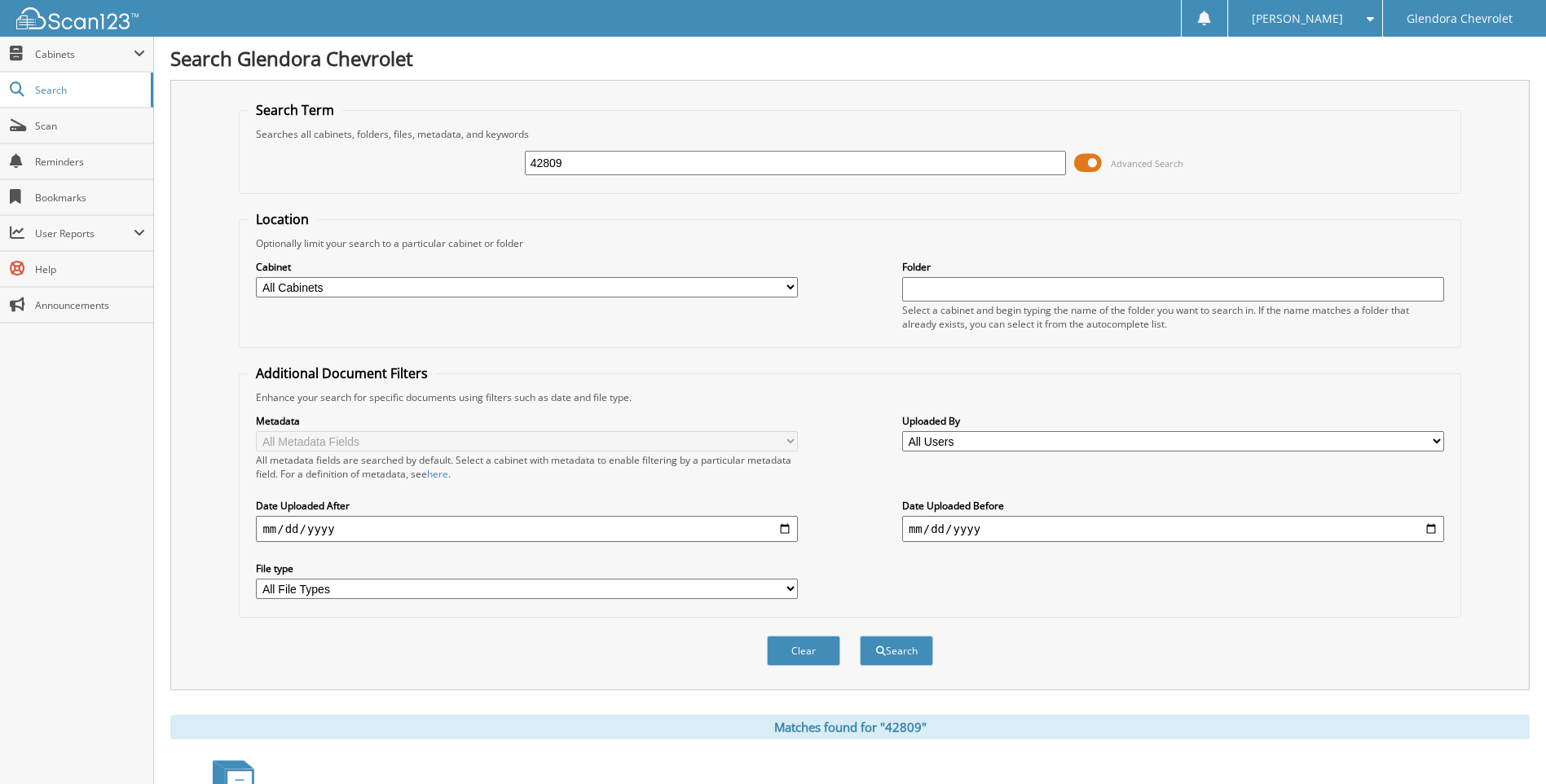
click at [580, 169] on input "42809" at bounding box center [796, 163] width 542 height 24
type input "43017"
click at [860, 635] on button "Search" at bounding box center [896, 650] width 73 height 30
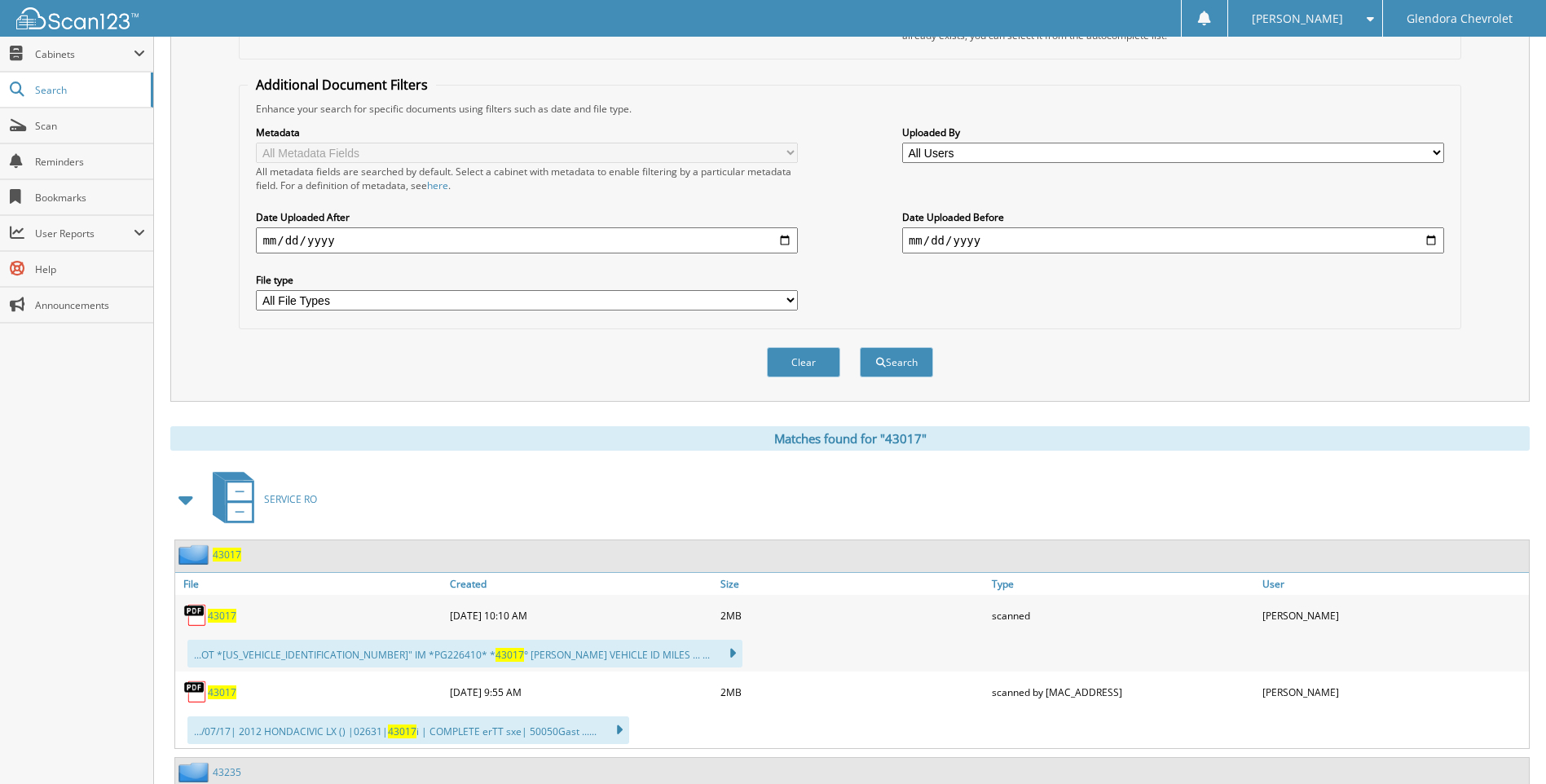
scroll to position [326, 0]
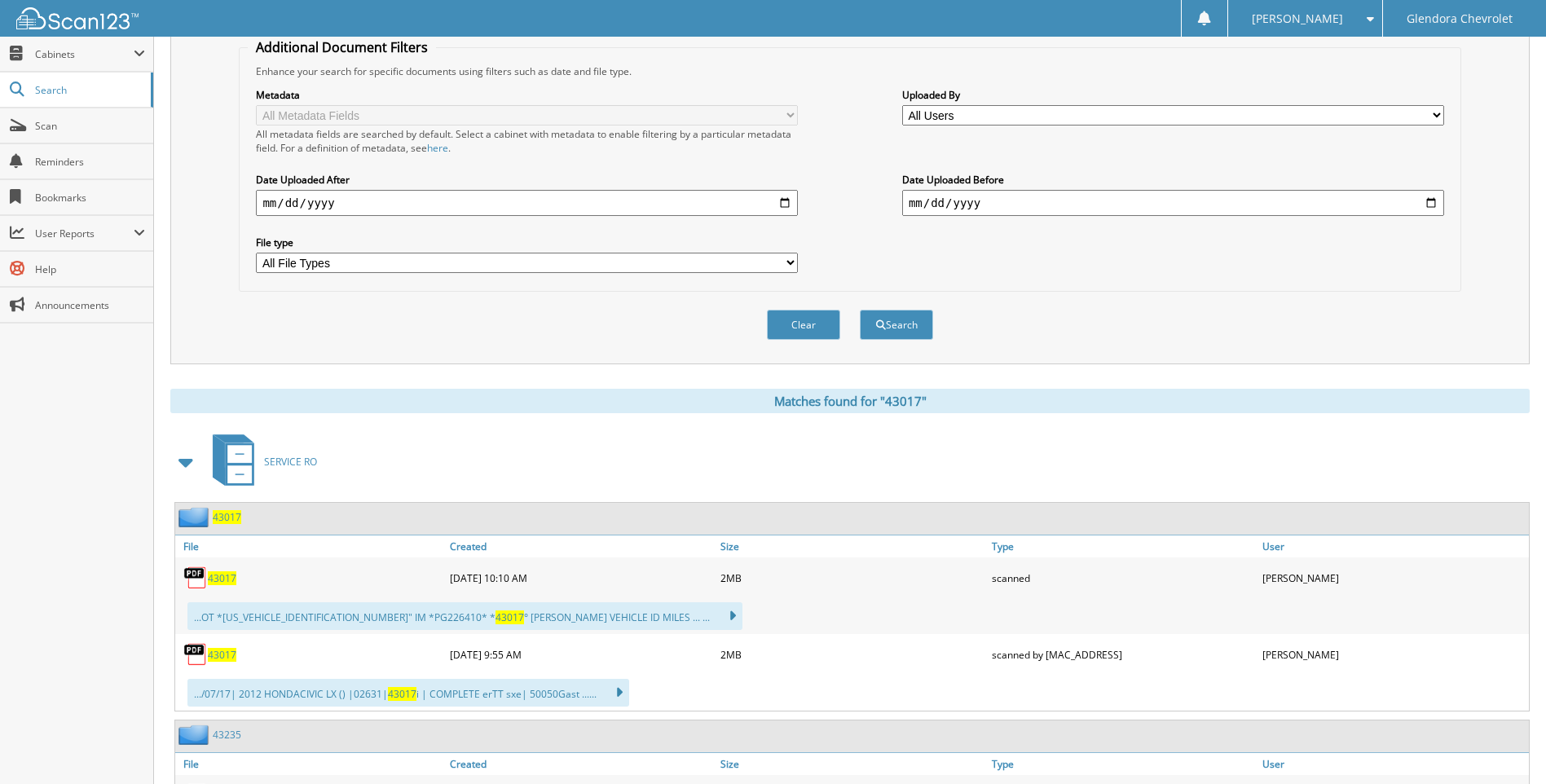
click at [215, 578] on span "43017" at bounding box center [222, 578] width 28 height 14
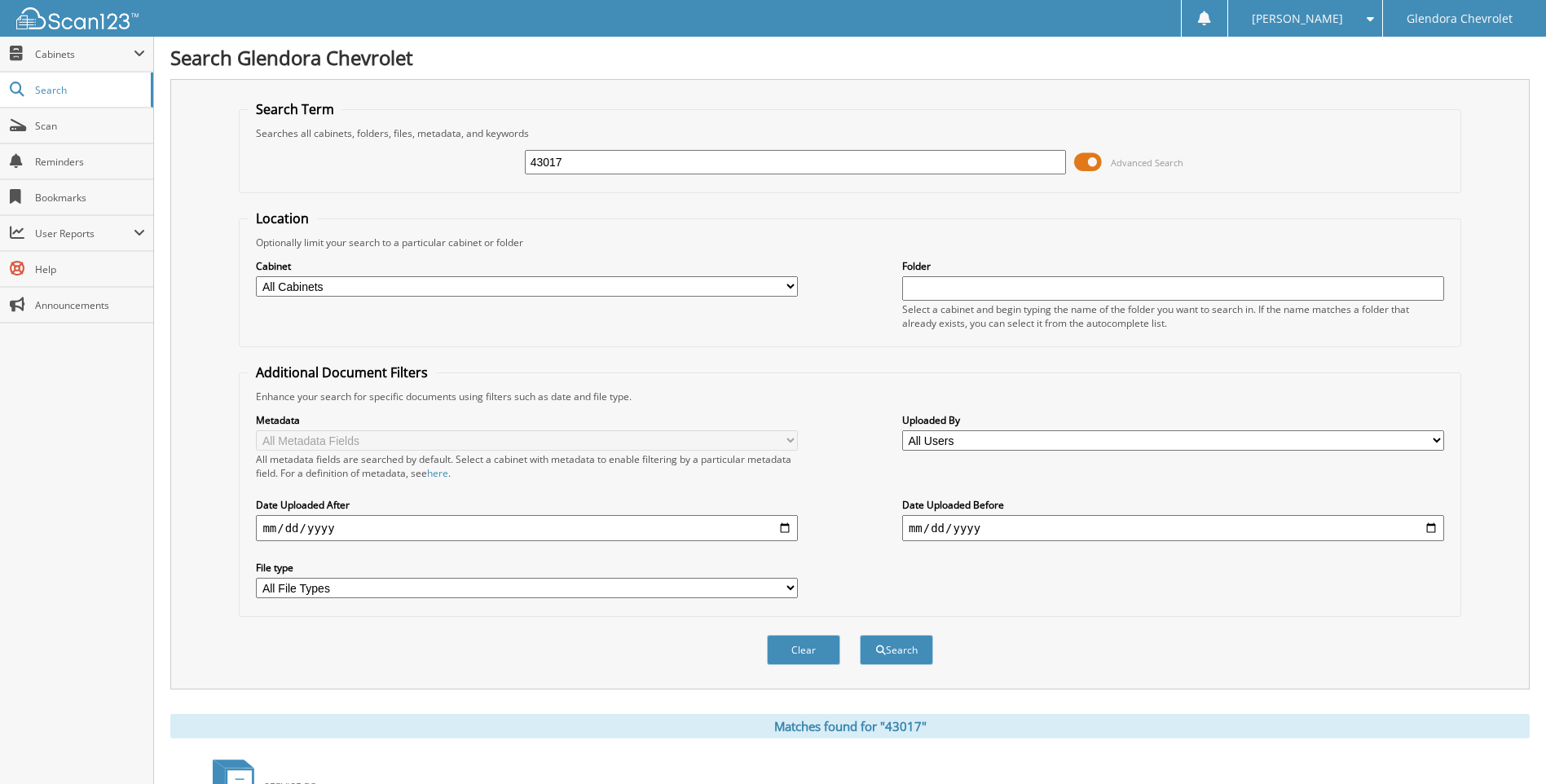
scroll to position [0, 0]
click at [611, 167] on input "43017" at bounding box center [796, 163] width 542 height 24
type input "43026"
click at [860, 635] on button "Search" at bounding box center [896, 650] width 73 height 30
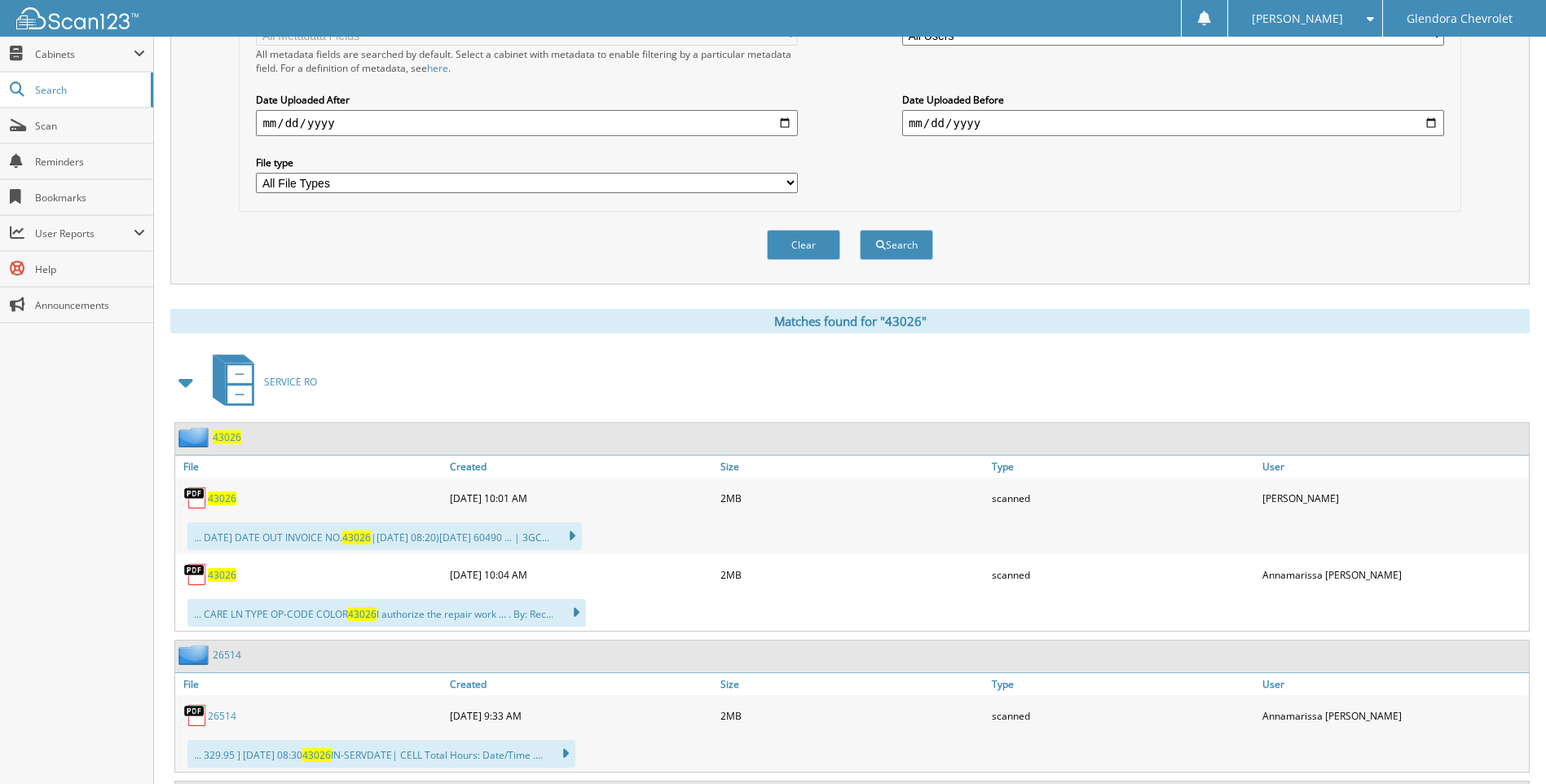
scroll to position [408, 0]
click at [232, 499] on span "43026" at bounding box center [222, 496] width 28 height 14
